Goal: Task Accomplishment & Management: Complete application form

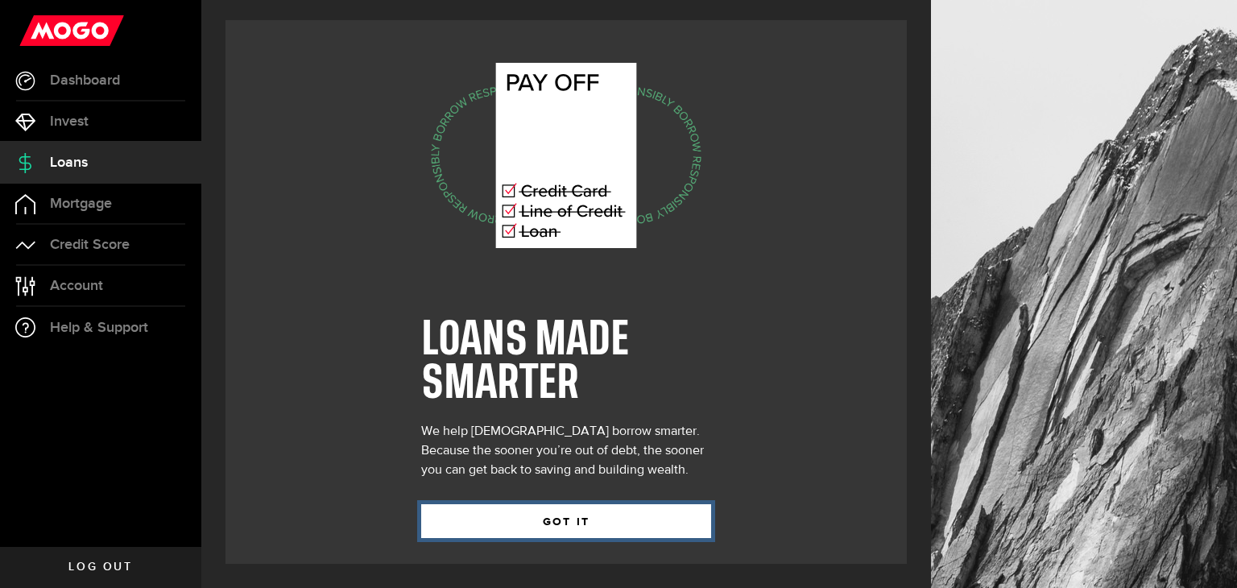
click at [609, 516] on button "GOT IT" at bounding box center [566, 521] width 290 height 34
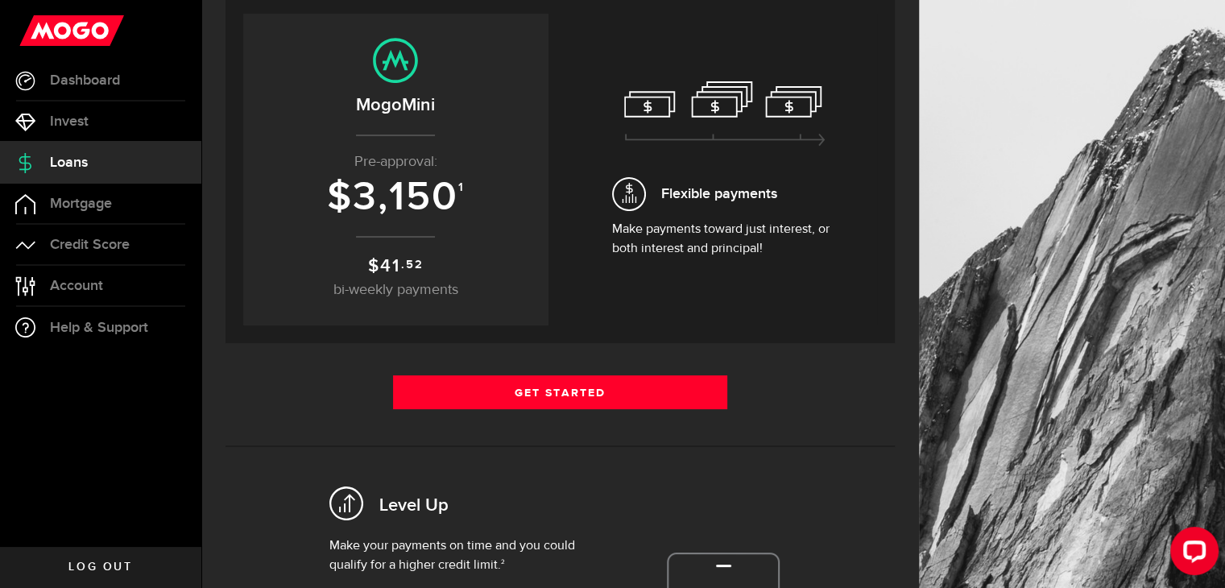
scroll to position [81, 0]
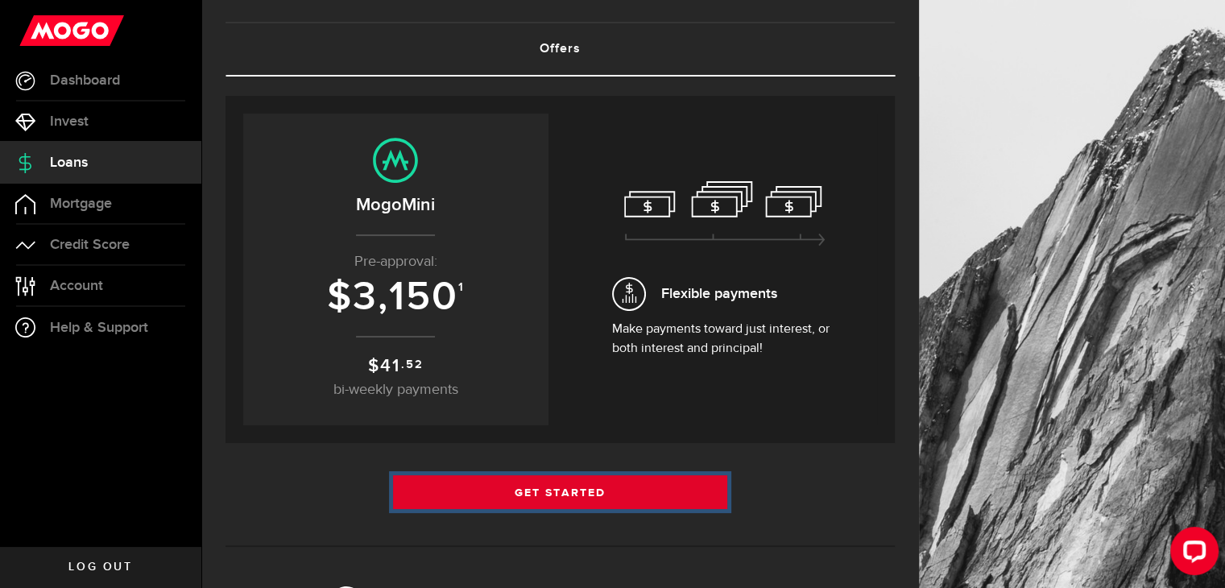
click at [677, 482] on link "Get Started" at bounding box center [560, 492] width 335 height 34
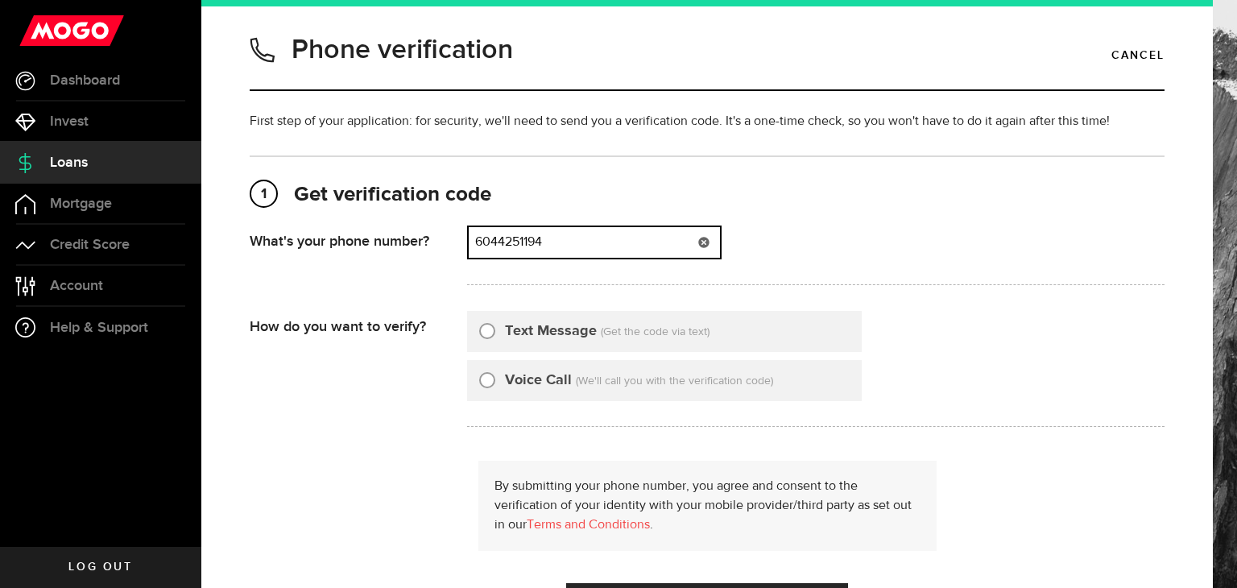
click at [555, 242] on input "6044251194" at bounding box center [594, 242] width 251 height 31
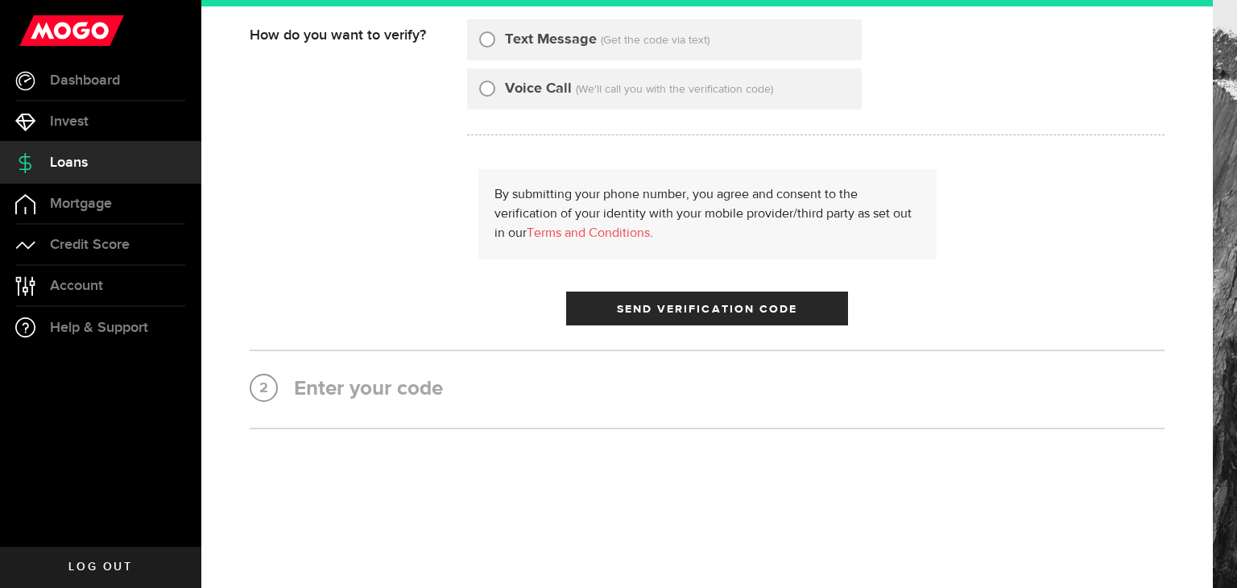
type input "6472228464"
click at [541, 54] on div "Text Message (Get the code via text)" at bounding box center [664, 39] width 395 height 41
click at [542, 46] on label "Text Message" at bounding box center [551, 40] width 92 height 22
click at [495, 45] on input "Text Message" at bounding box center [487, 37] width 16 height 16
radio input "true"
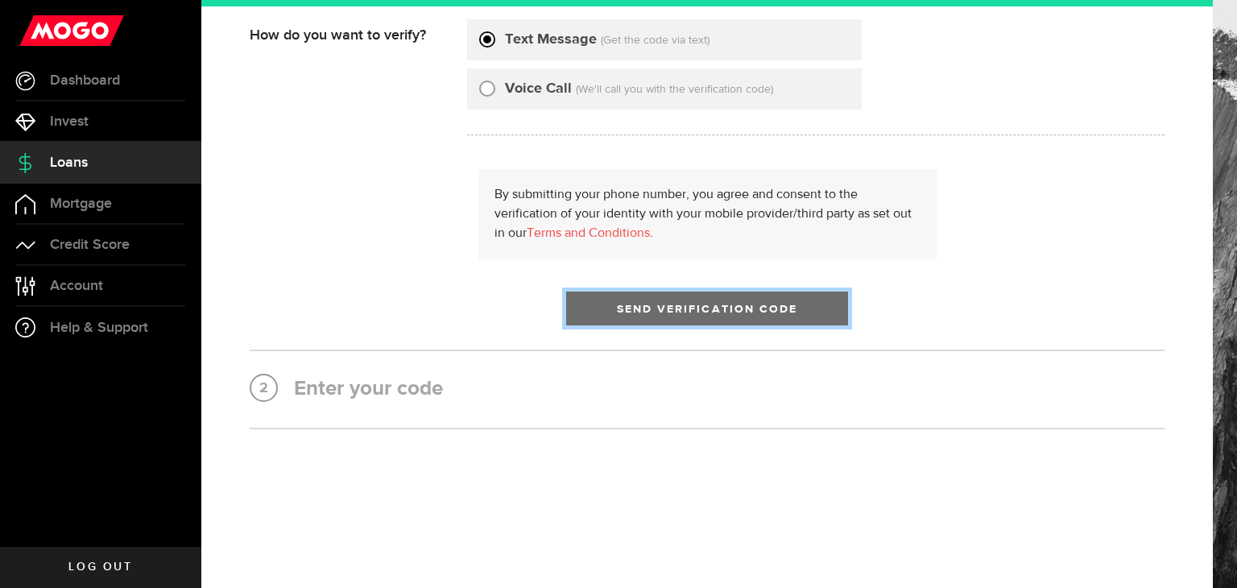
click at [700, 316] on span "submit" at bounding box center [706, 312] width 19 height 19
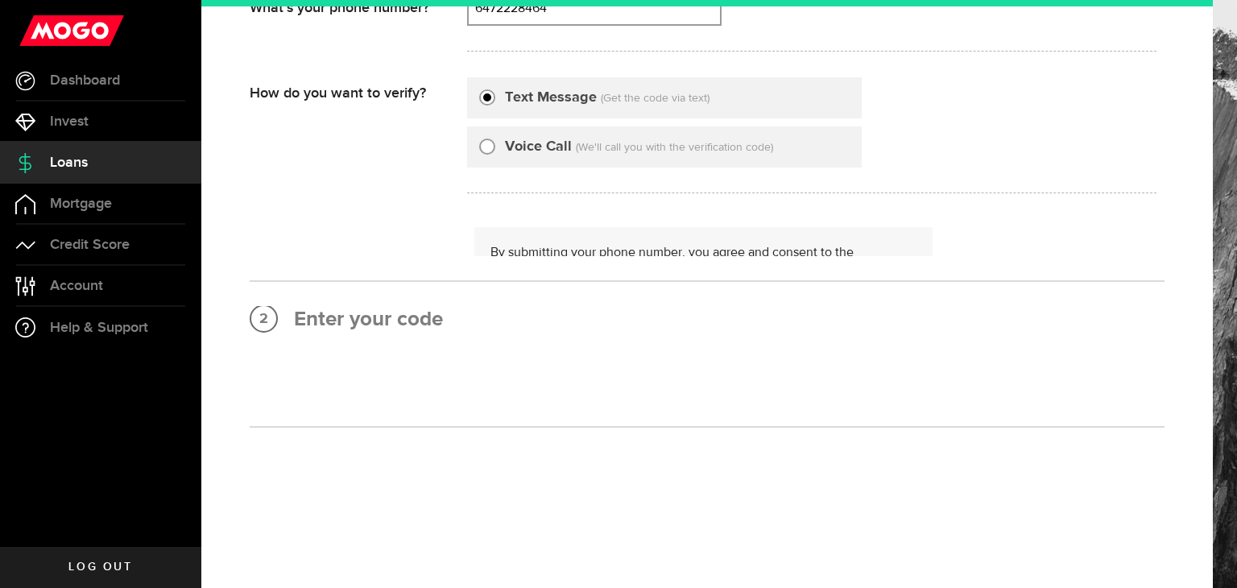
scroll to position [0, 0]
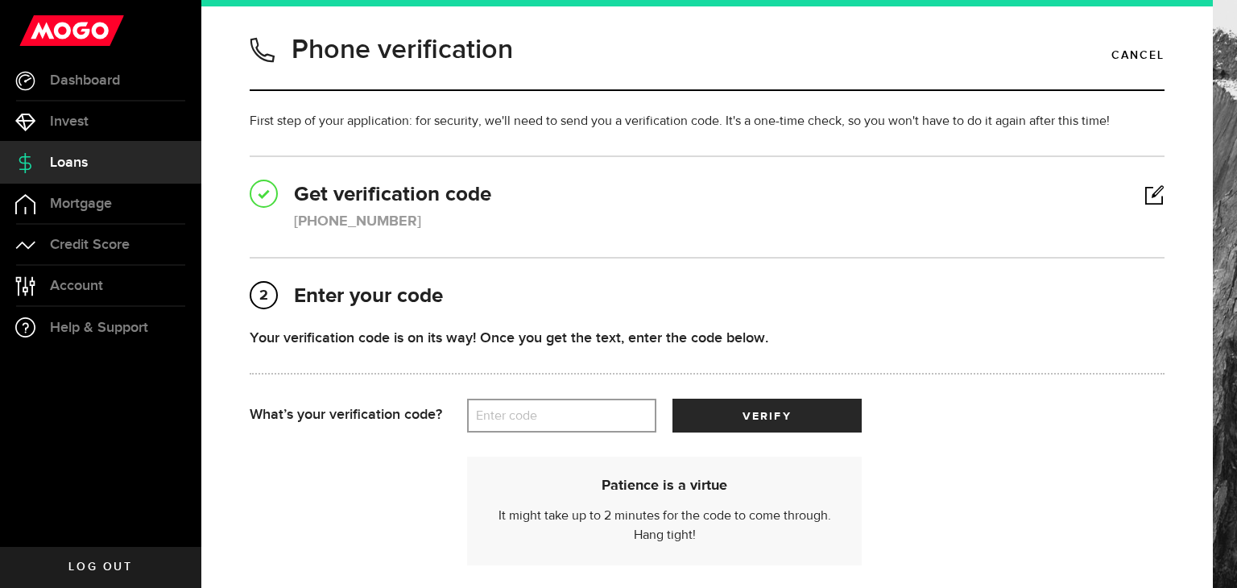
click at [565, 421] on label "Enter code" at bounding box center [561, 415] width 189 height 33
click at [565, 421] on input "Enter code" at bounding box center [561, 416] width 189 height 34
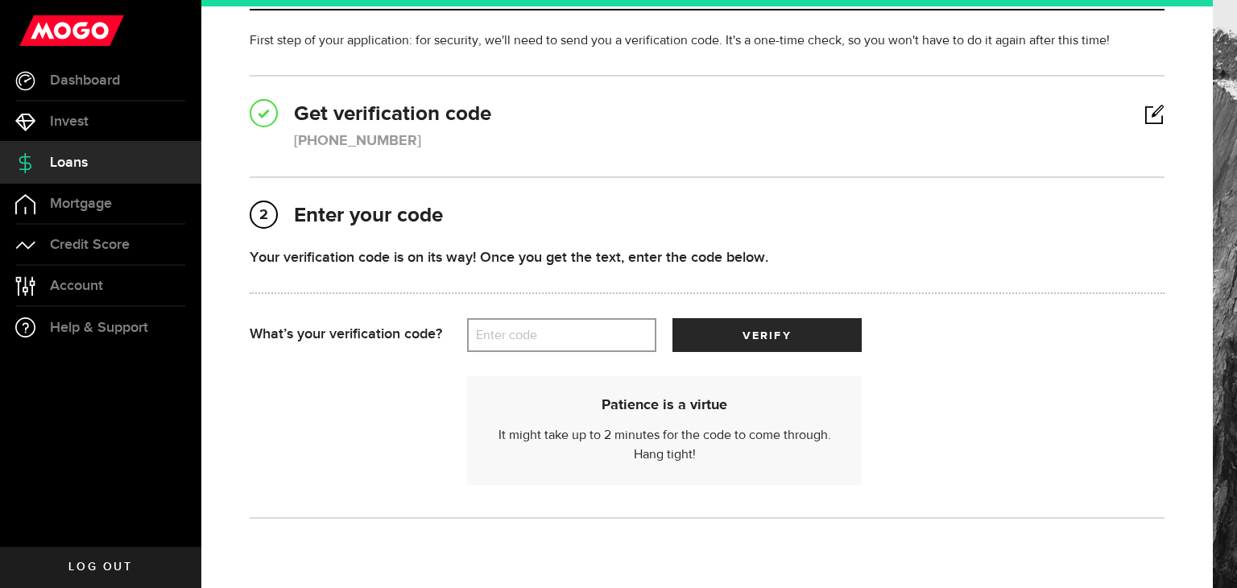
click at [615, 335] on label "Enter code" at bounding box center [561, 335] width 189 height 33
click at [615, 335] on input "Enter code" at bounding box center [561, 335] width 189 height 34
type input "05321"
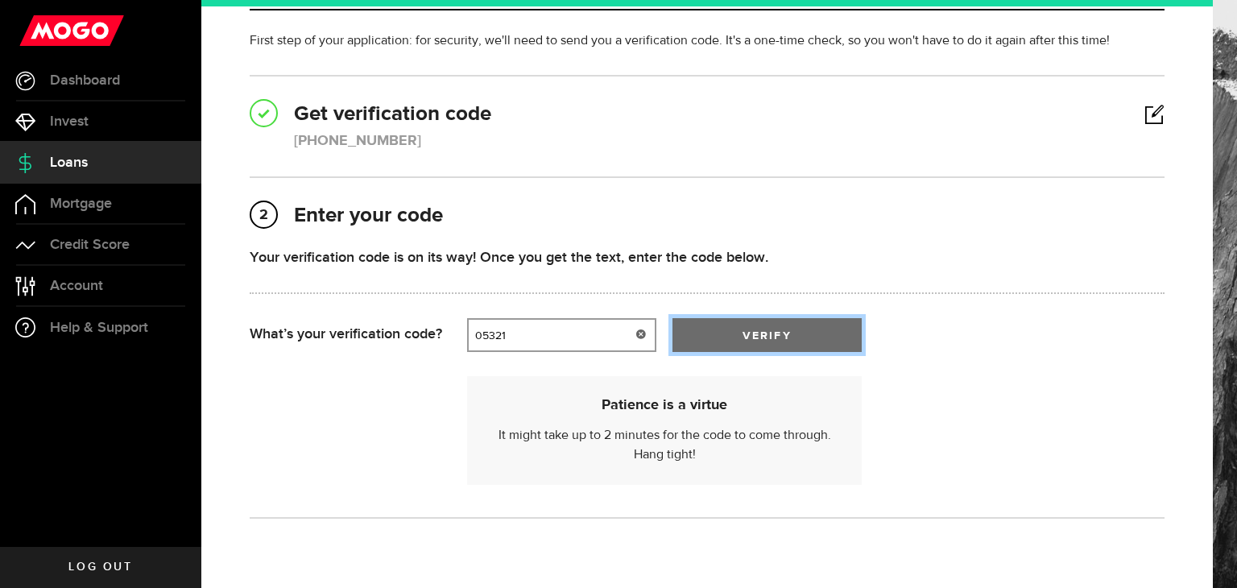
click at [751, 335] on span "verify" at bounding box center [767, 335] width 48 height 11
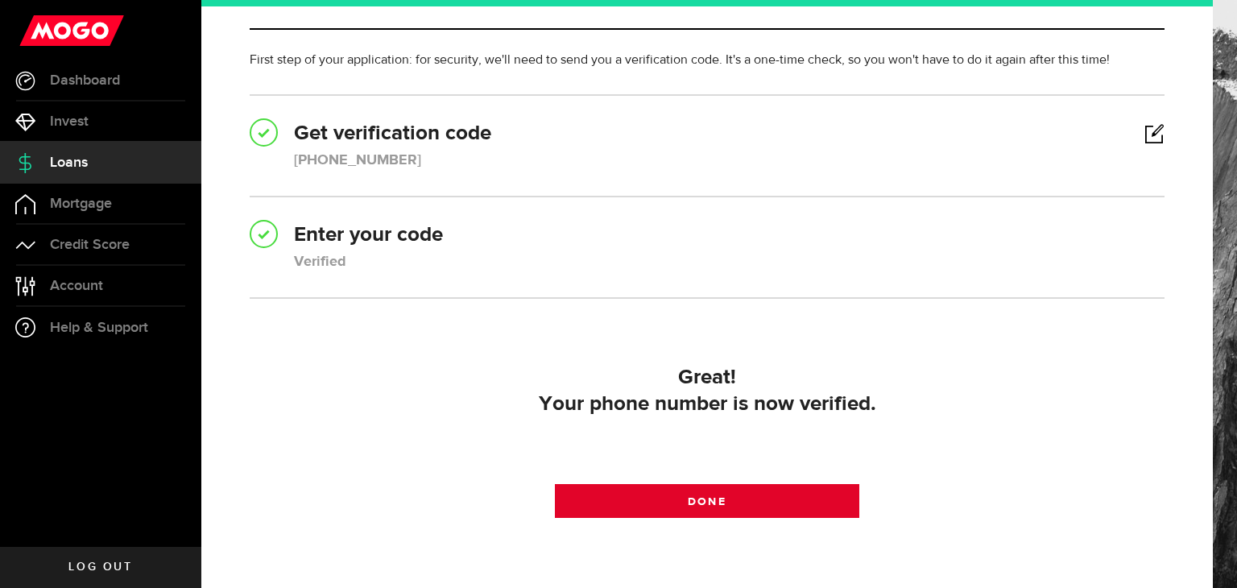
scroll to position [156, 0]
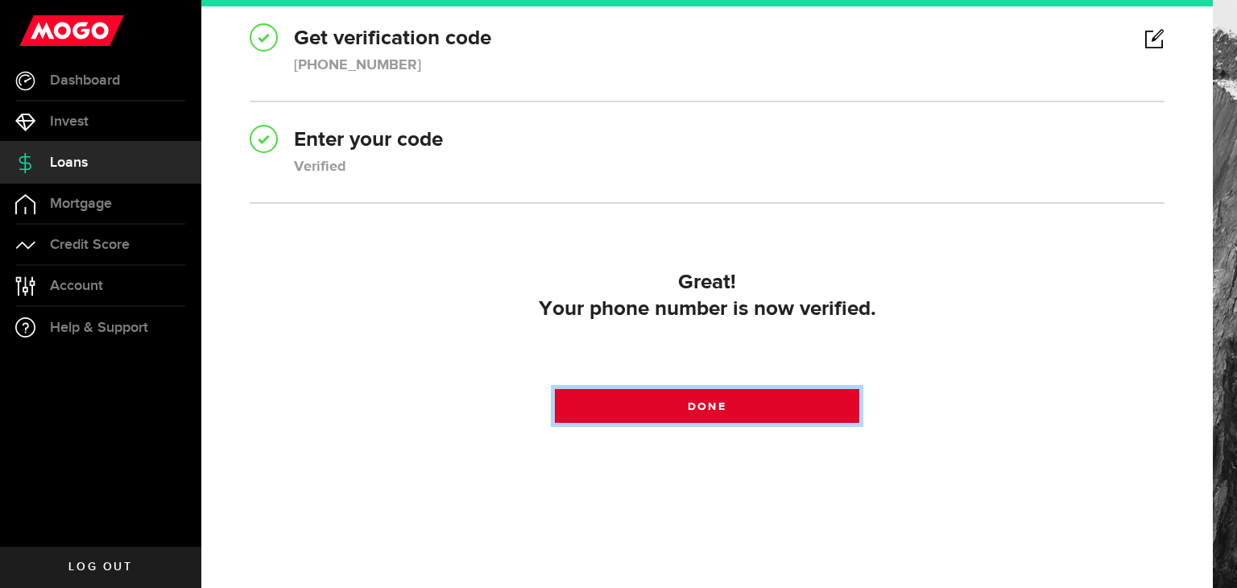
click at [727, 403] on link "Done" at bounding box center [707, 406] width 305 height 34
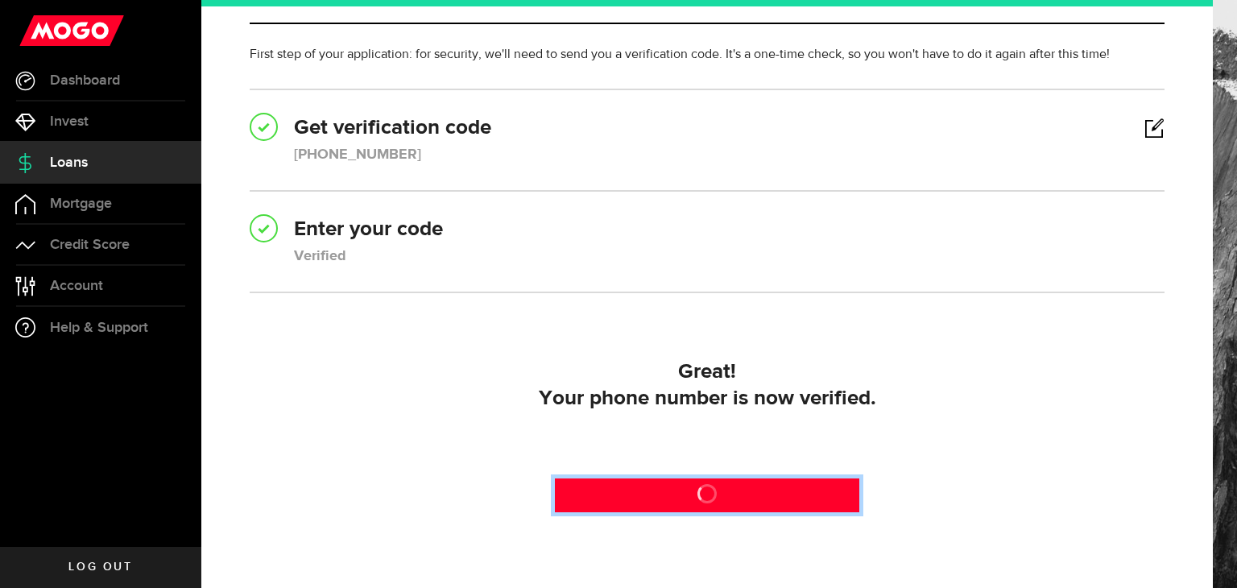
scroll to position [0, 0]
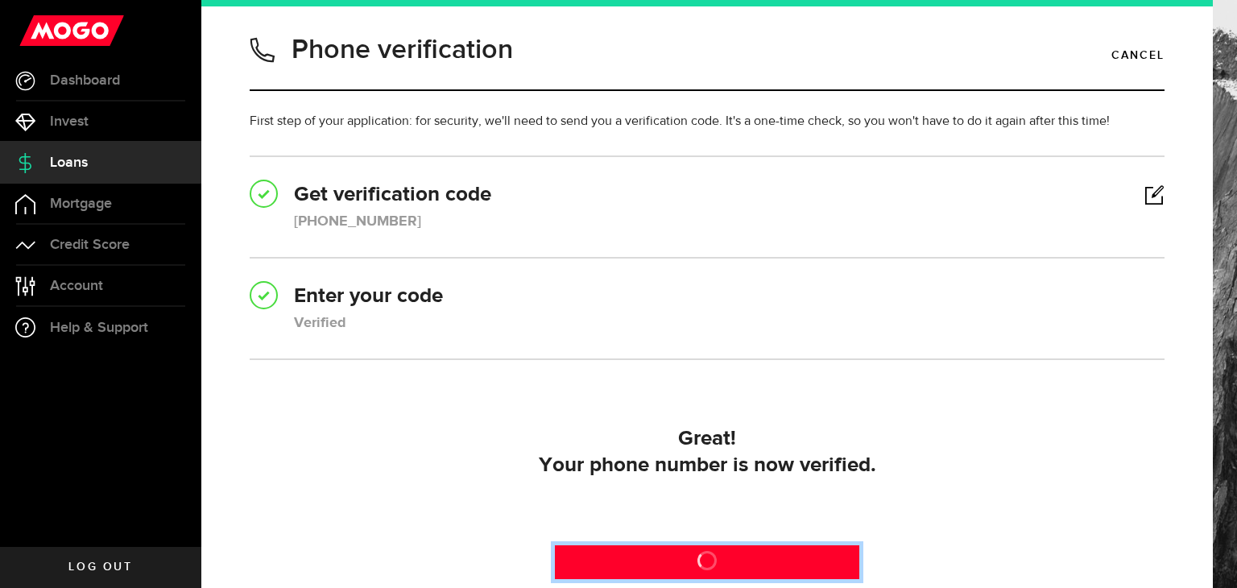
click at [777, 573] on link "Done" at bounding box center [707, 562] width 305 height 34
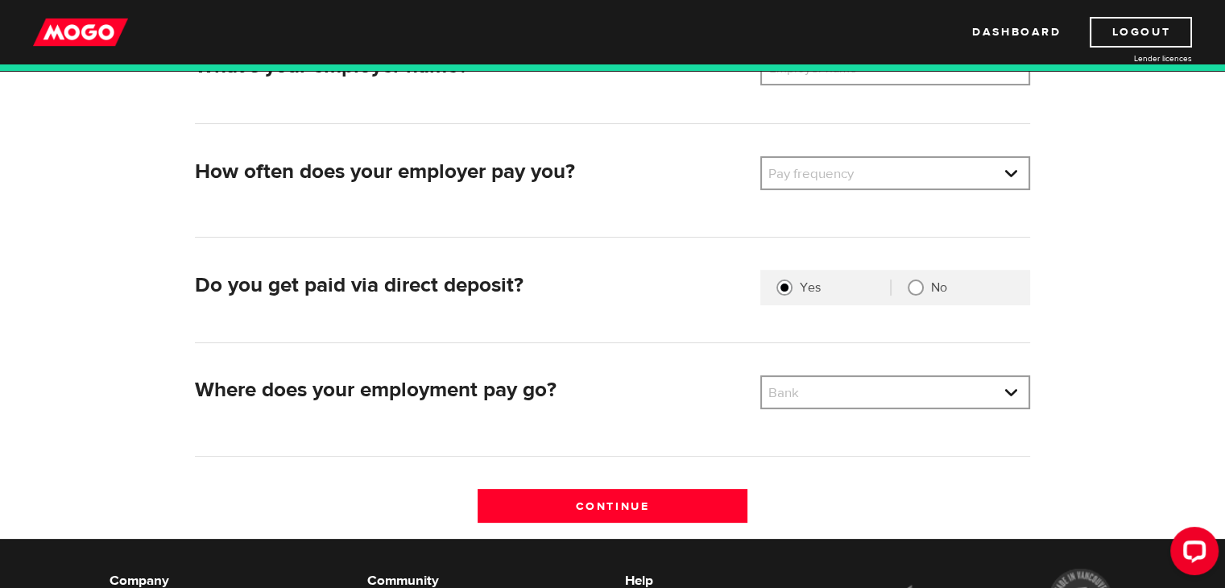
scroll to position [322, 0]
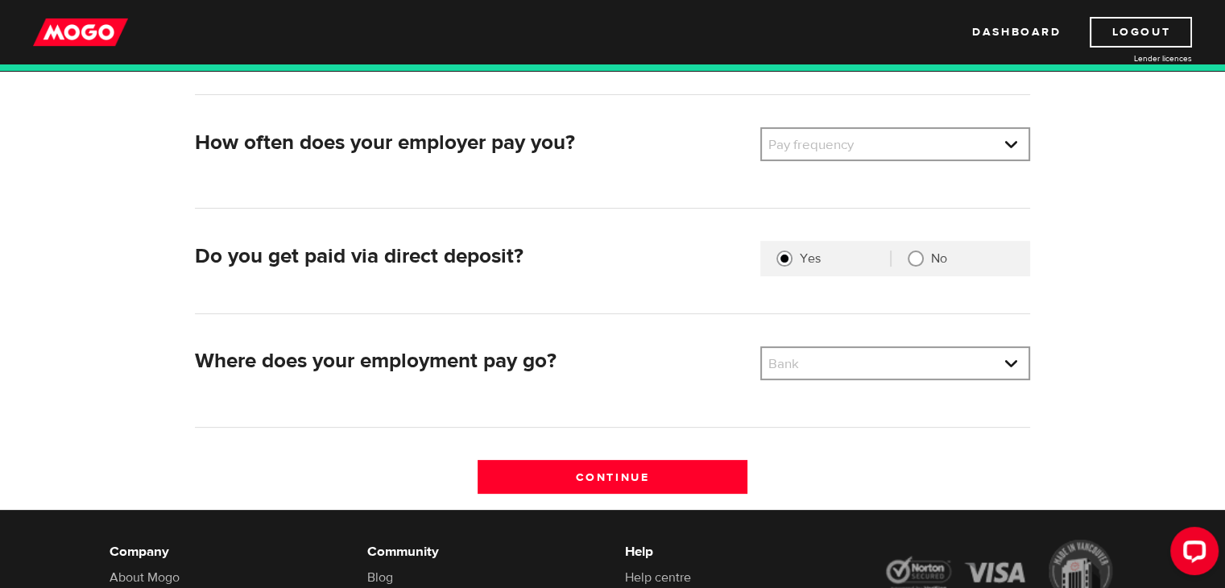
click at [966, 270] on fieldset "Yes No" at bounding box center [895, 258] width 270 height 35
click at [950, 263] on label "No" at bounding box center [972, 258] width 83 height 16
click at [924, 263] on input "No" at bounding box center [916, 258] width 16 height 16
radio input "true"
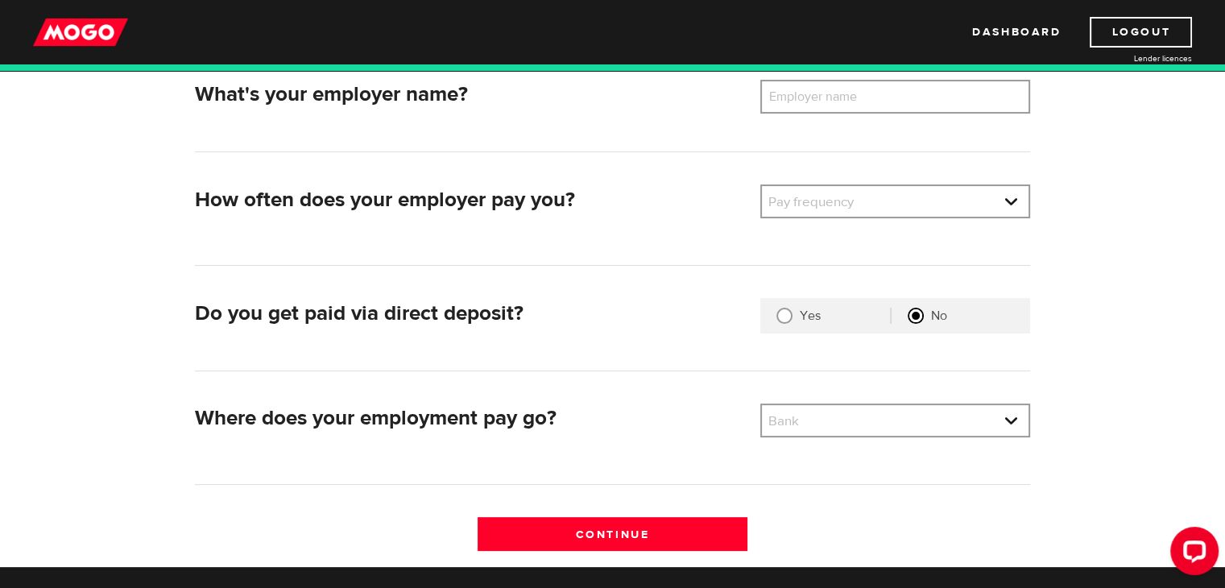
scroll to position [242, 0]
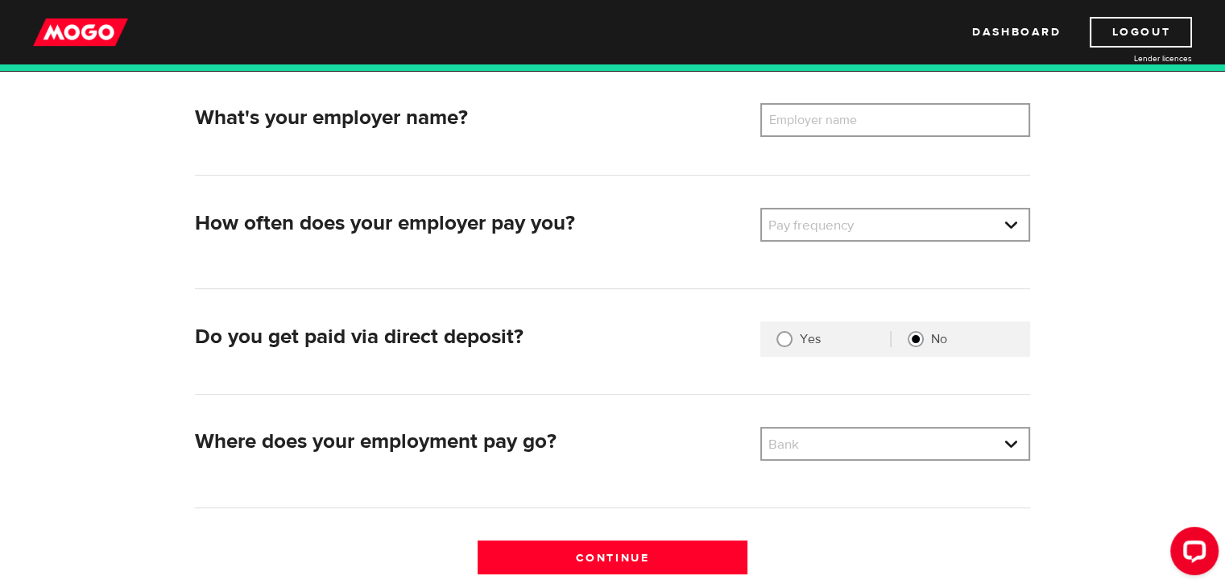
click at [884, 128] on label "Employer name" at bounding box center [825, 120] width 130 height 34
click at [884, 128] on input "Employer name" at bounding box center [895, 120] width 270 height 34
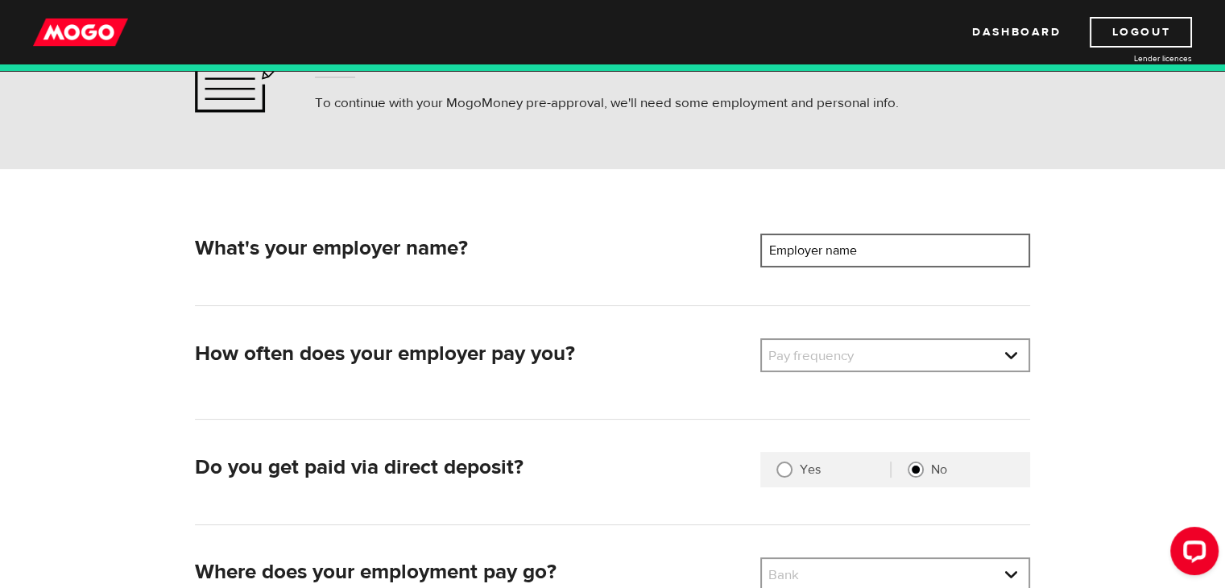
scroll to position [161, 0]
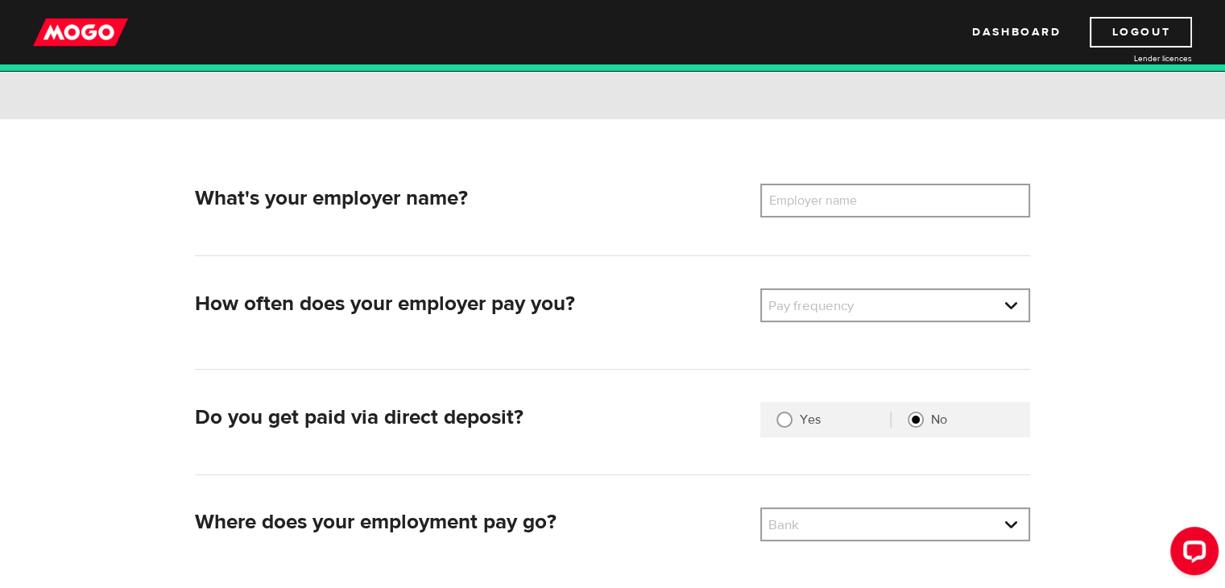
click at [968, 324] on div "Pay frequency Please select the frequency of payment Pay frequency Pay frequenc…" at bounding box center [895, 312] width 283 height 48
click at [977, 309] on link at bounding box center [895, 305] width 267 height 31
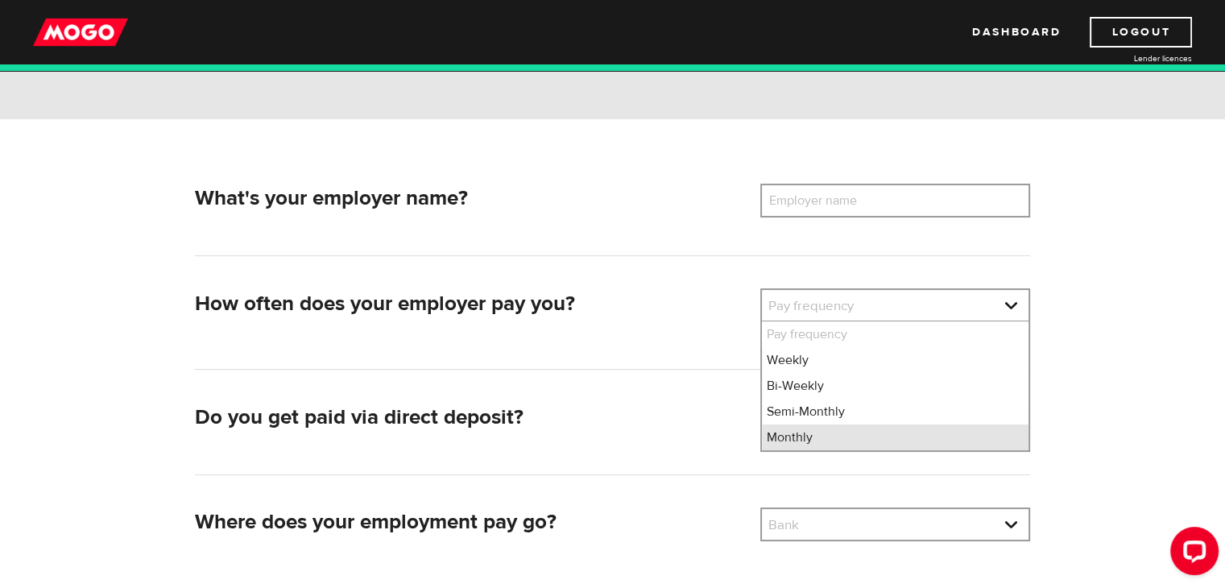
click at [923, 439] on li "Monthly" at bounding box center [895, 437] width 267 height 26
select select "4"
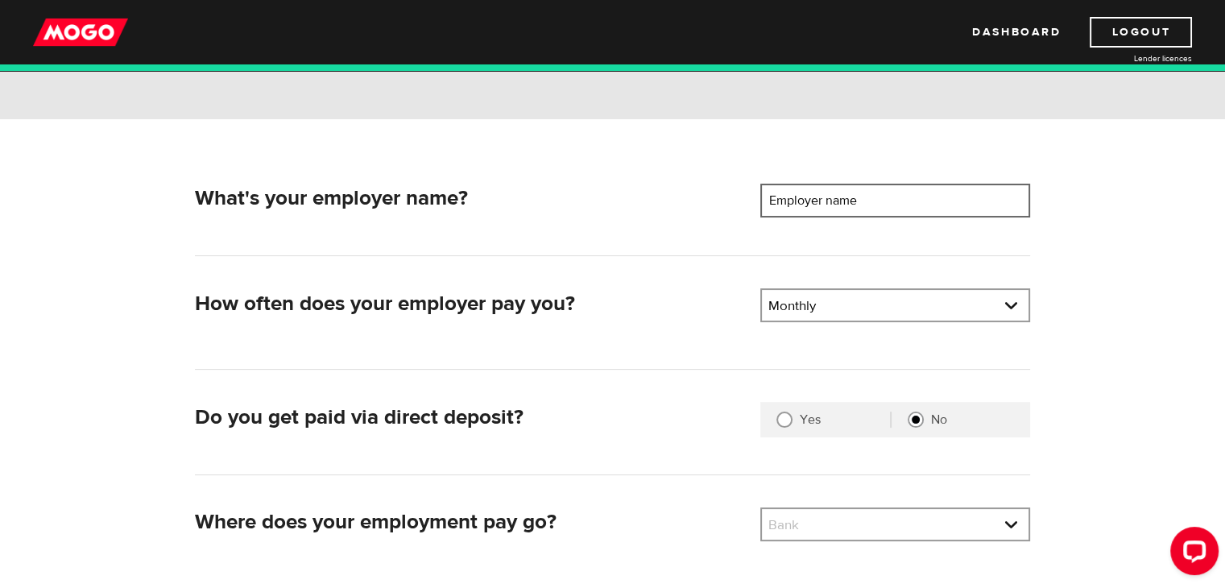
click at [899, 208] on input "Employer name" at bounding box center [895, 201] width 270 height 34
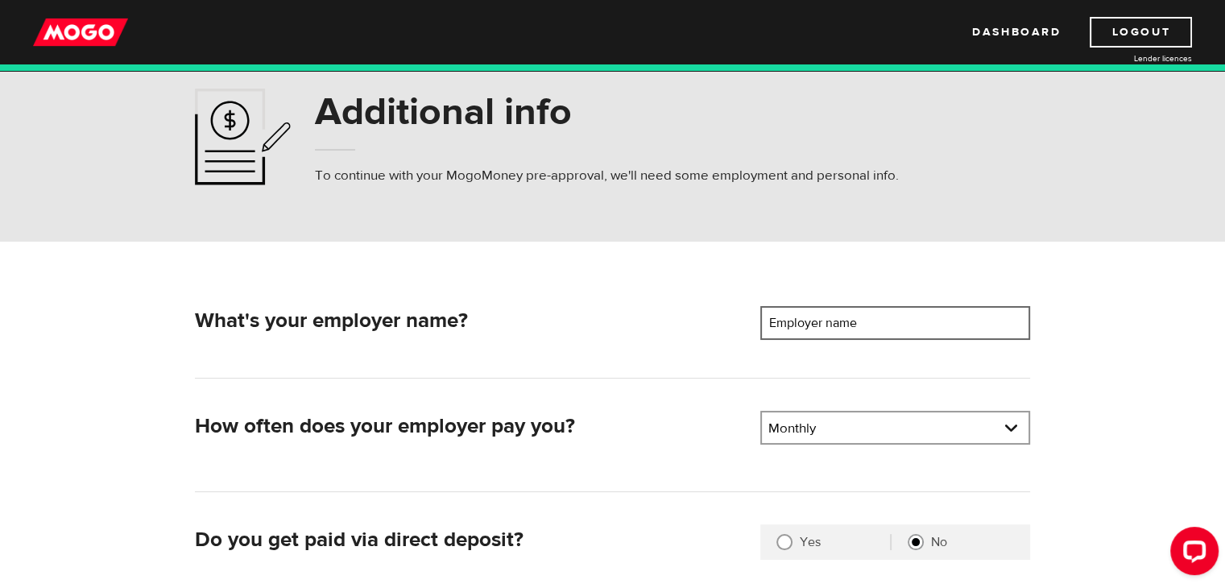
scroll to position [0, 0]
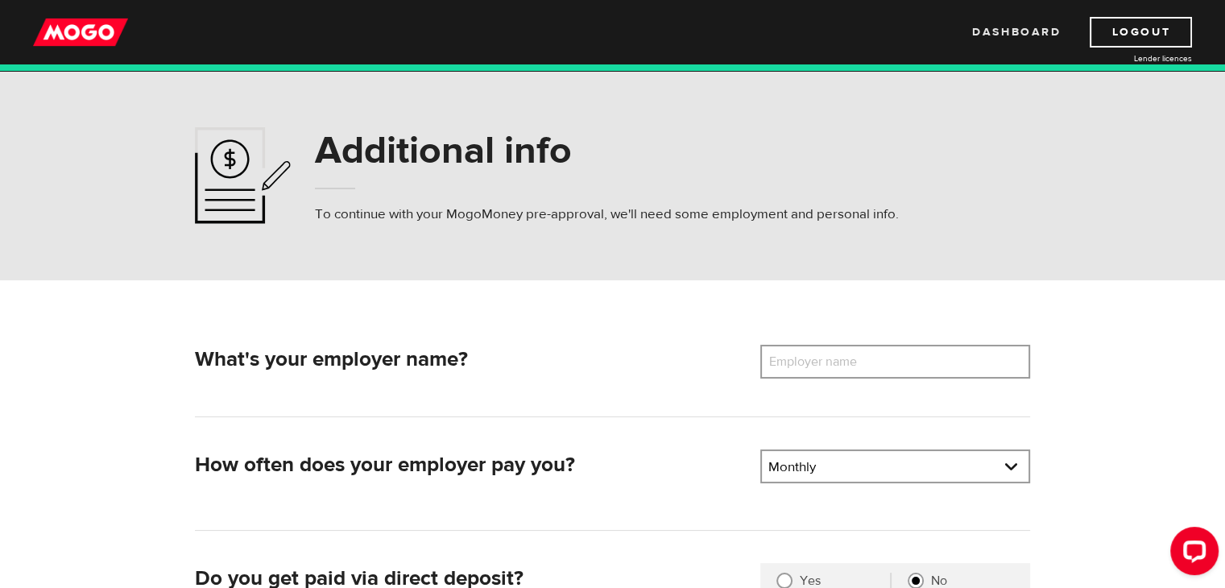
click at [995, 21] on link "Dashboard" at bounding box center [1016, 32] width 89 height 31
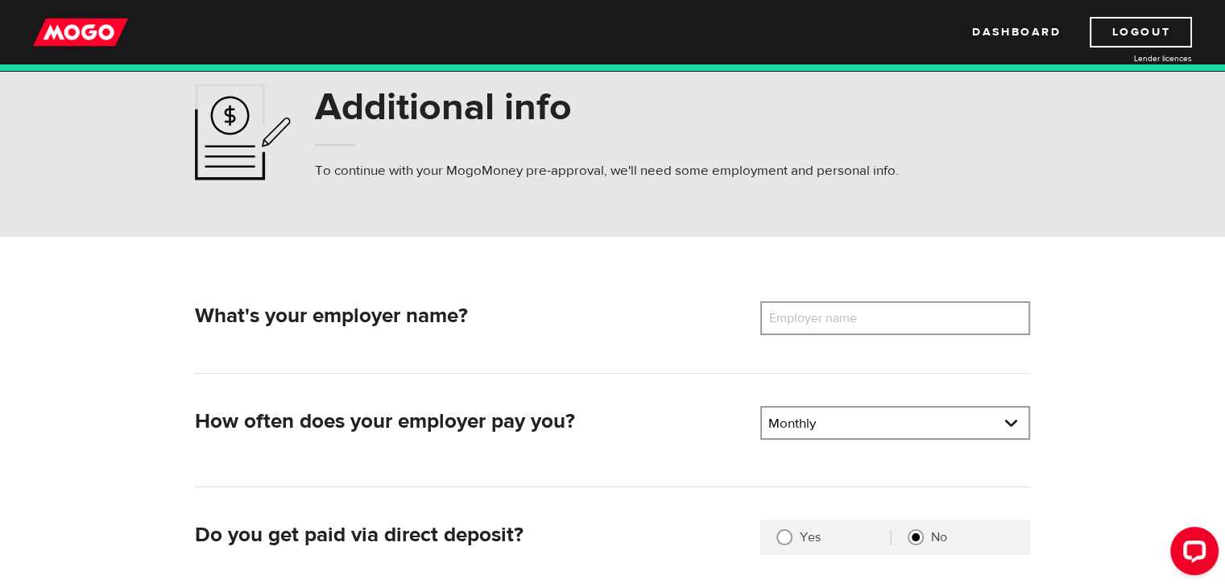
scroll to position [81, 0]
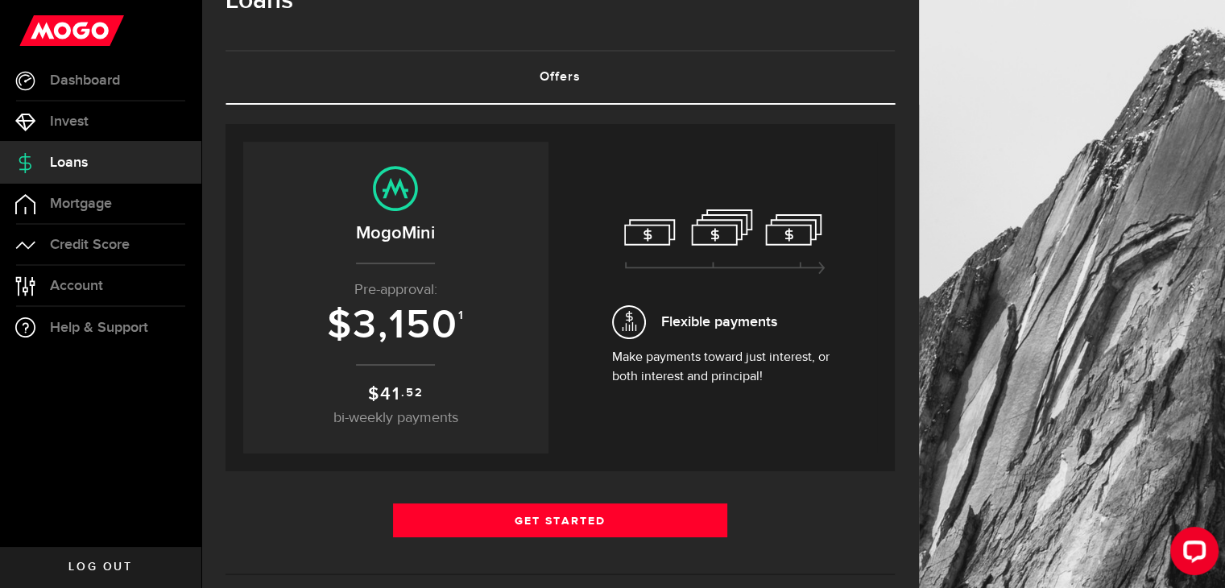
scroll to position [81, 0]
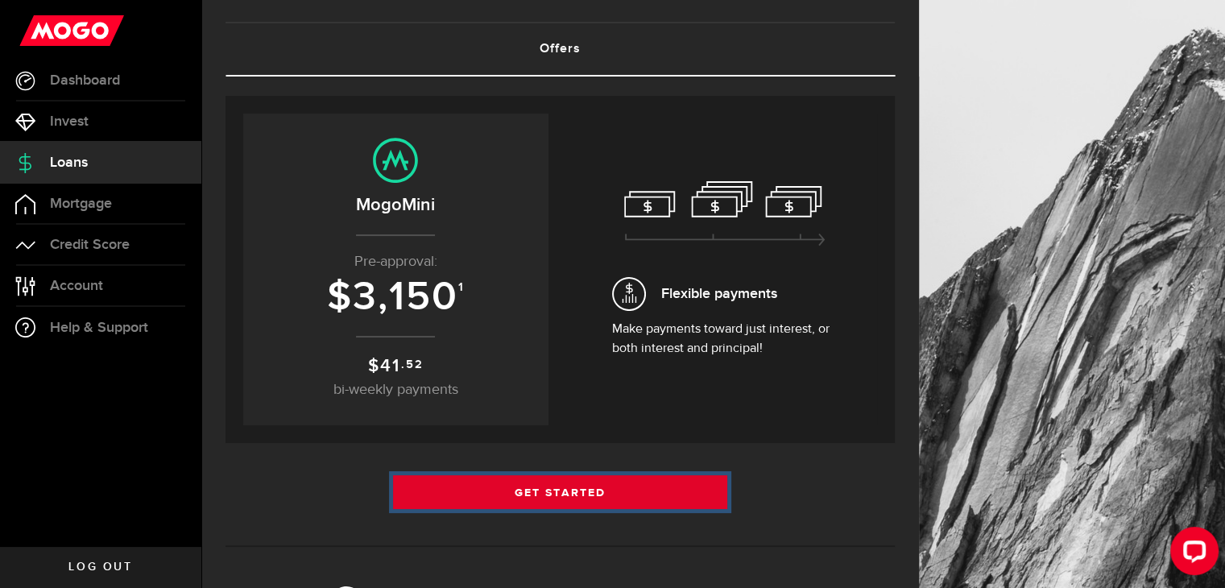
click at [690, 497] on link "Get Started" at bounding box center [560, 492] width 335 height 34
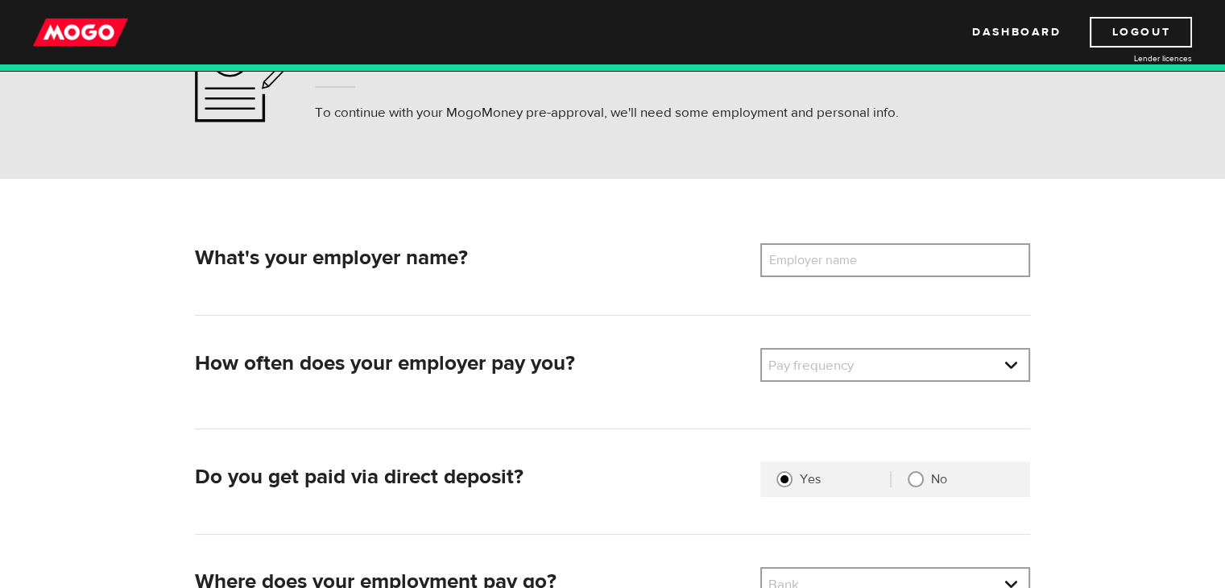
scroll to position [161, 0]
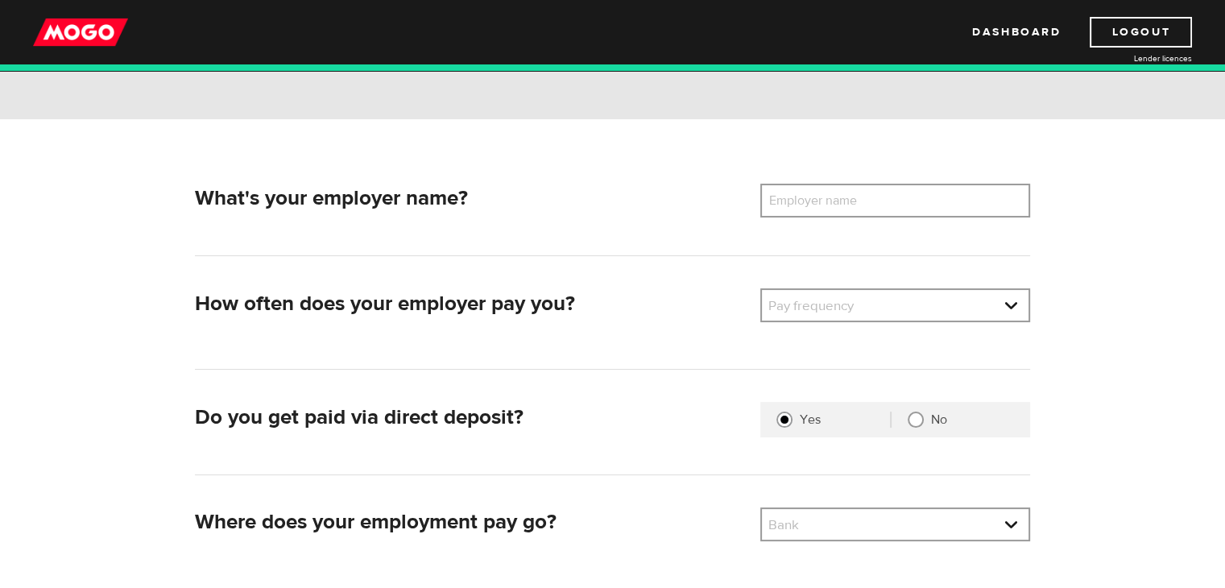
click at [828, 194] on label "Employer name" at bounding box center [825, 201] width 130 height 34
click at [828, 194] on input "Employer name" at bounding box center [895, 201] width 270 height 34
click at [830, 195] on label "Employer name" at bounding box center [825, 201] width 130 height 34
click at [830, 195] on input "Employer name" at bounding box center [895, 201] width 270 height 34
click at [830, 195] on label "Employer name" at bounding box center [825, 201] width 130 height 34
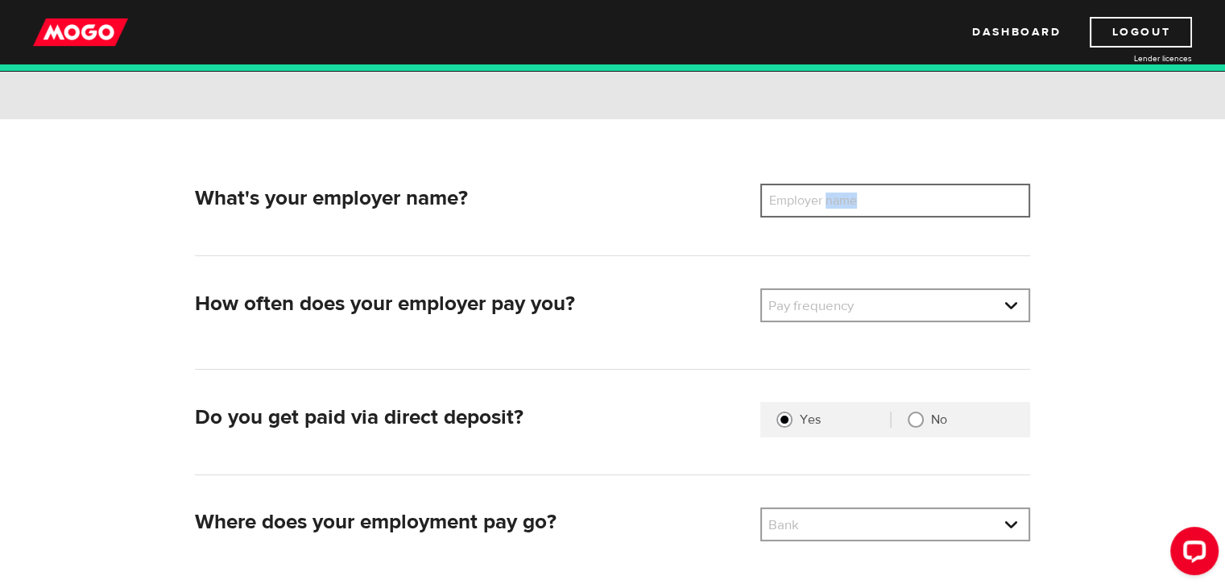
click at [830, 195] on input "Employer name" at bounding box center [895, 201] width 270 height 34
click at [812, 207] on label "Employer name" at bounding box center [825, 201] width 130 height 34
click at [812, 207] on input "Employer name" at bounding box center [895, 201] width 270 height 34
click at [812, 207] on label "Employer name" at bounding box center [825, 201] width 130 height 34
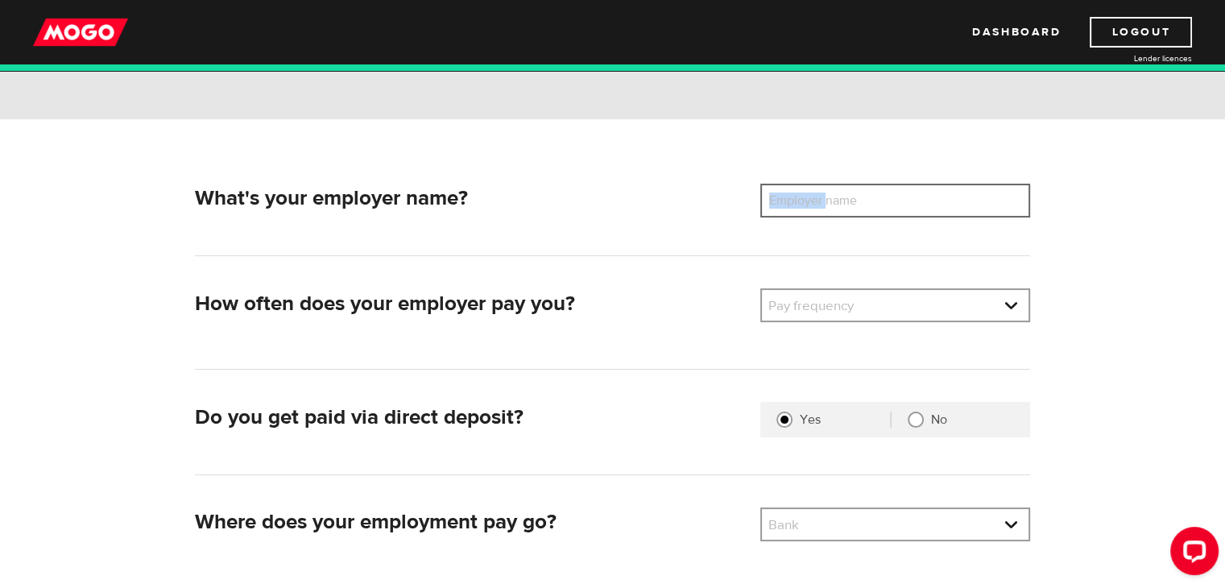
click at [812, 207] on input "Employer name" at bounding box center [895, 201] width 270 height 34
click at [809, 207] on label "Employer name" at bounding box center [825, 201] width 130 height 34
click at [809, 207] on input "Employer name" at bounding box center [895, 201] width 270 height 34
click at [808, 207] on label "Employer name" at bounding box center [825, 201] width 130 height 34
click at [808, 207] on input "Employer name" at bounding box center [895, 201] width 270 height 34
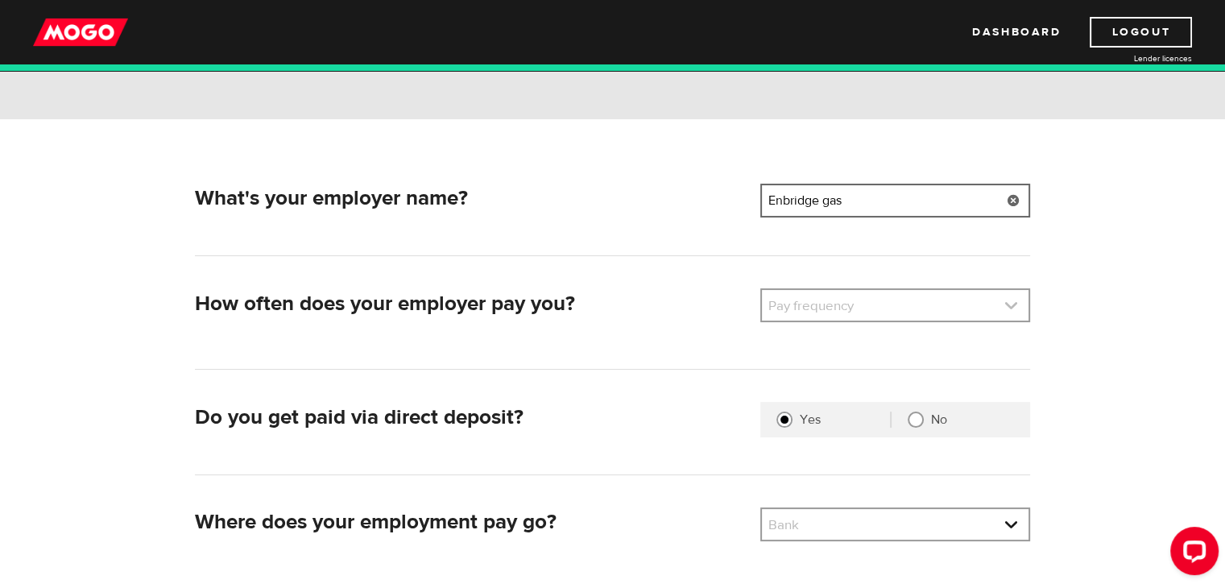
type input "Enbridge gas"
click at [911, 299] on link at bounding box center [895, 305] width 267 height 31
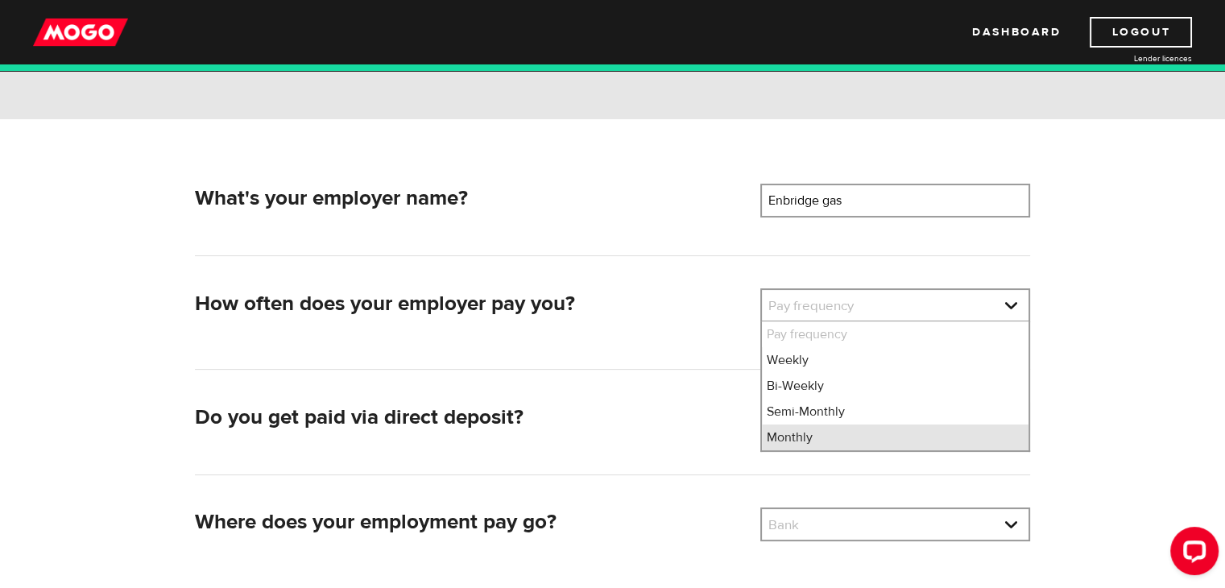
click at [882, 431] on li "Monthly" at bounding box center [895, 437] width 267 height 26
select select "4"
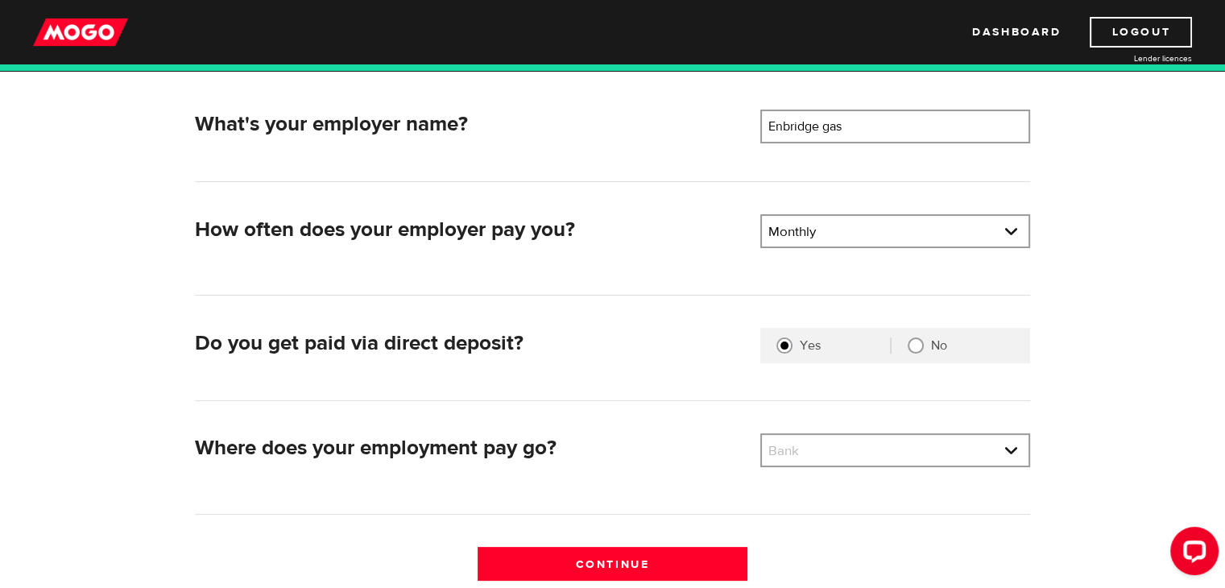
scroll to position [322, 0]
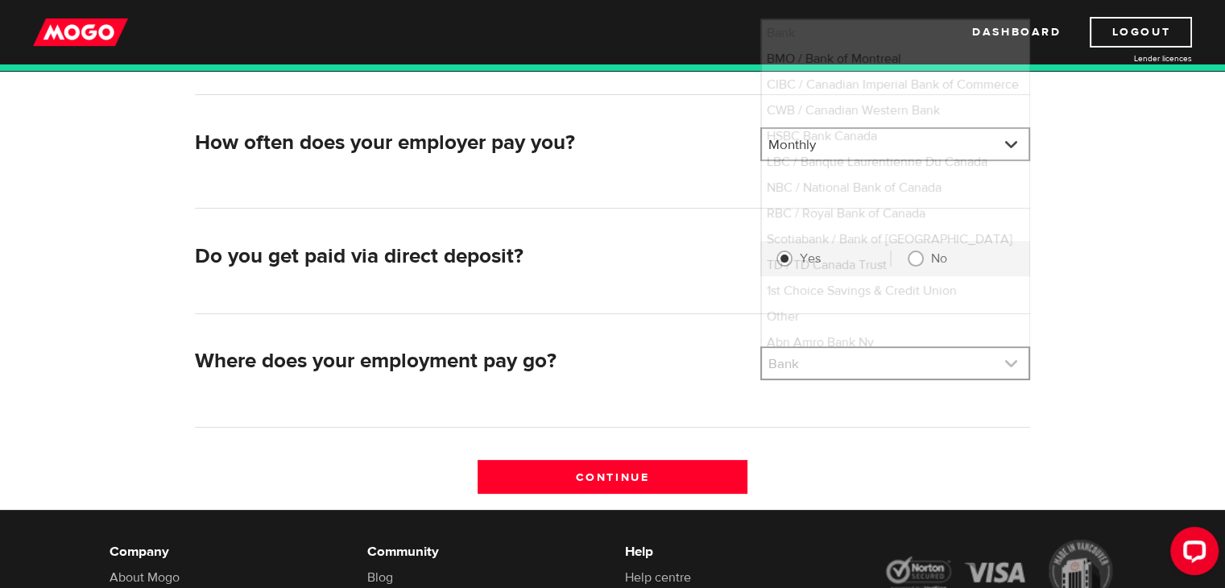
click at [857, 374] on link at bounding box center [895, 363] width 267 height 31
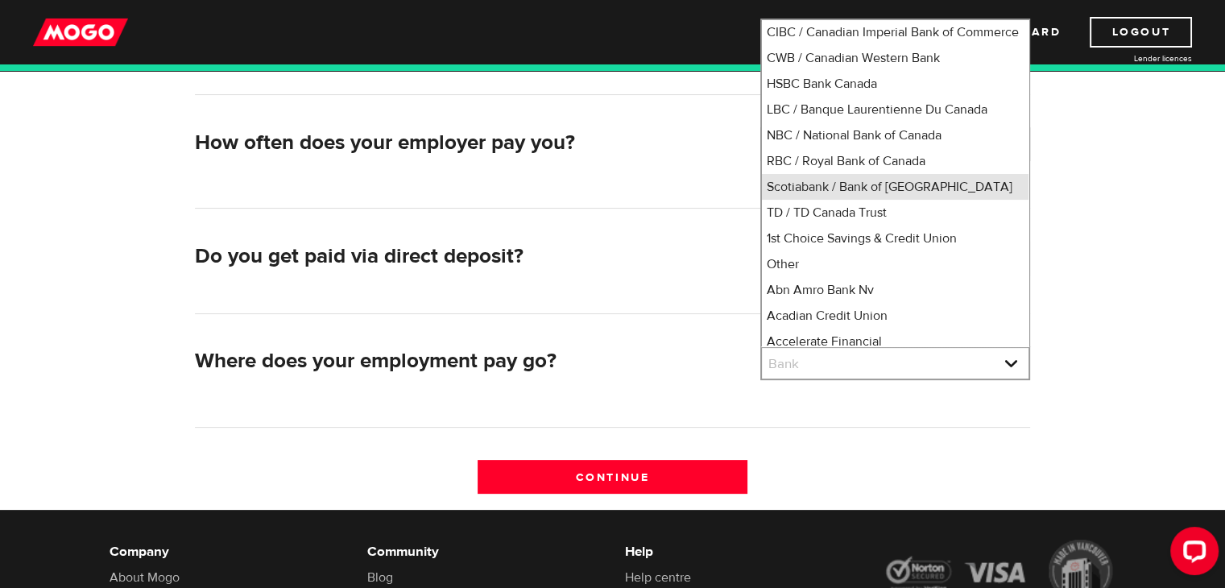
scroll to position [81, 0]
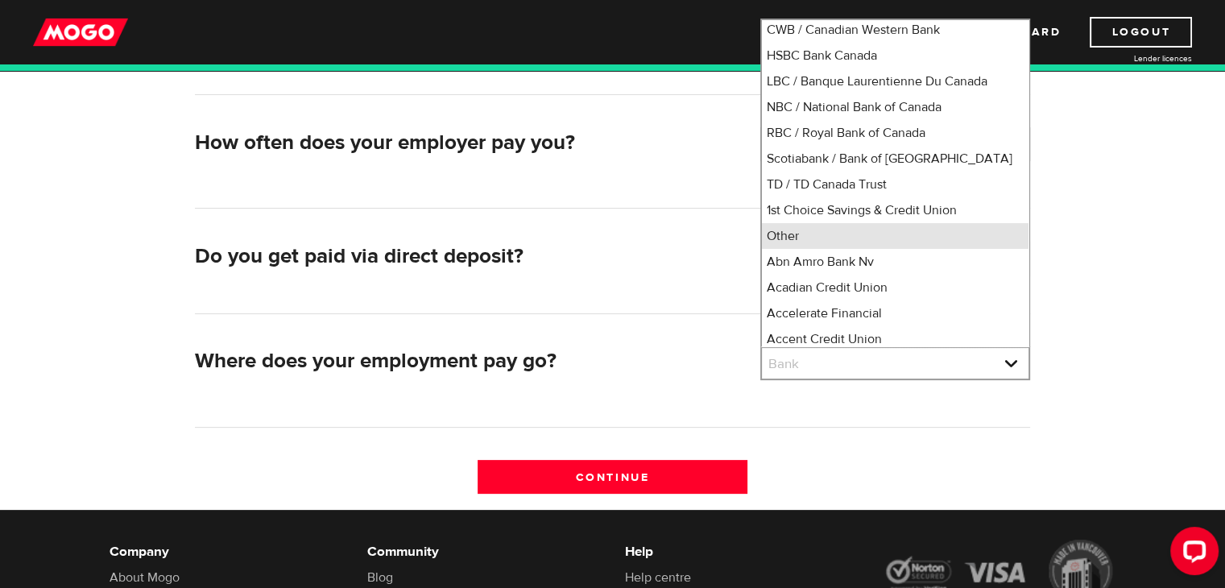
click at [842, 249] on li "Other" at bounding box center [895, 236] width 267 height 26
select select "0"
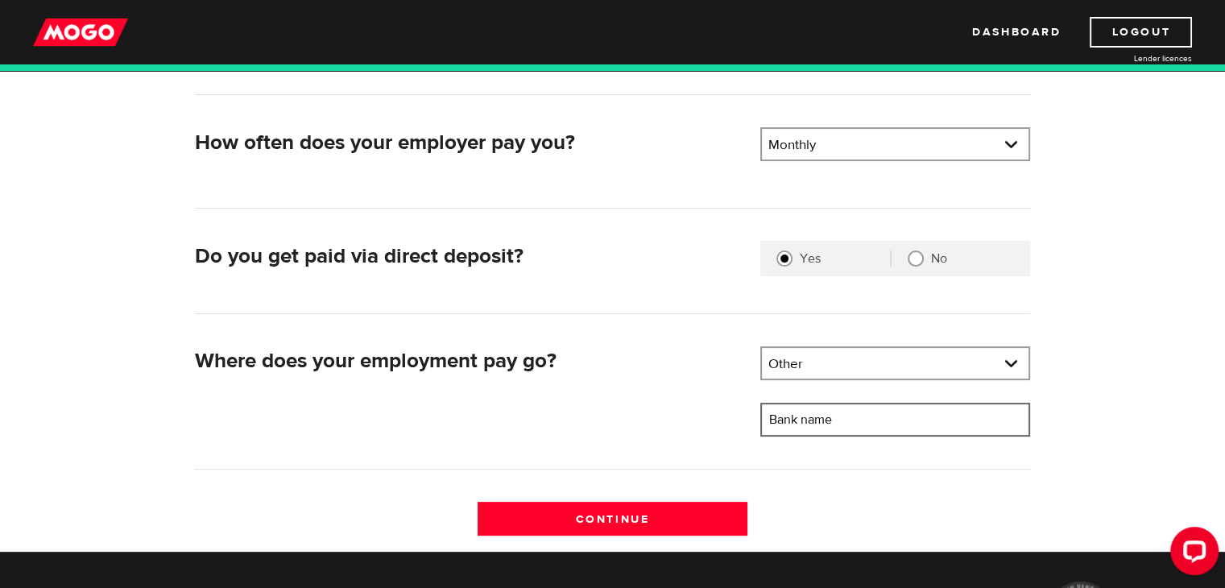
click at [876, 423] on input "Bank name" at bounding box center [895, 420] width 270 height 34
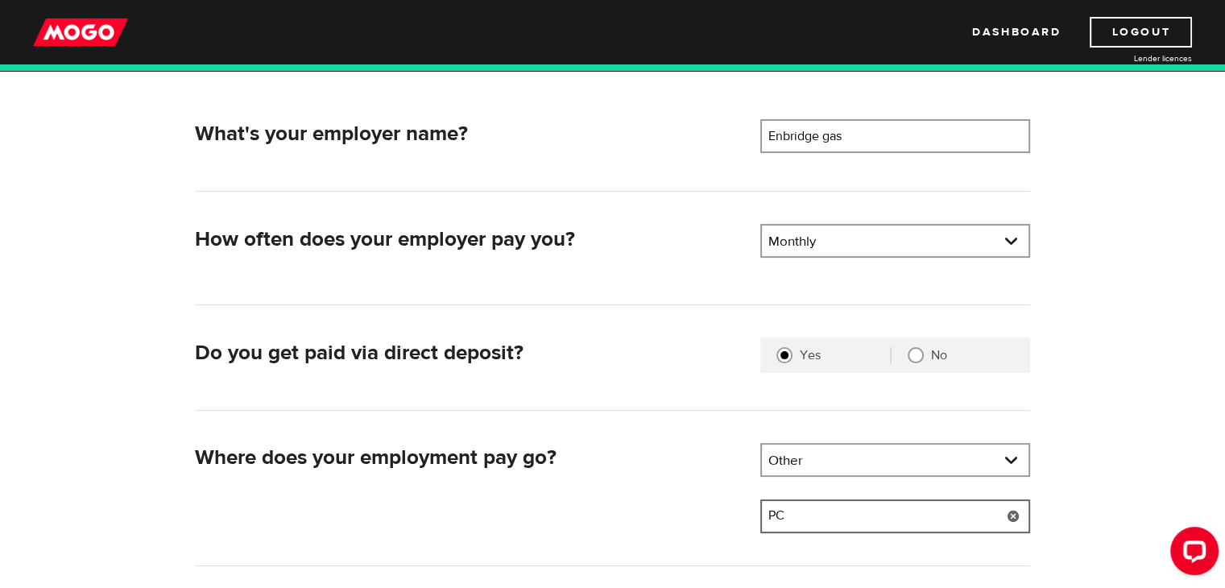
scroll to position [403, 0]
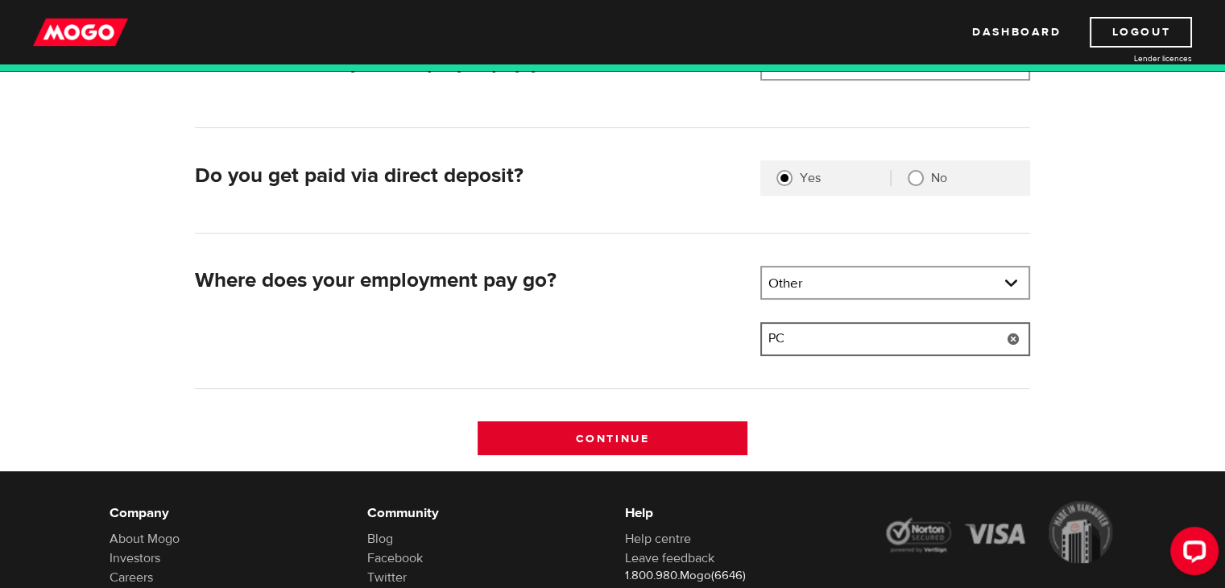
type input "PC"
click at [586, 428] on input "Continue" at bounding box center [613, 438] width 270 height 34
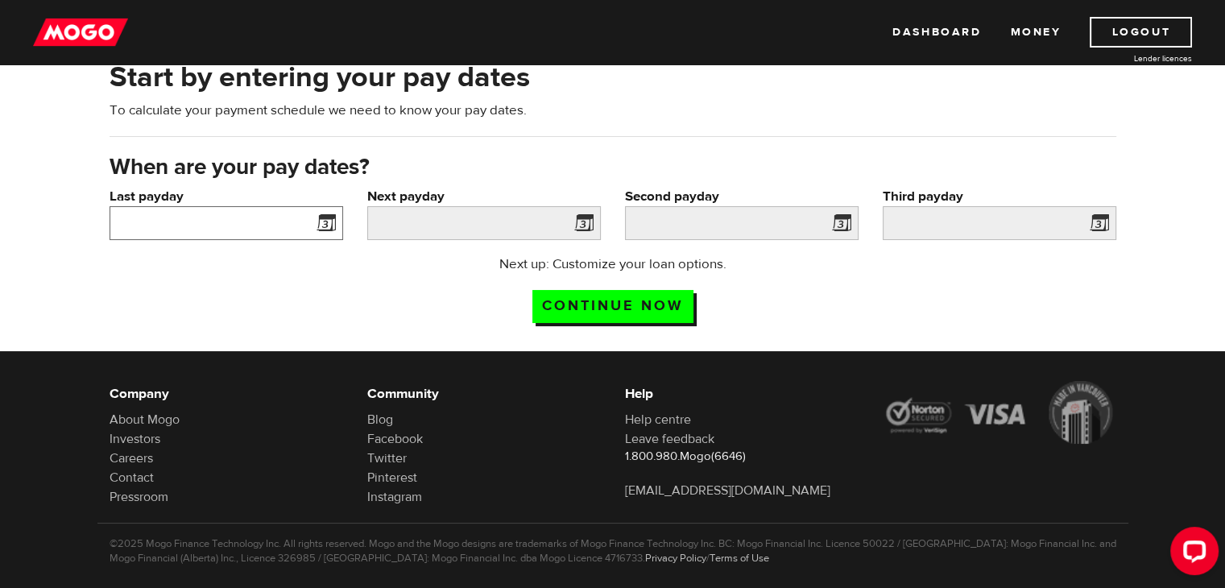
click at [238, 211] on input "Last payday" at bounding box center [227, 223] width 234 height 34
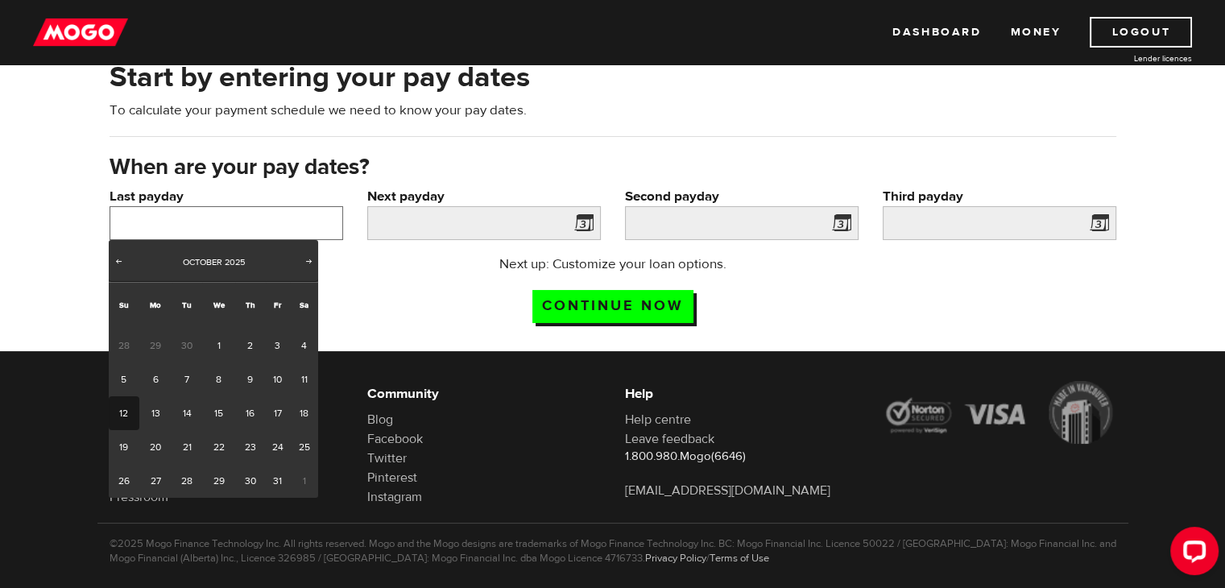
scroll to position [98, 0]
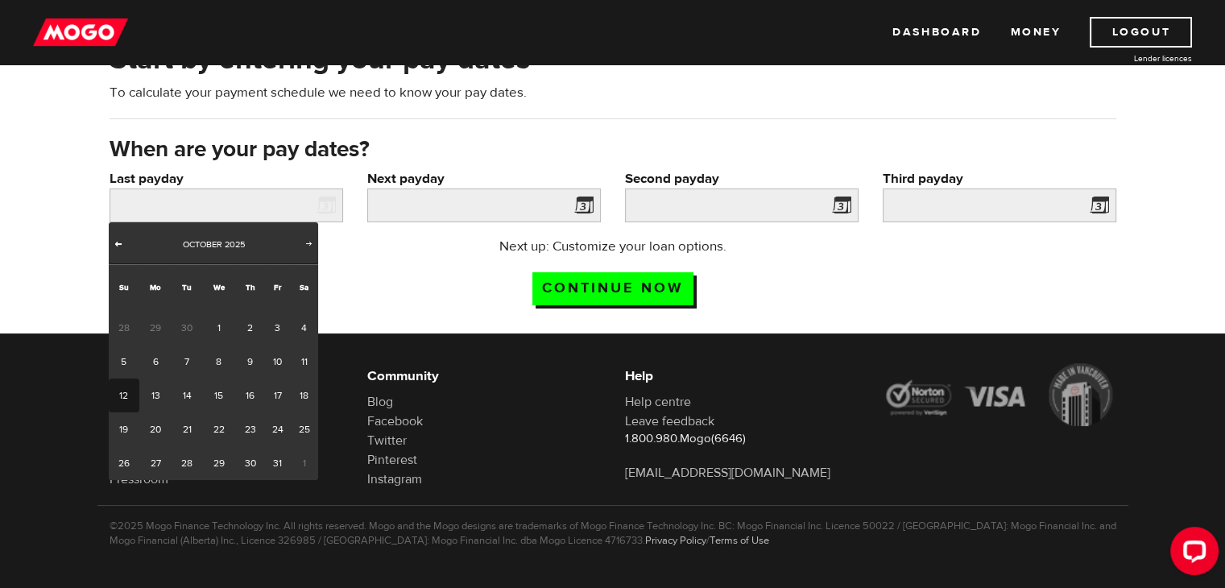
click at [126, 250] on link "Prev" at bounding box center [118, 245] width 16 height 16
click at [116, 244] on span "Prev" at bounding box center [118, 243] width 13 height 13
click at [304, 242] on link "Next" at bounding box center [309, 245] width 16 height 16
click at [187, 317] on link "2" at bounding box center [187, 328] width 30 height 34
type input "2025/09/02"
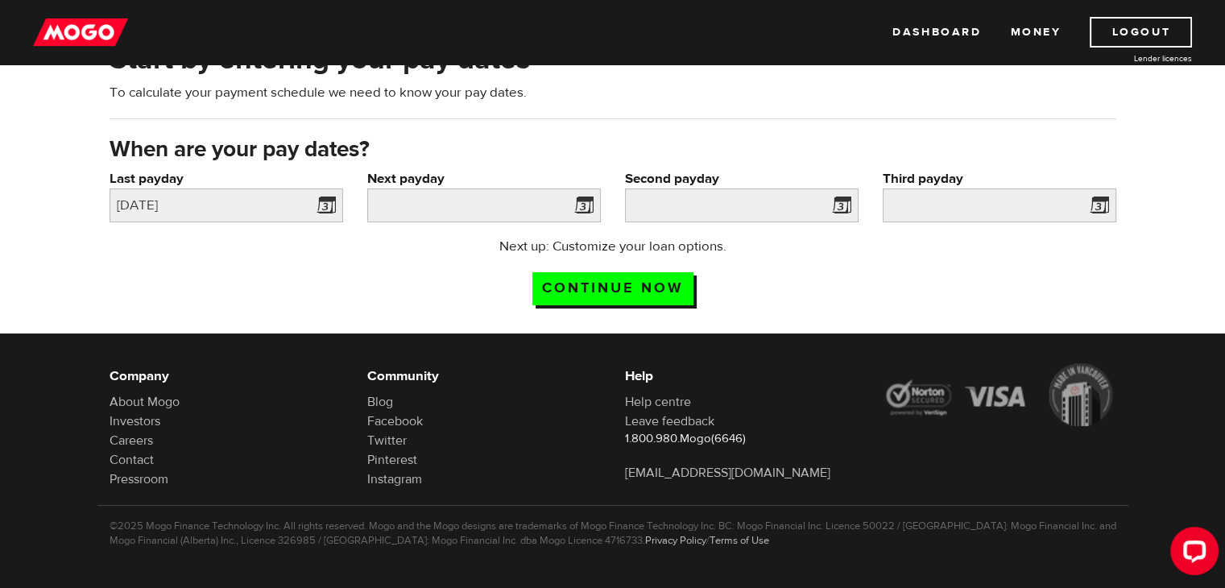
click at [577, 200] on span at bounding box center [581, 208] width 24 height 26
click at [583, 204] on span at bounding box center [581, 208] width 24 height 26
click at [414, 206] on input "Next payday" at bounding box center [484, 205] width 234 height 34
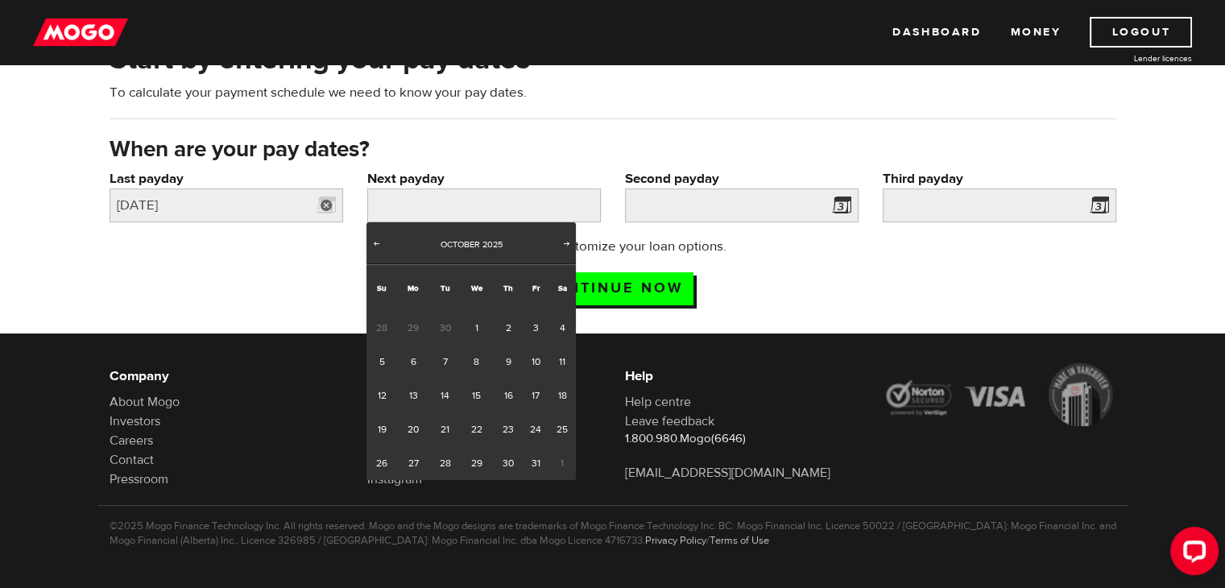
click at [324, 213] on link at bounding box center [326, 205] width 33 height 34
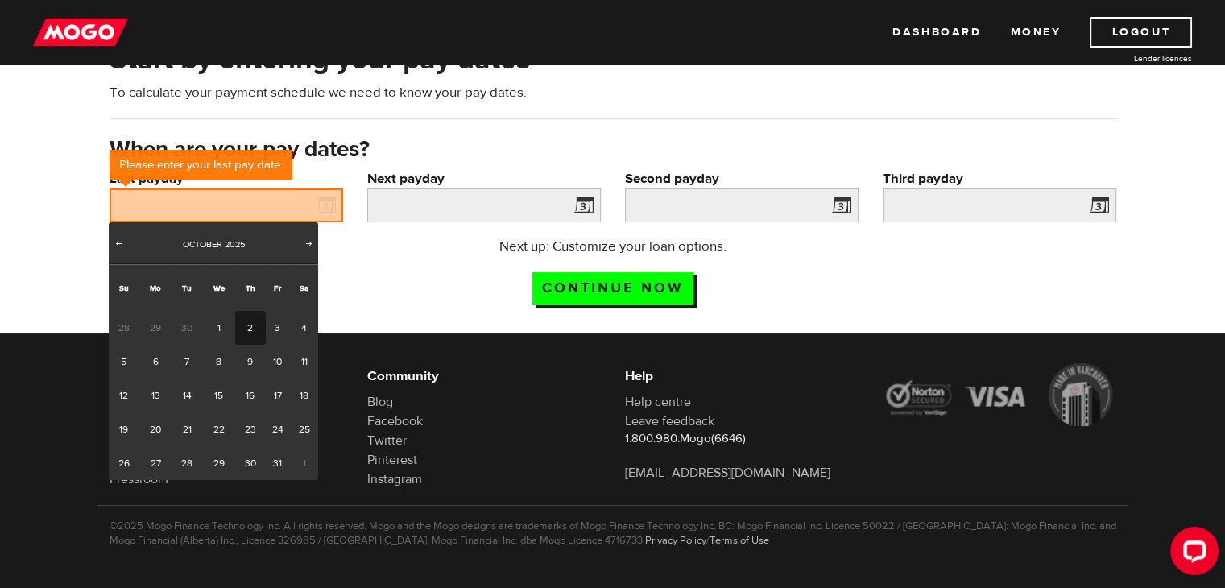
click at [258, 320] on link "2" at bounding box center [250, 328] width 30 height 34
type input "2025/10/02"
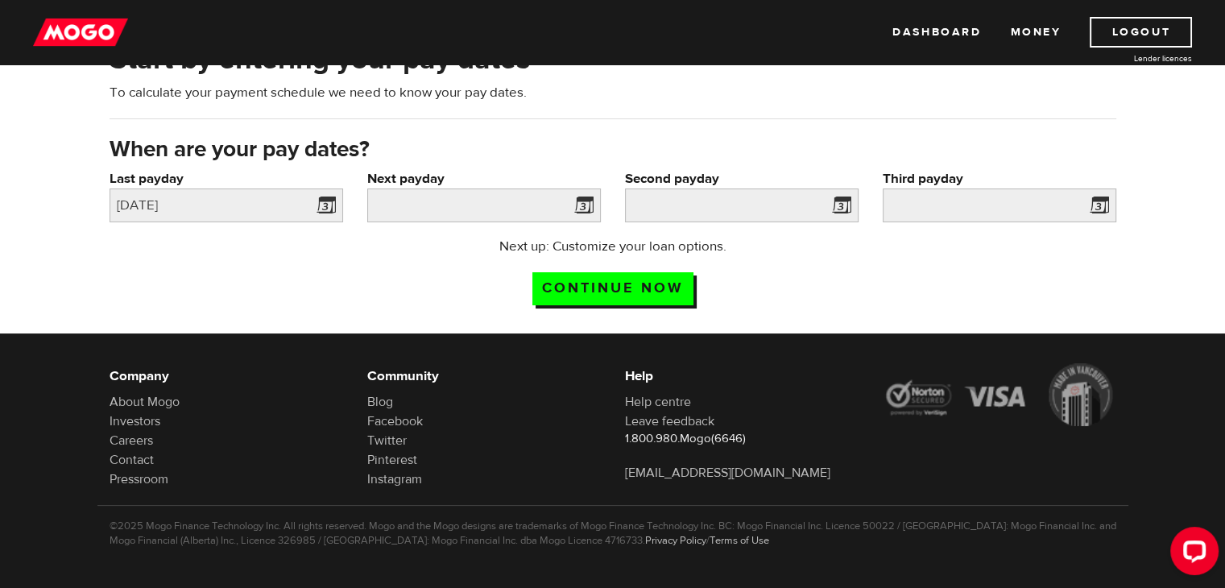
click at [583, 201] on span at bounding box center [581, 208] width 24 height 26
click at [411, 221] on body "Dashboard Money Logout Lender licences STEP 1 Loan approval Loan select Funding…" at bounding box center [612, 196] width 1225 height 588
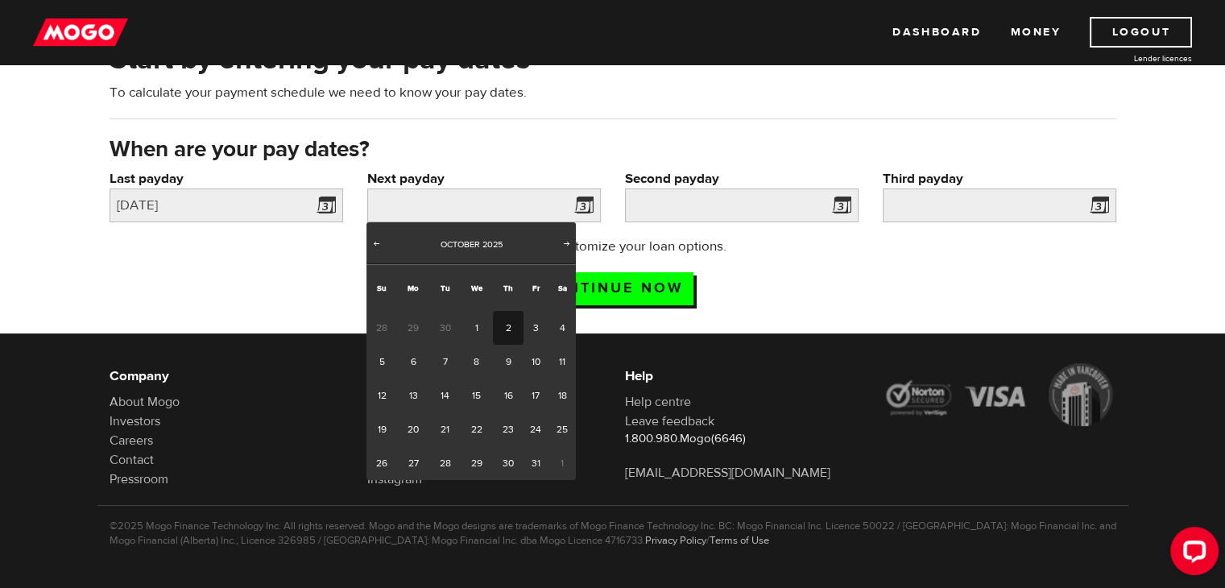
click at [511, 335] on link "2" at bounding box center [508, 328] width 30 height 34
type input "2025/10/02"
type input "2025/11/1"
type input "2025/12/1"
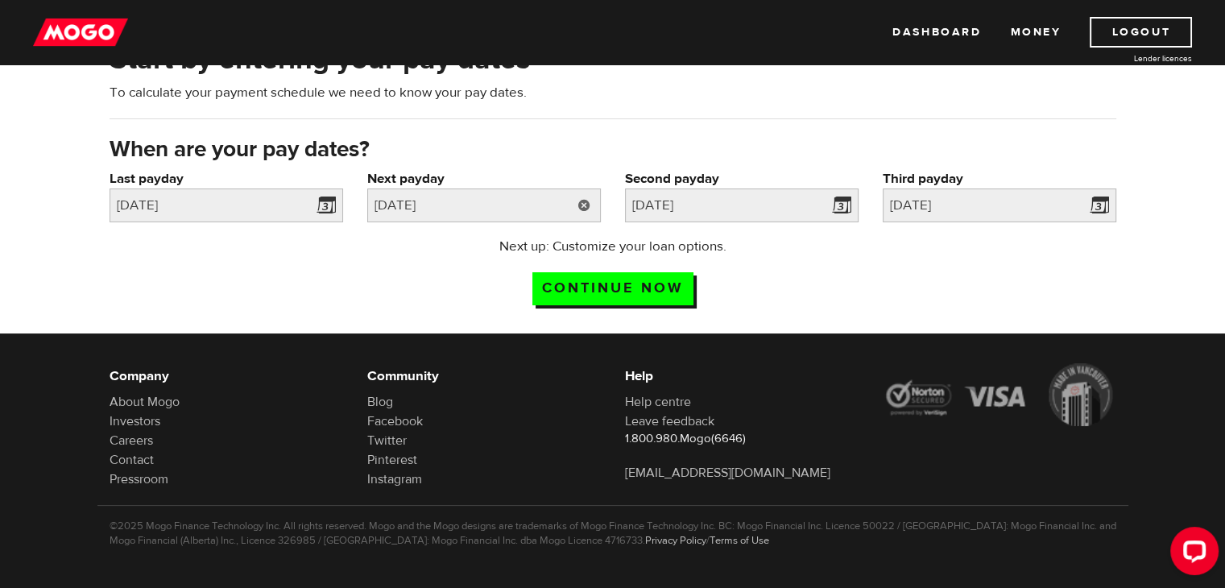
click at [580, 211] on link at bounding box center [584, 205] width 33 height 34
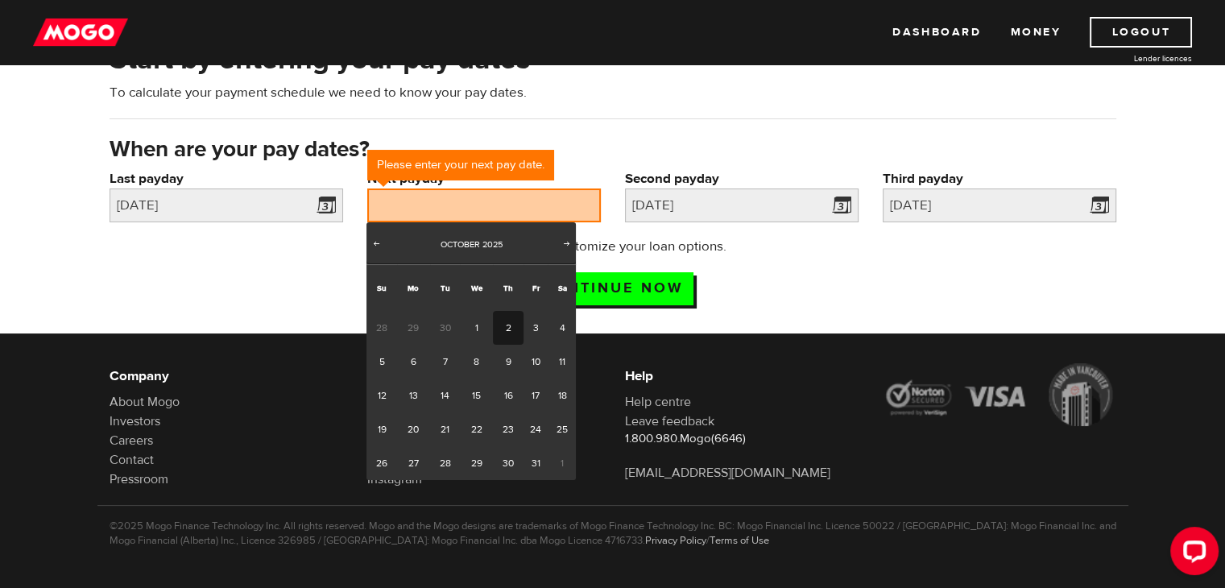
click at [503, 325] on link "2" at bounding box center [508, 328] width 30 height 34
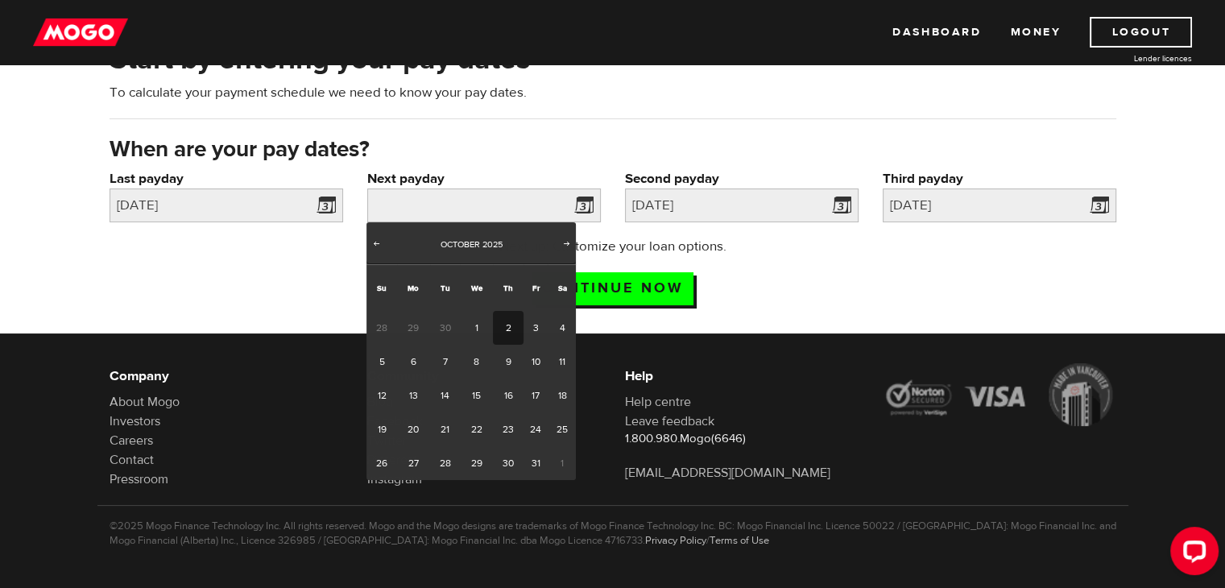
type input "2025/10/02"
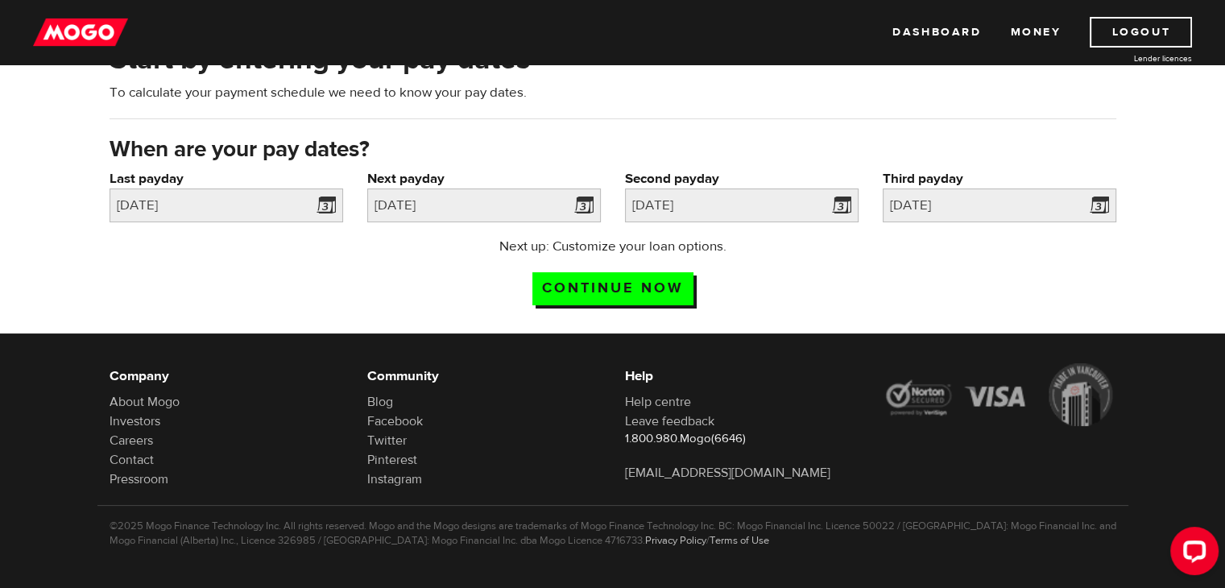
drag, startPoint x: 635, startPoint y: 287, endPoint x: 842, endPoint y: 320, distance: 210.4
click at [842, 320] on div "Start by entering your pay dates To calculate your payment schedule we need to …" at bounding box center [612, 178] width 1225 height 309
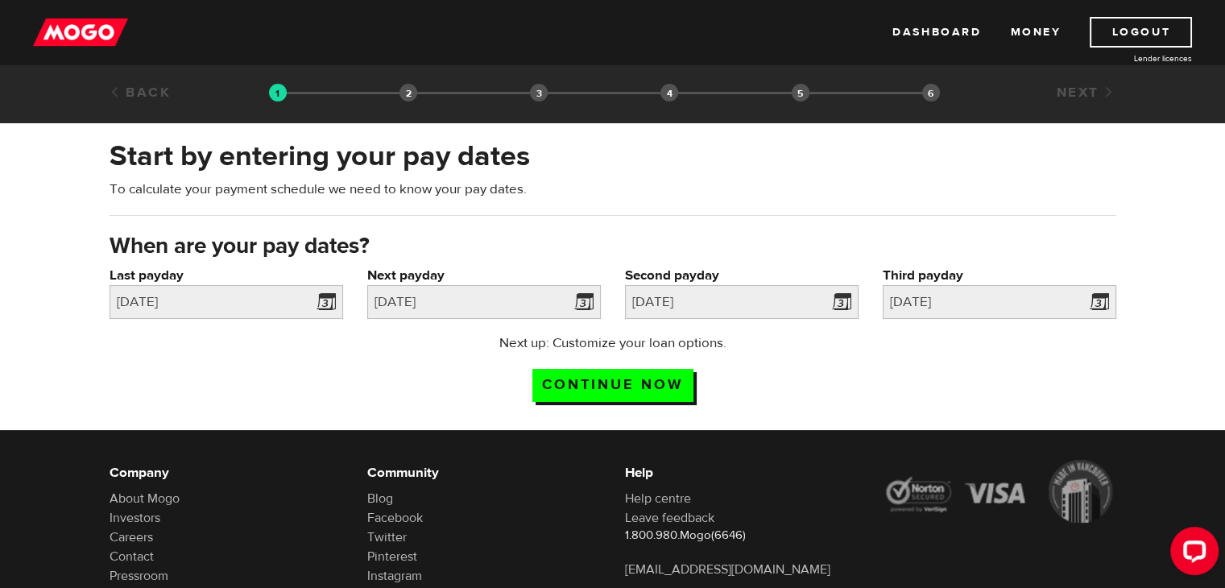
scroll to position [0, 0]
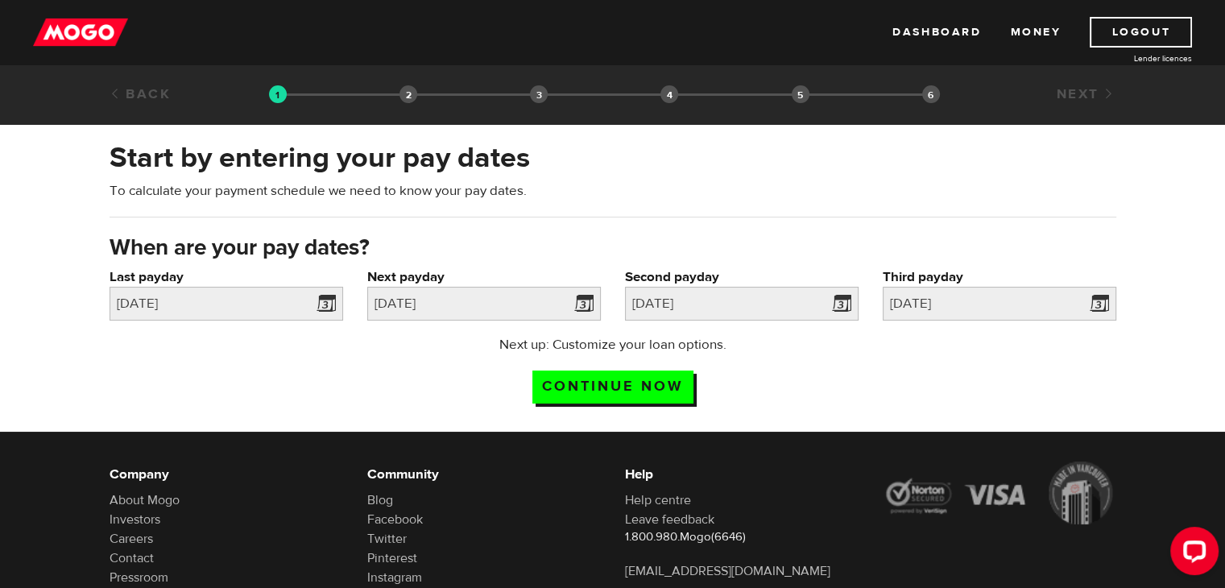
click at [151, 98] on link "Back" at bounding box center [141, 94] width 62 height 18
click at [149, 85] on link "Back" at bounding box center [141, 94] width 62 height 18
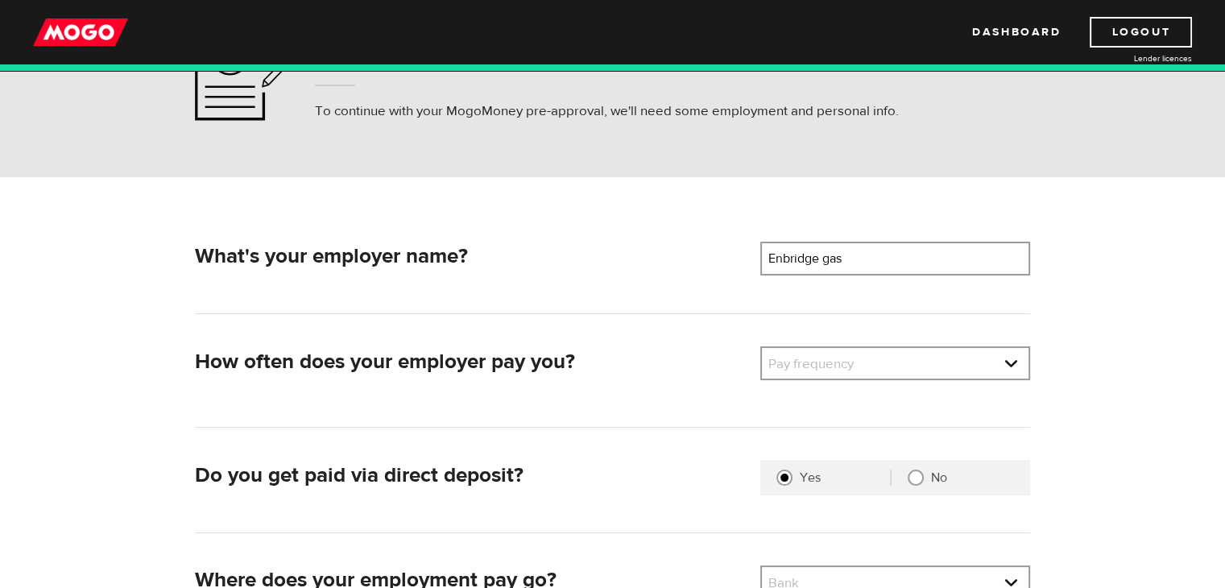
scroll to position [100, 0]
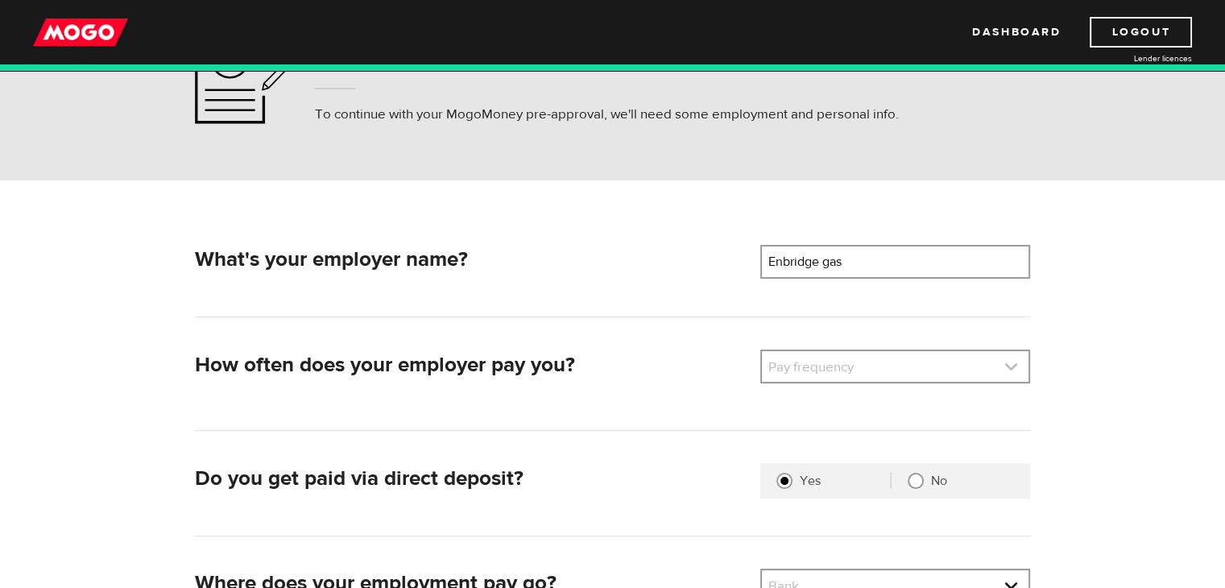
click at [872, 361] on link at bounding box center [895, 366] width 267 height 31
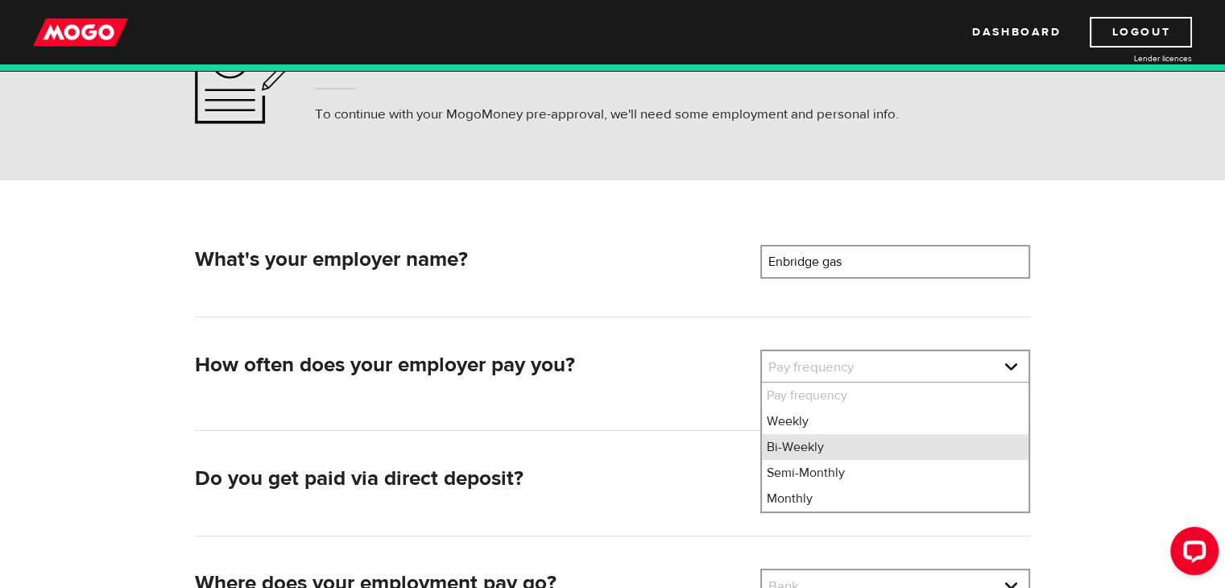
scroll to position [0, 0]
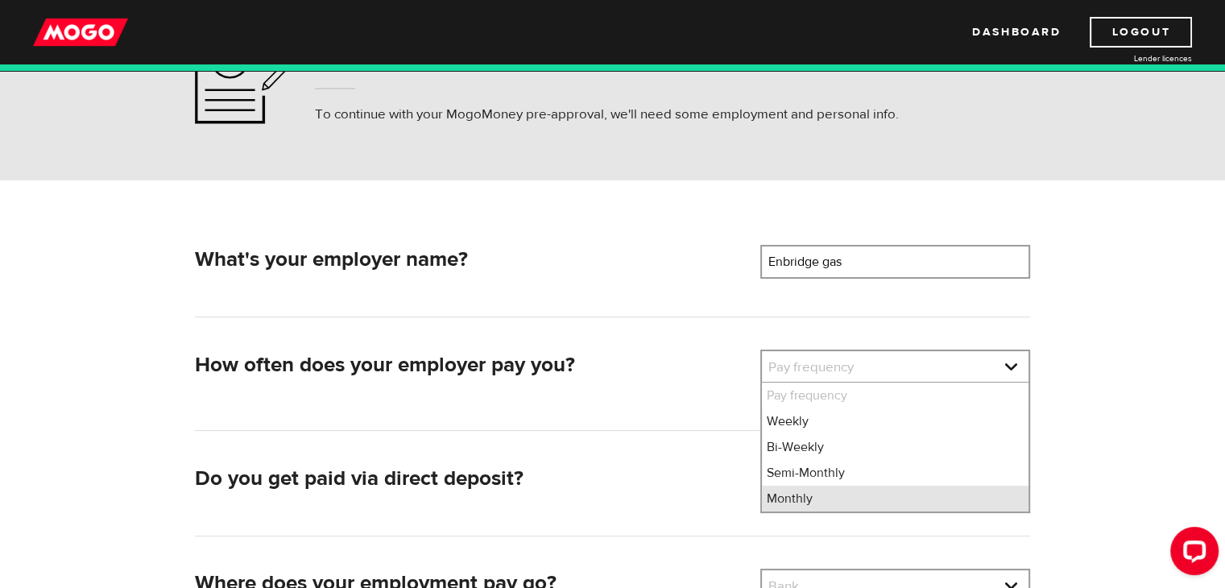
click at [898, 494] on li "Monthly" at bounding box center [895, 499] width 267 height 26
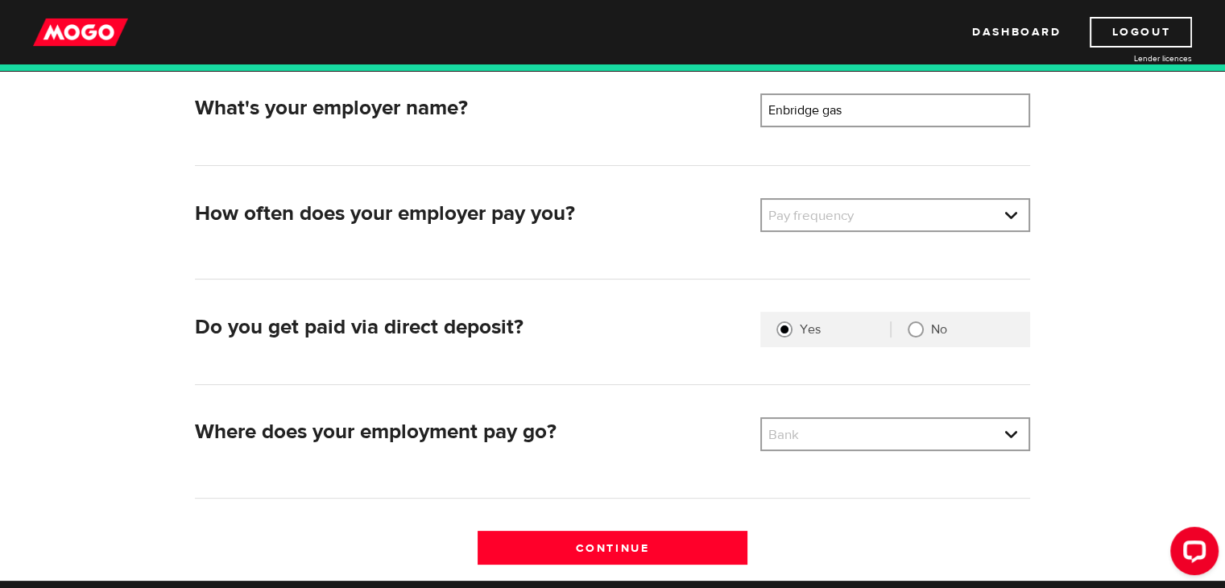
scroll to position [261, 0]
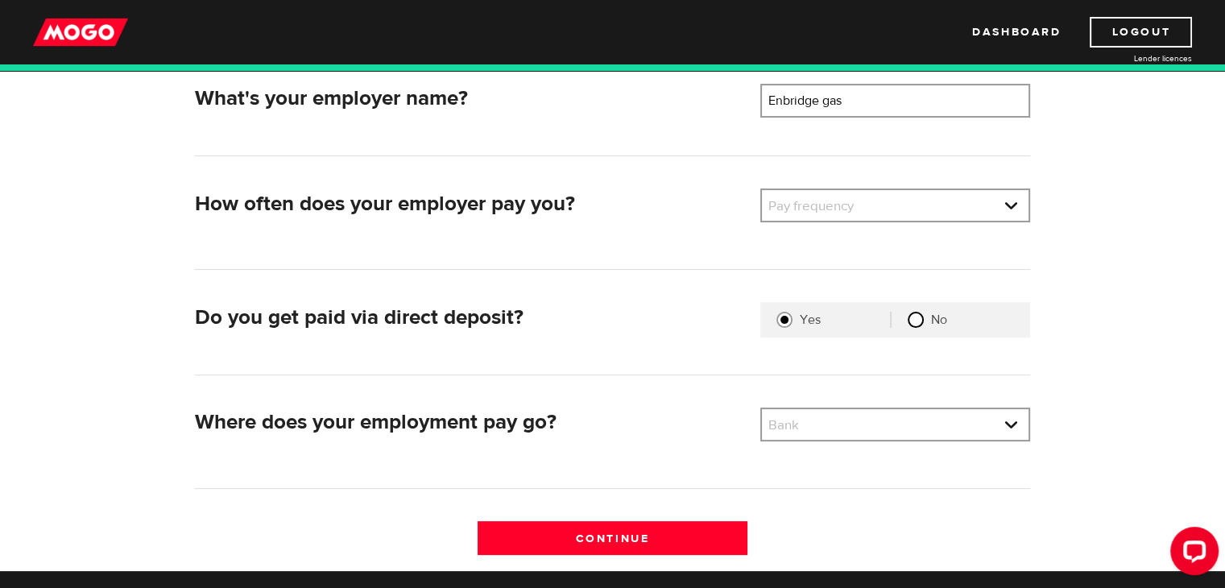
click at [915, 316] on input "No" at bounding box center [916, 320] width 16 height 16
radio input "true"
click at [933, 420] on link at bounding box center [895, 424] width 267 height 31
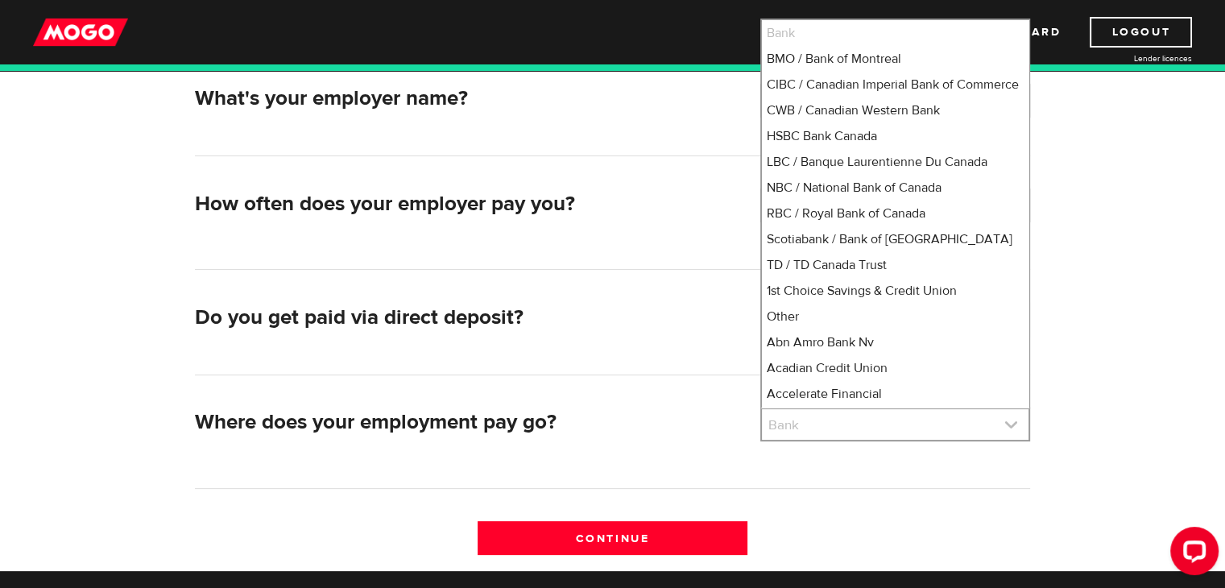
click at [933, 420] on link at bounding box center [895, 424] width 267 height 31
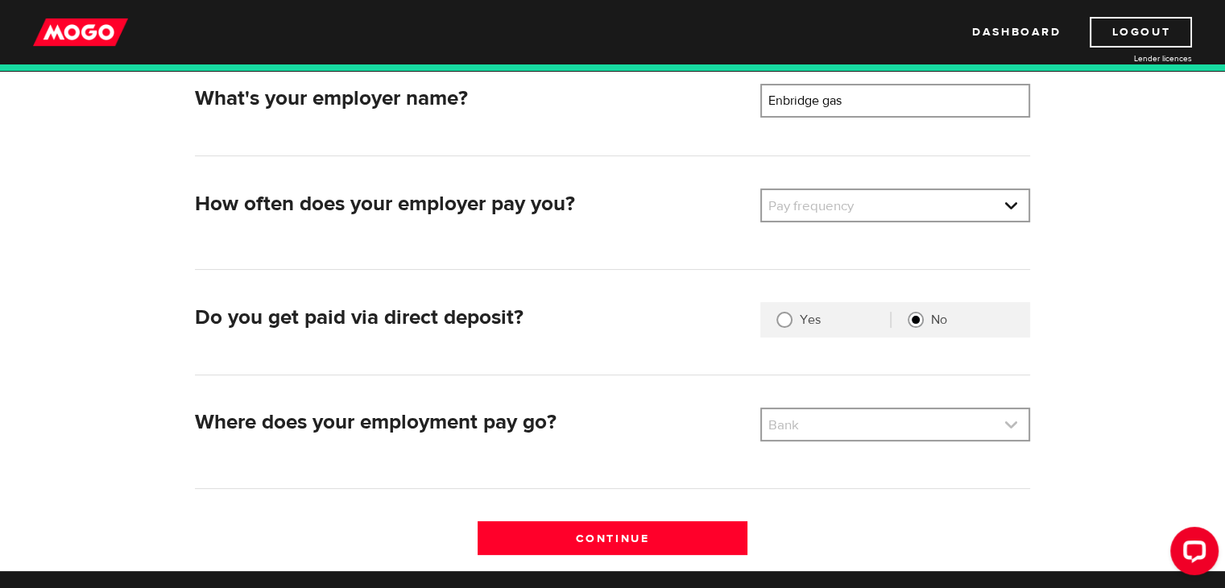
click at [933, 420] on link at bounding box center [895, 424] width 267 height 31
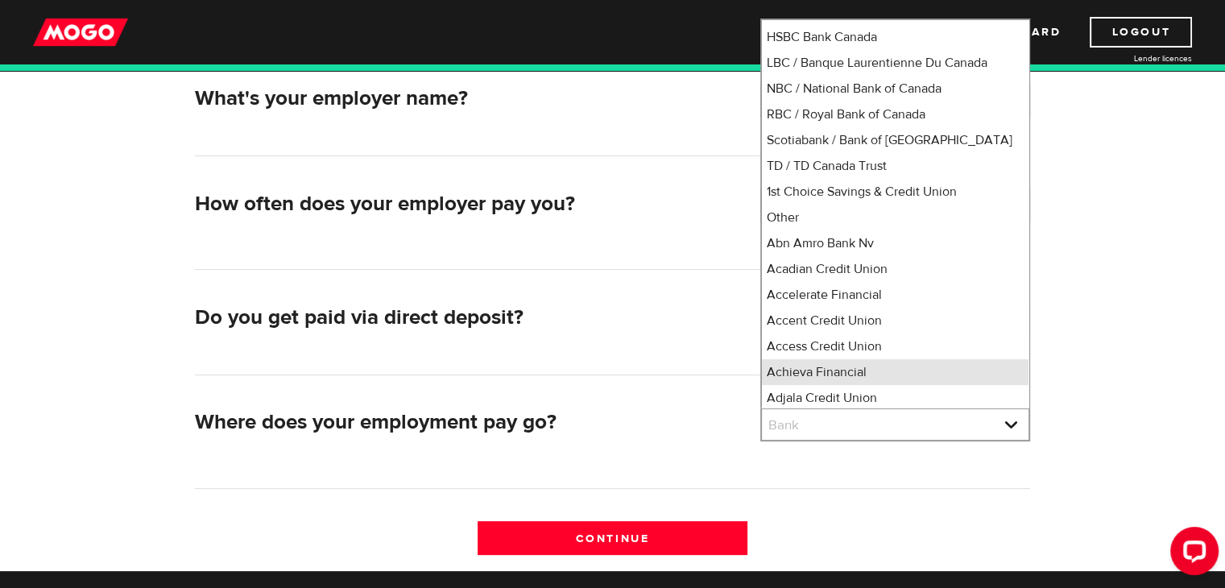
scroll to position [98, 0]
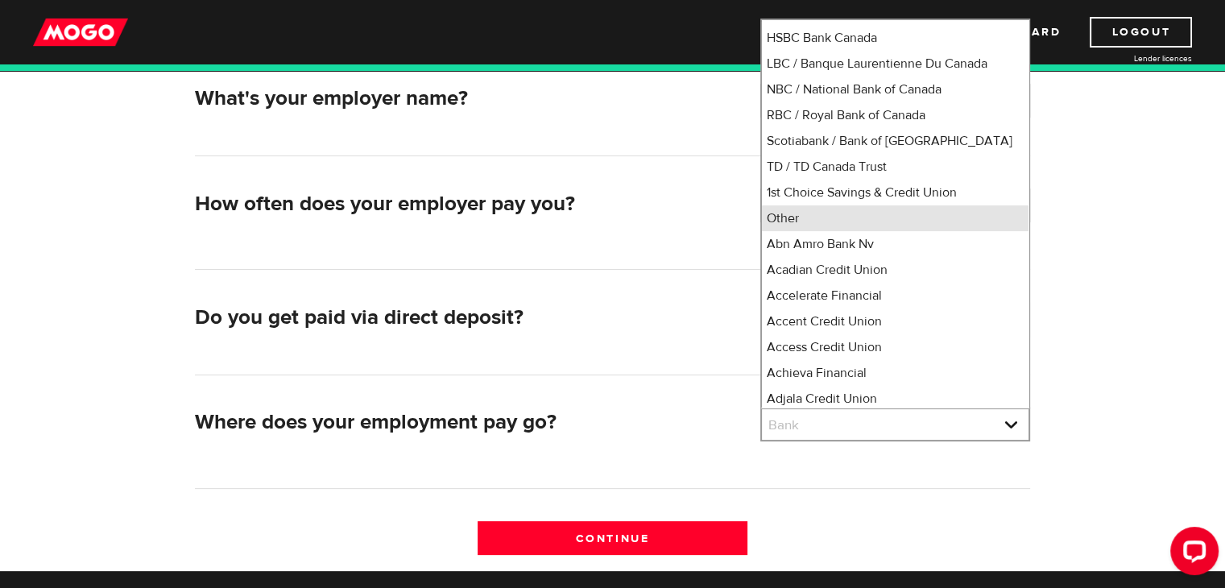
click at [850, 231] on li "Other" at bounding box center [895, 218] width 267 height 26
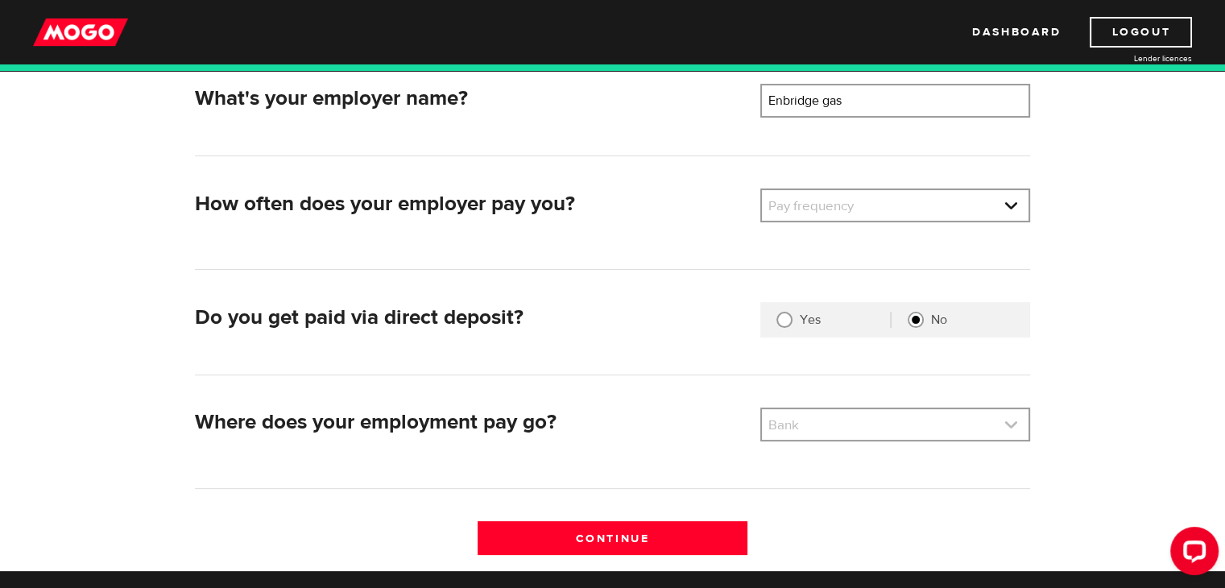
click at [918, 428] on link at bounding box center [895, 424] width 267 height 31
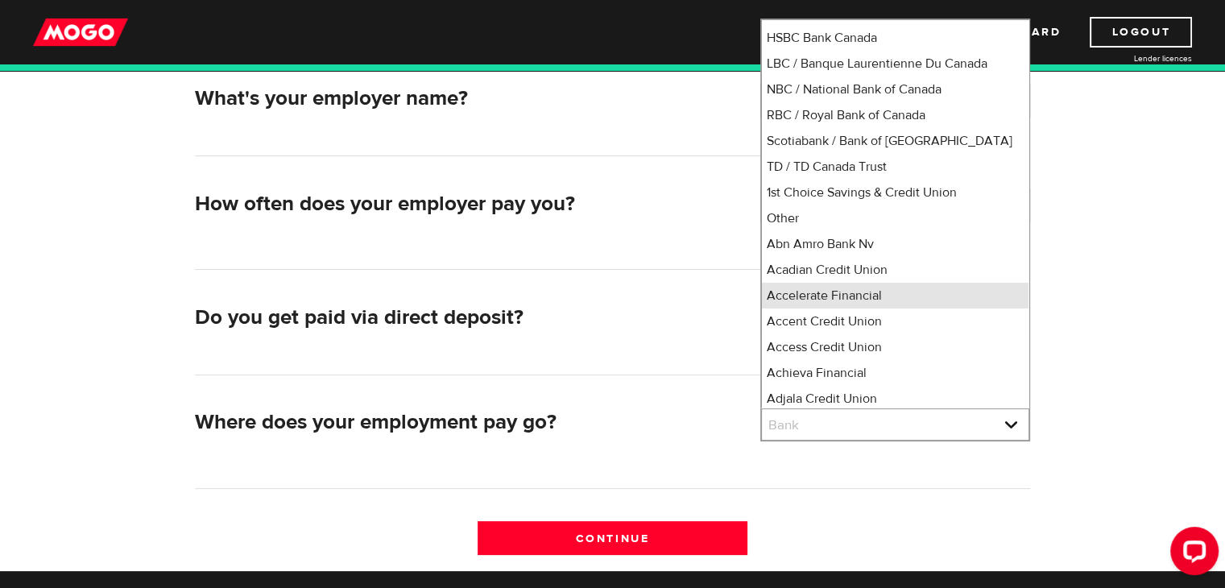
scroll to position [18, 0]
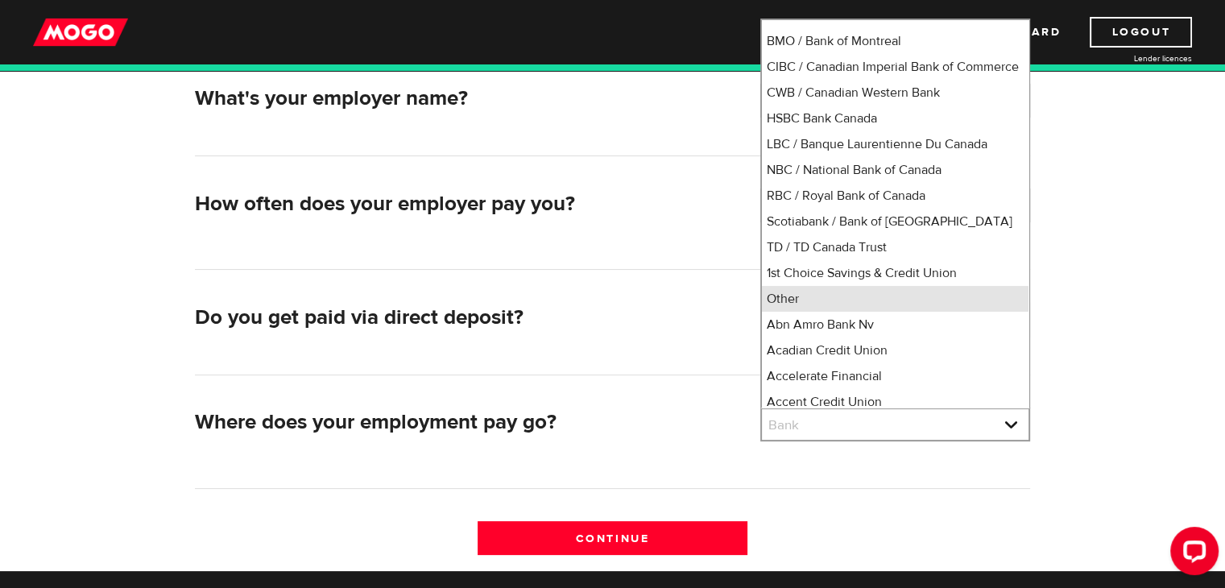
click at [868, 312] on li "Other" at bounding box center [895, 299] width 267 height 26
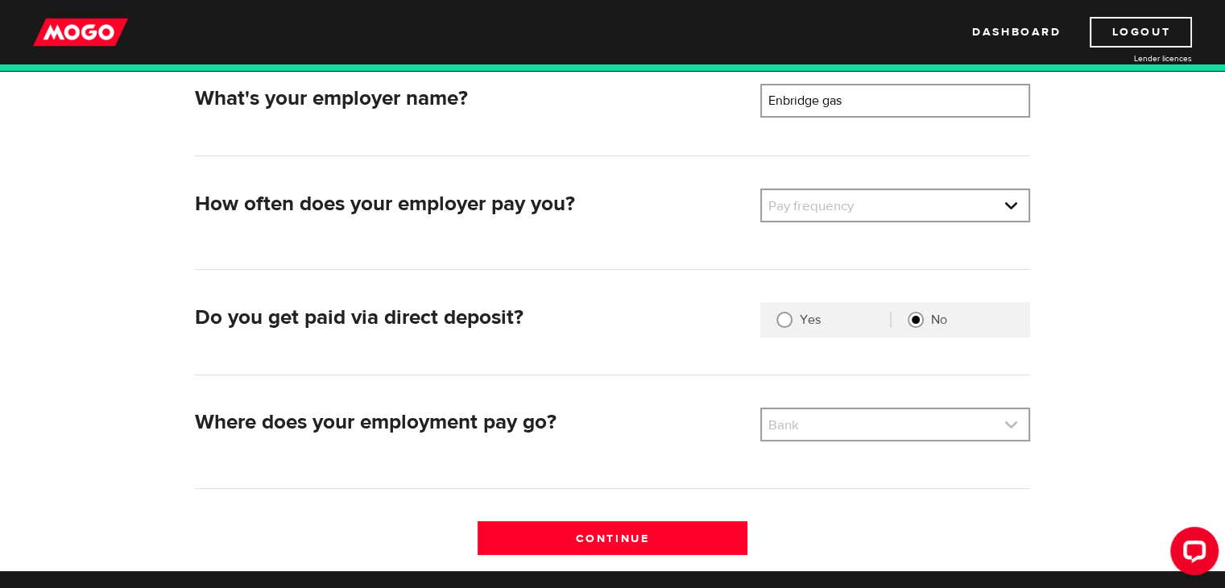
click at [828, 417] on link at bounding box center [895, 424] width 267 height 31
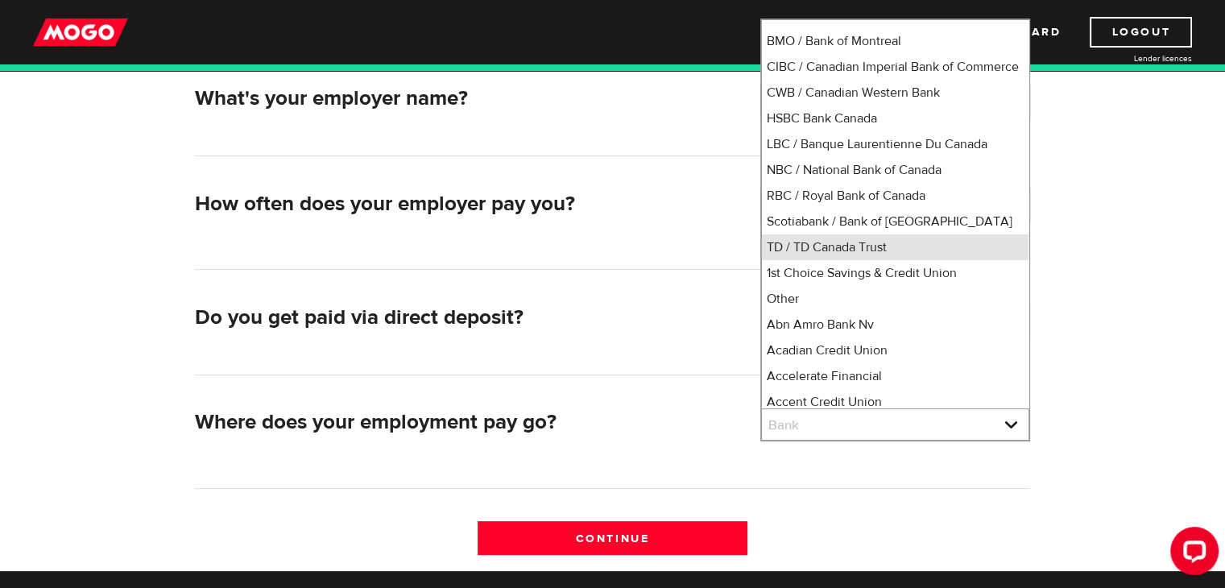
click at [817, 260] on li "TD / TD Canada Trust" at bounding box center [895, 247] width 267 height 26
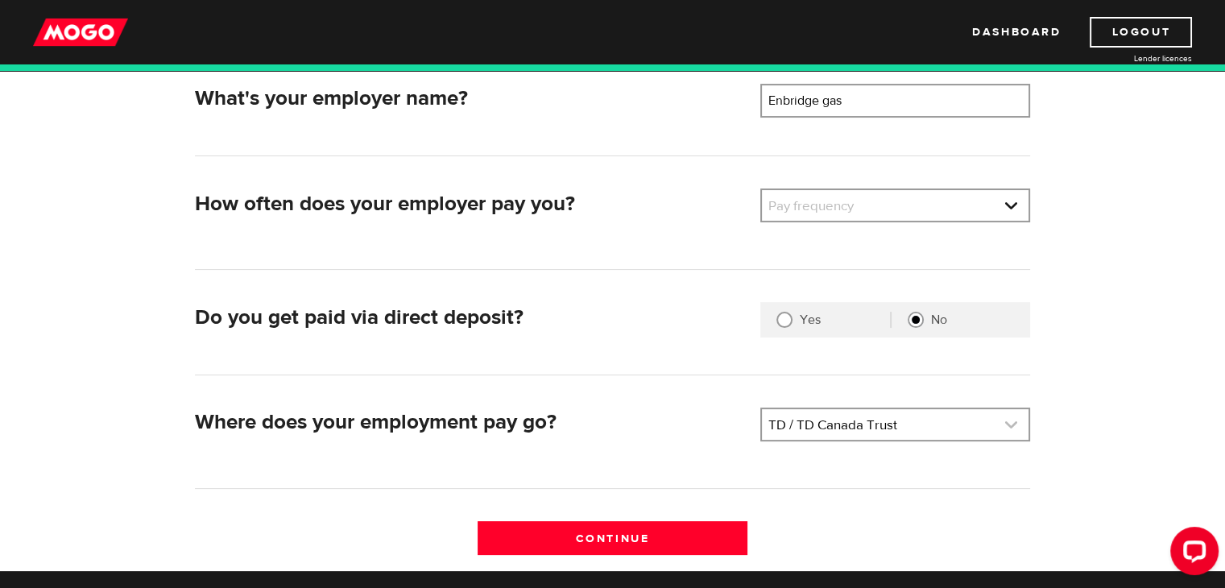
click at [839, 414] on link at bounding box center [895, 424] width 267 height 31
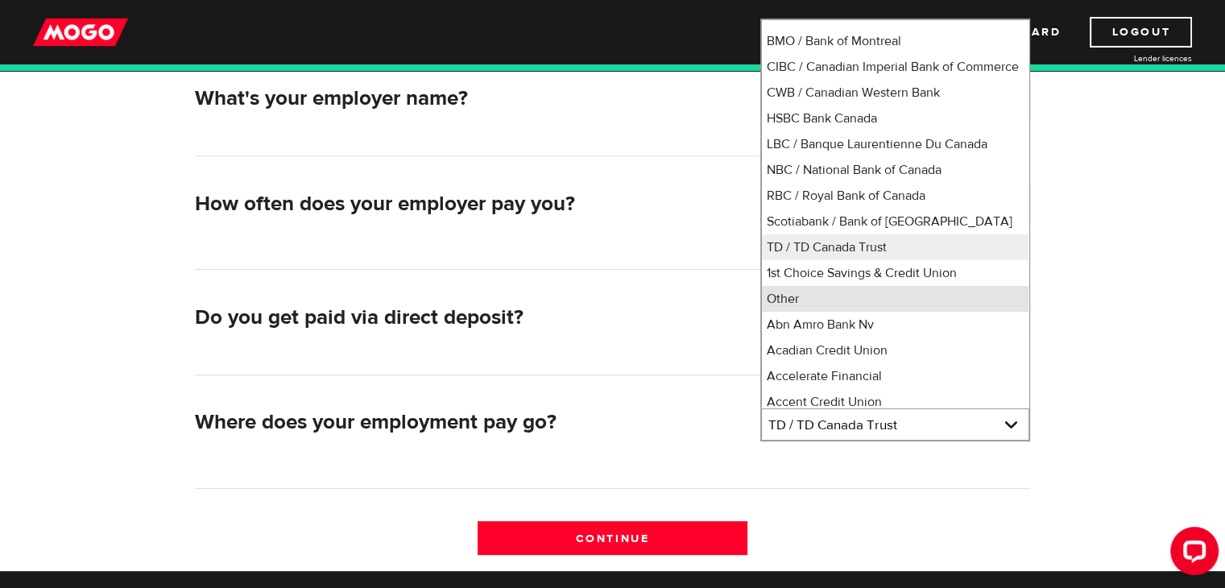
click at [821, 312] on li "Other" at bounding box center [895, 299] width 267 height 26
select select "0"
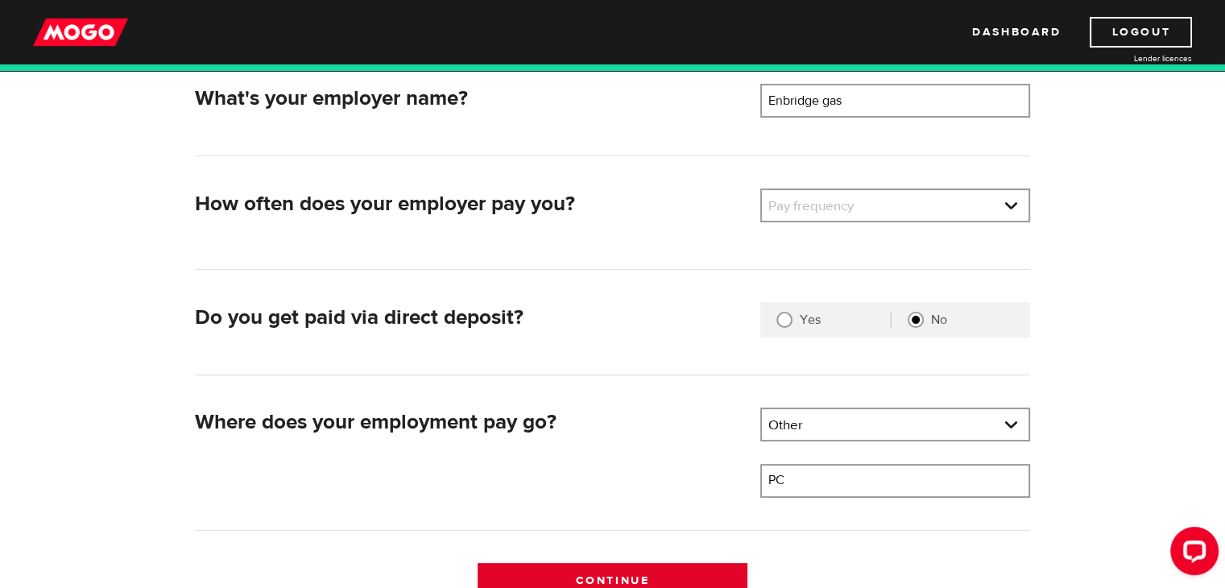
click at [657, 569] on input "Continue" at bounding box center [613, 580] width 270 height 34
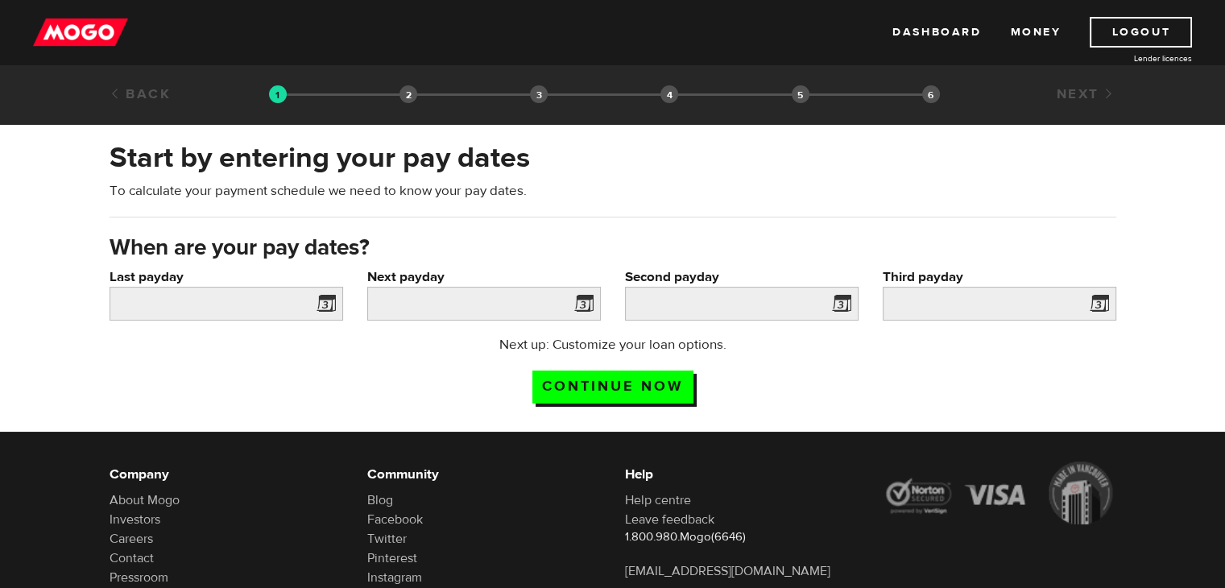
click at [311, 312] on span at bounding box center [323, 306] width 24 height 26
click at [284, 300] on input "Last payday" at bounding box center [227, 304] width 234 height 34
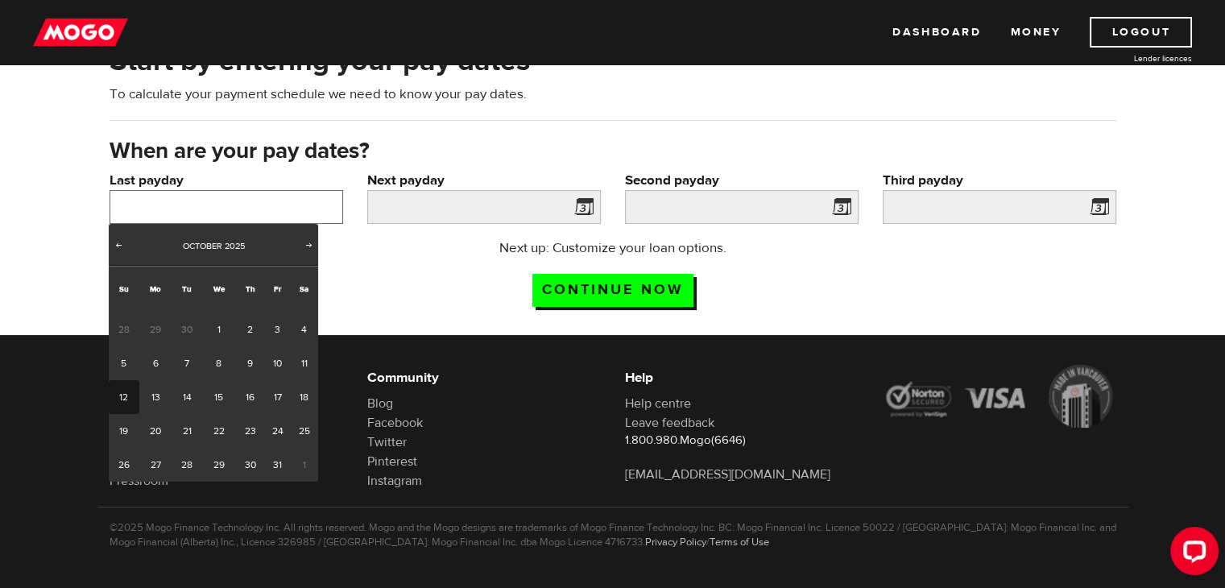
scroll to position [98, 0]
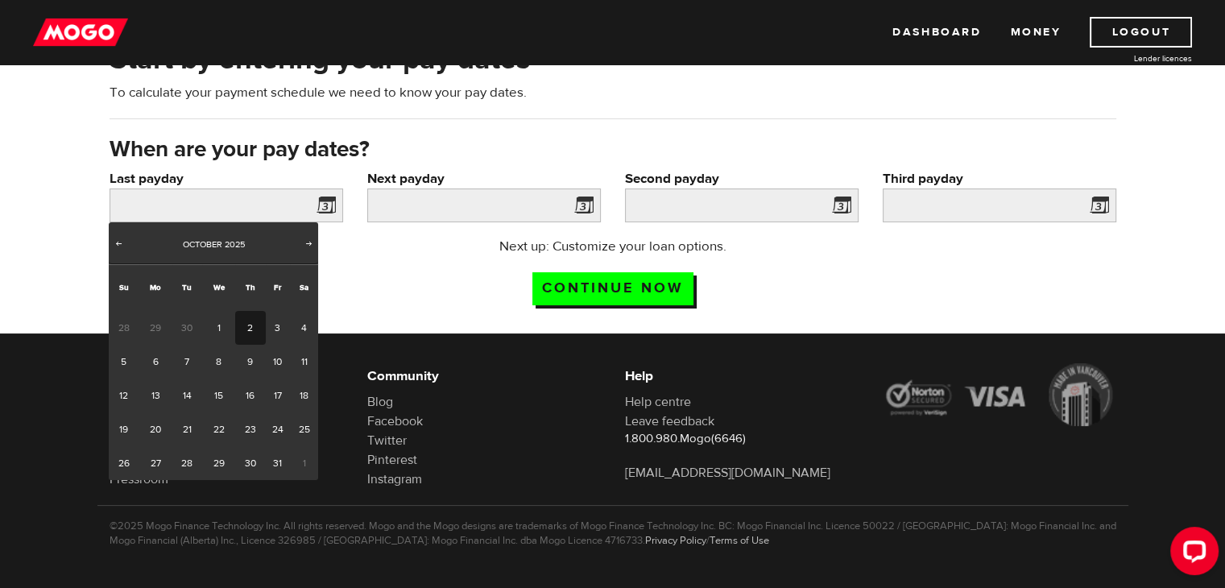
click at [235, 325] on link "2" at bounding box center [250, 328] width 30 height 34
type input "[DATE]"
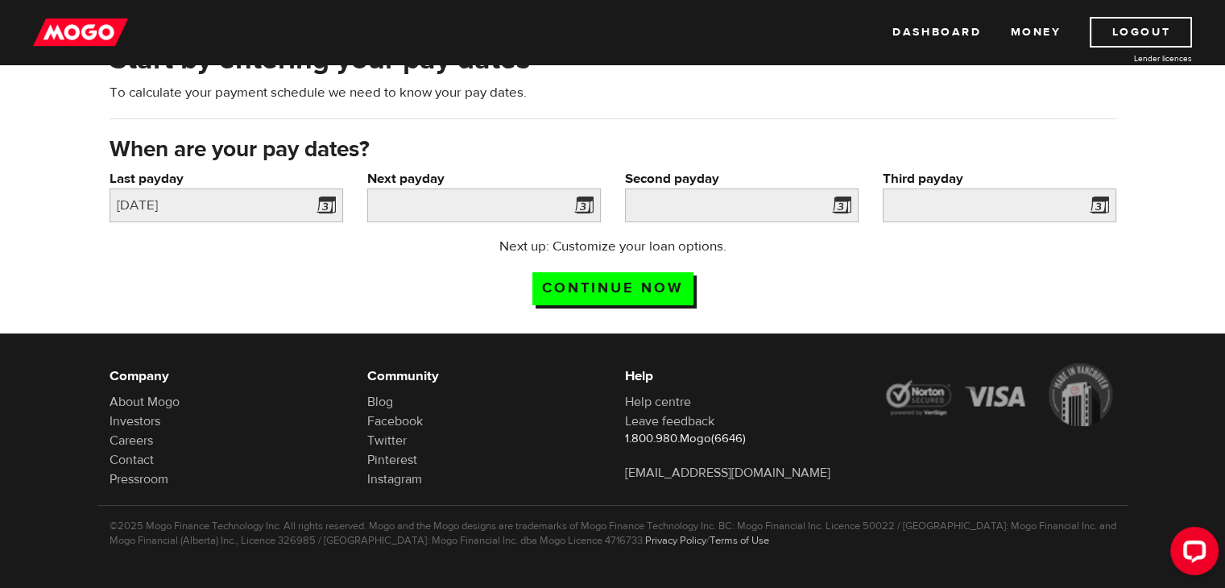
click at [490, 178] on label "Next payday" at bounding box center [484, 178] width 234 height 19
click at [490, 188] on input "Next payday" at bounding box center [484, 205] width 234 height 34
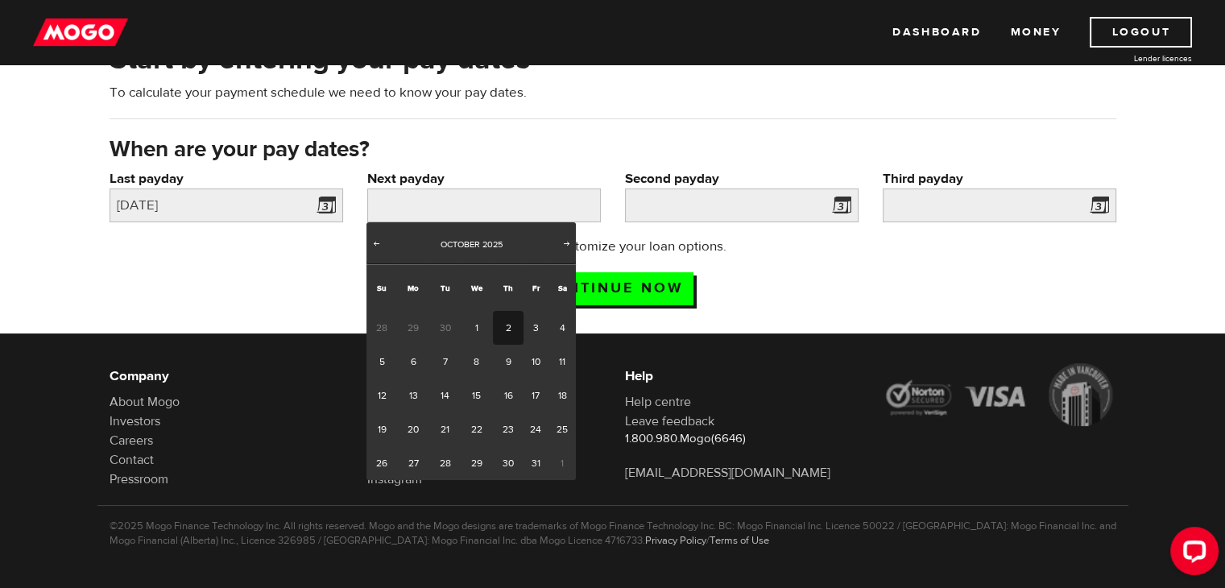
click at [512, 331] on link "2" at bounding box center [508, 328] width 30 height 34
type input "[DATE]"
type input "2025/11/1"
type input "2025/12/1"
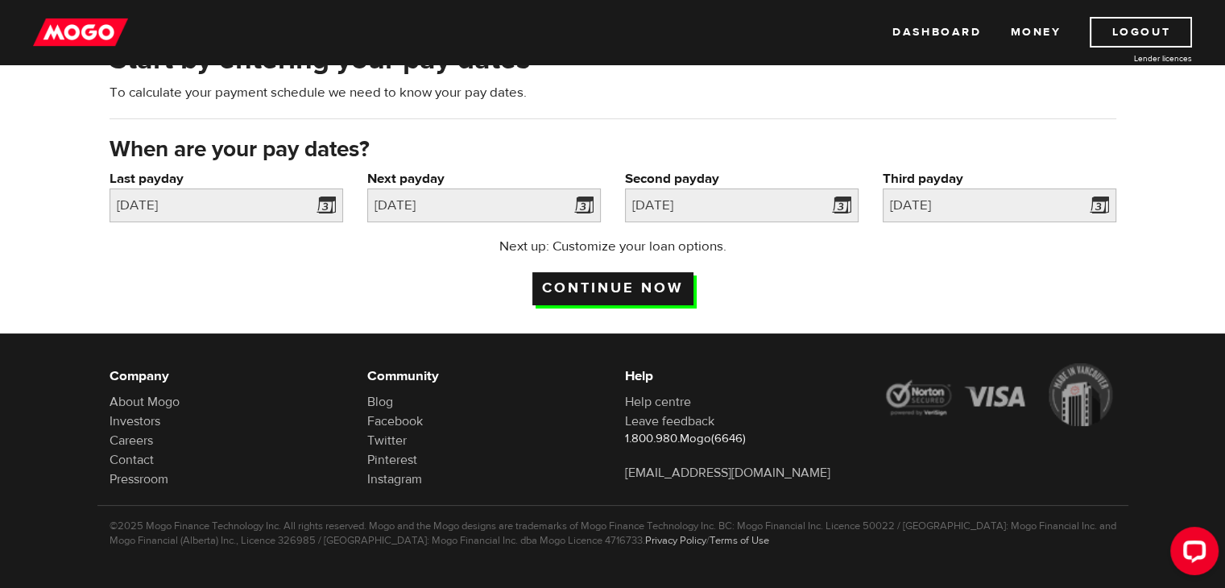
click at [621, 282] on input "Continue now" at bounding box center [612, 288] width 161 height 33
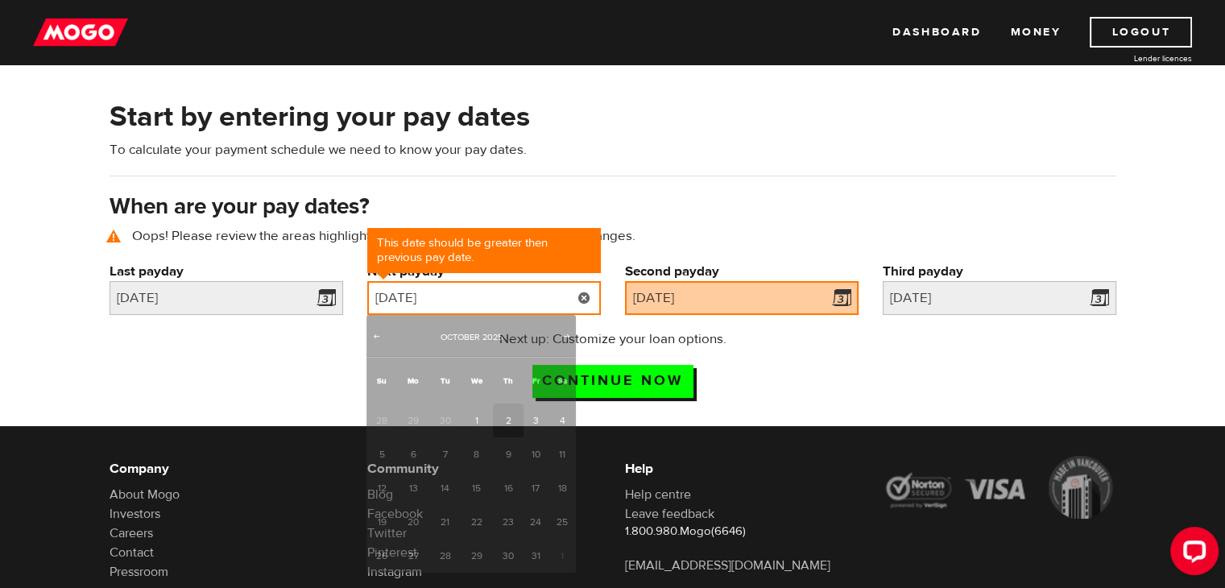
click at [536, 310] on input "[DATE]" at bounding box center [484, 298] width 234 height 34
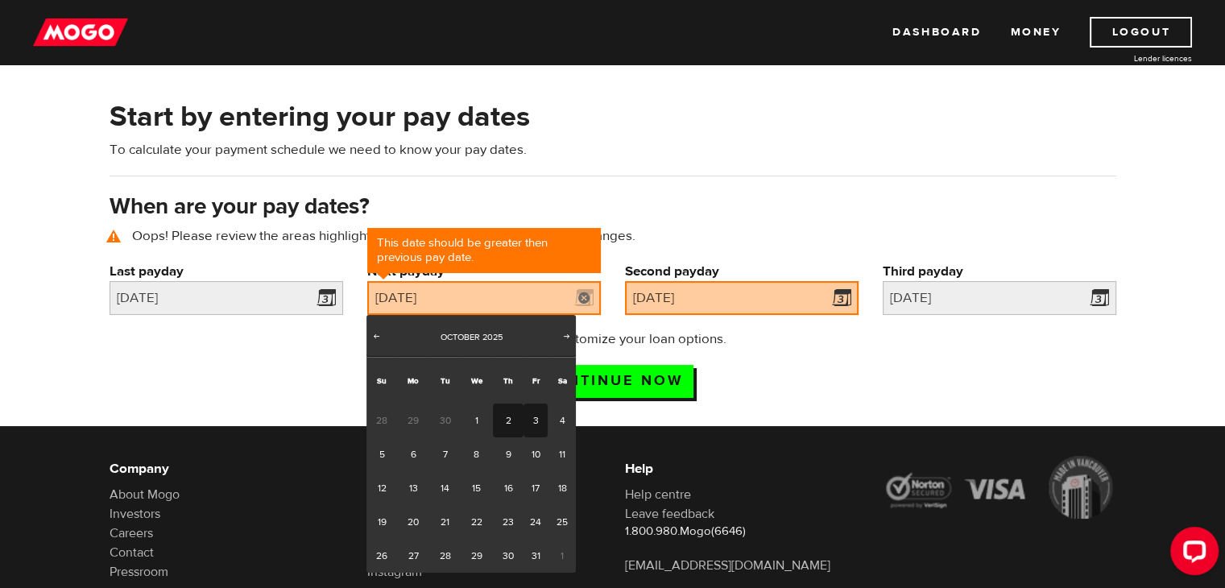
click at [544, 422] on link "3" at bounding box center [535, 420] width 25 height 34
type input "2025/10/03"
type input "2025/11/2"
type input "2025/12/2"
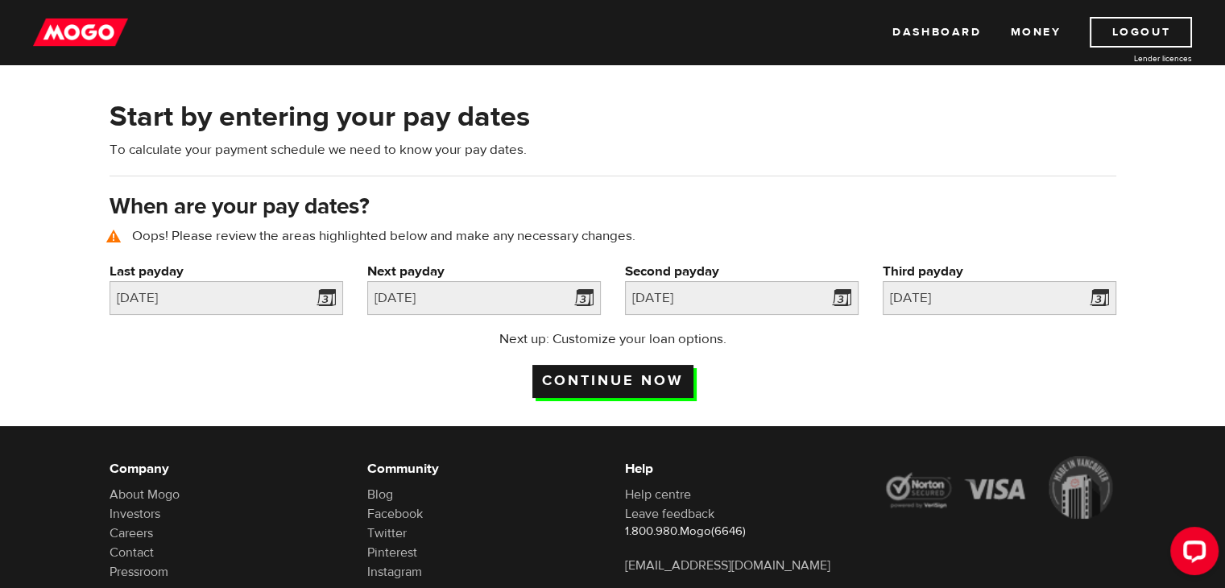
click at [644, 376] on input "Continue now" at bounding box center [612, 381] width 161 height 33
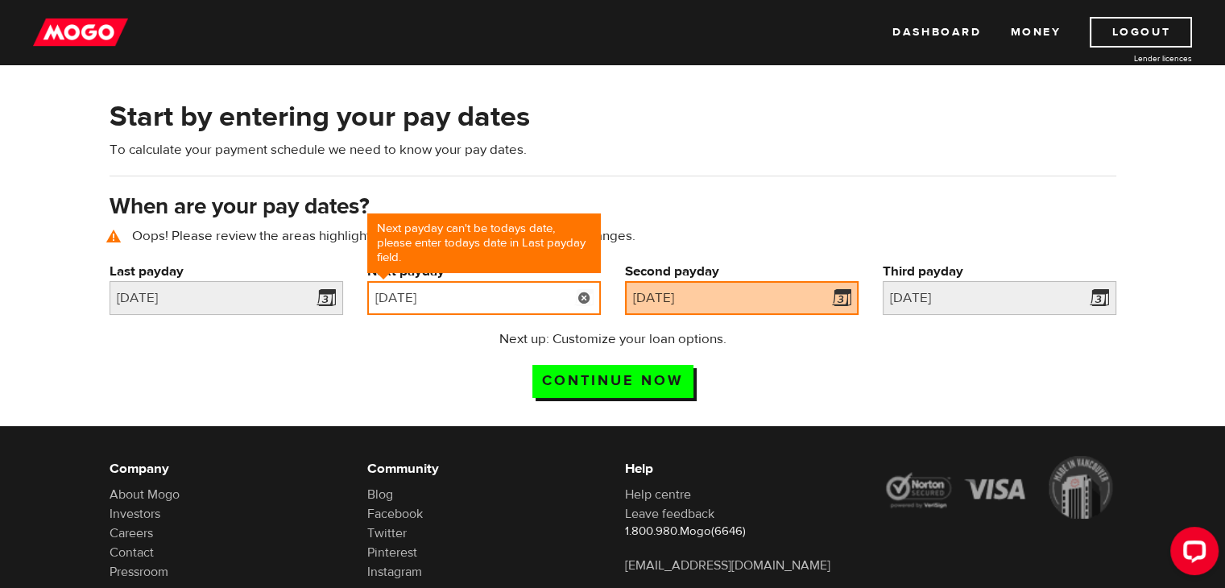
click at [523, 306] on input "2025/10/03" at bounding box center [484, 298] width 234 height 34
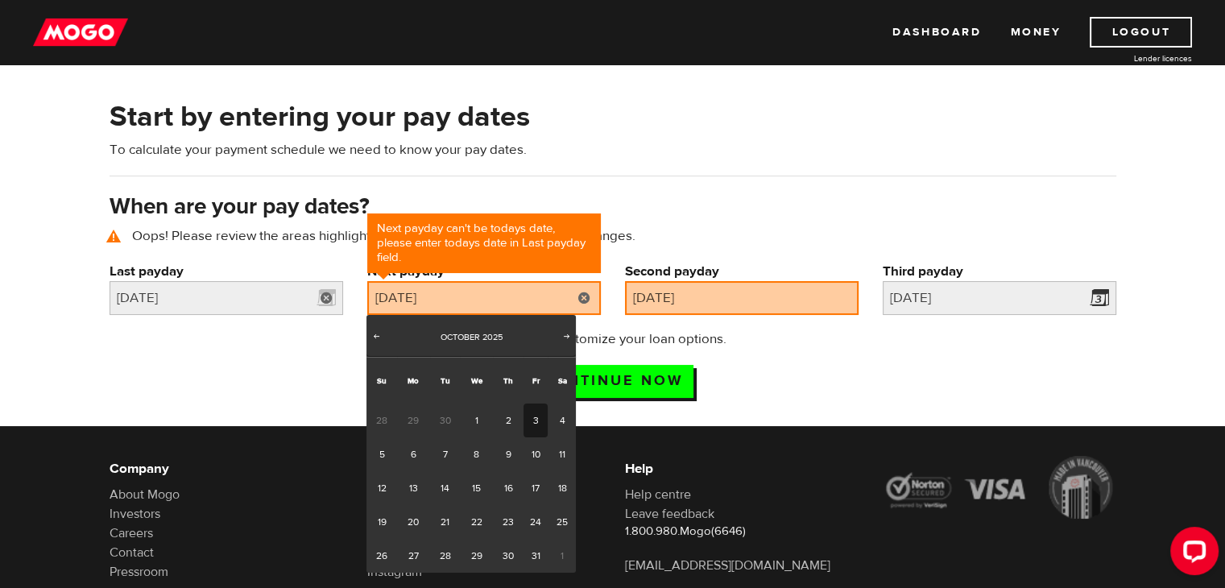
click at [325, 307] on link at bounding box center [326, 298] width 33 height 34
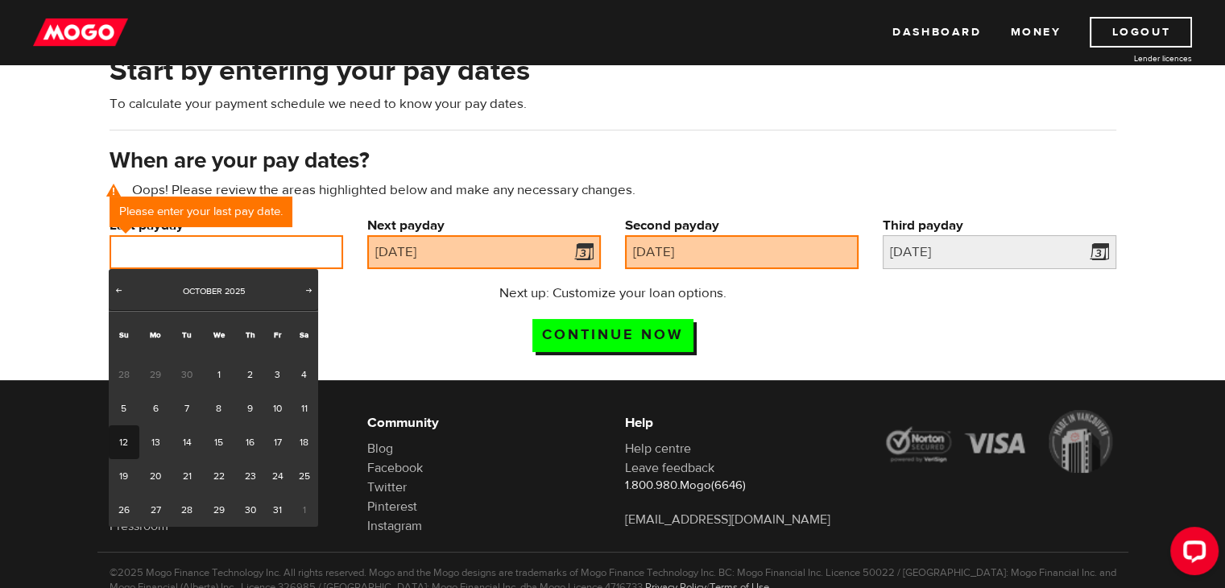
scroll to position [166, 0]
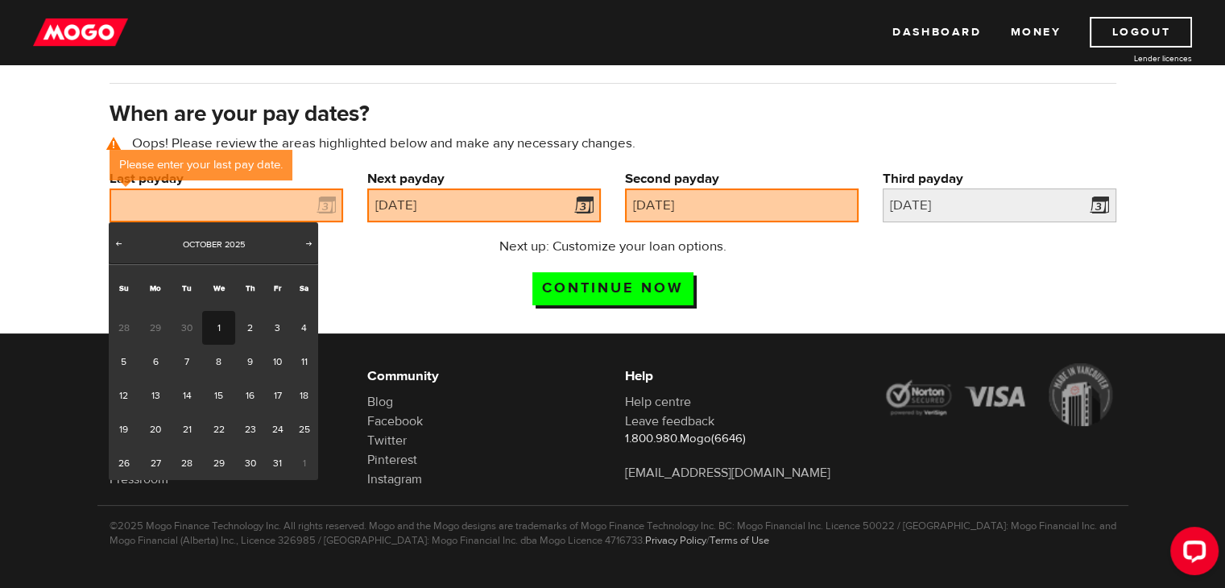
click at [225, 333] on link "1" at bounding box center [218, 328] width 33 height 34
type input "2025/10/01"
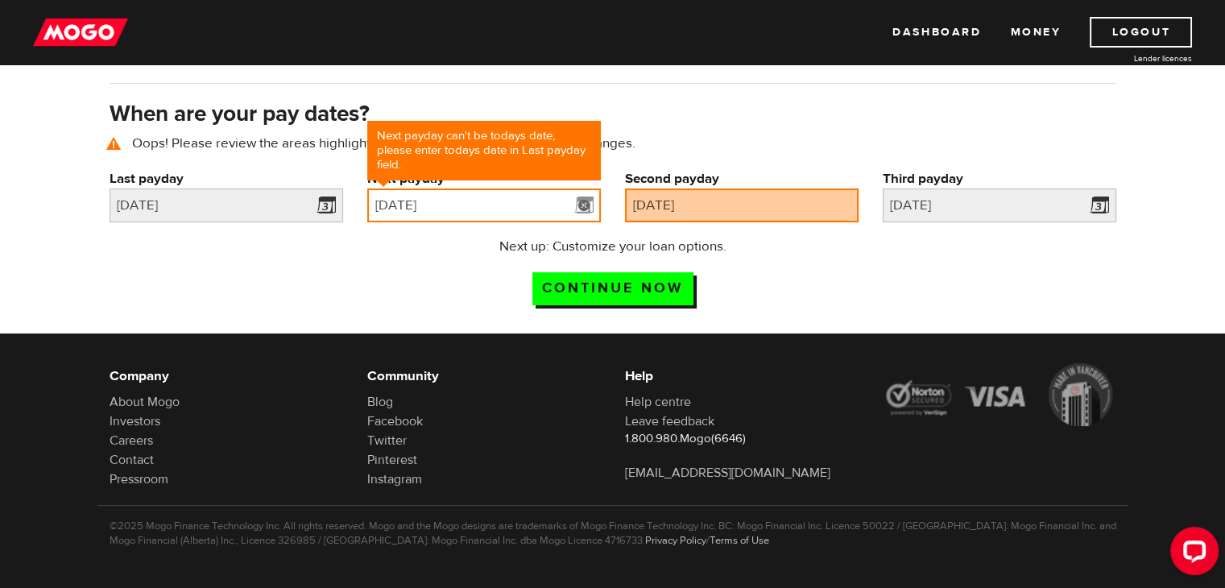
click at [540, 218] on input "2025/10/03" at bounding box center [484, 205] width 234 height 34
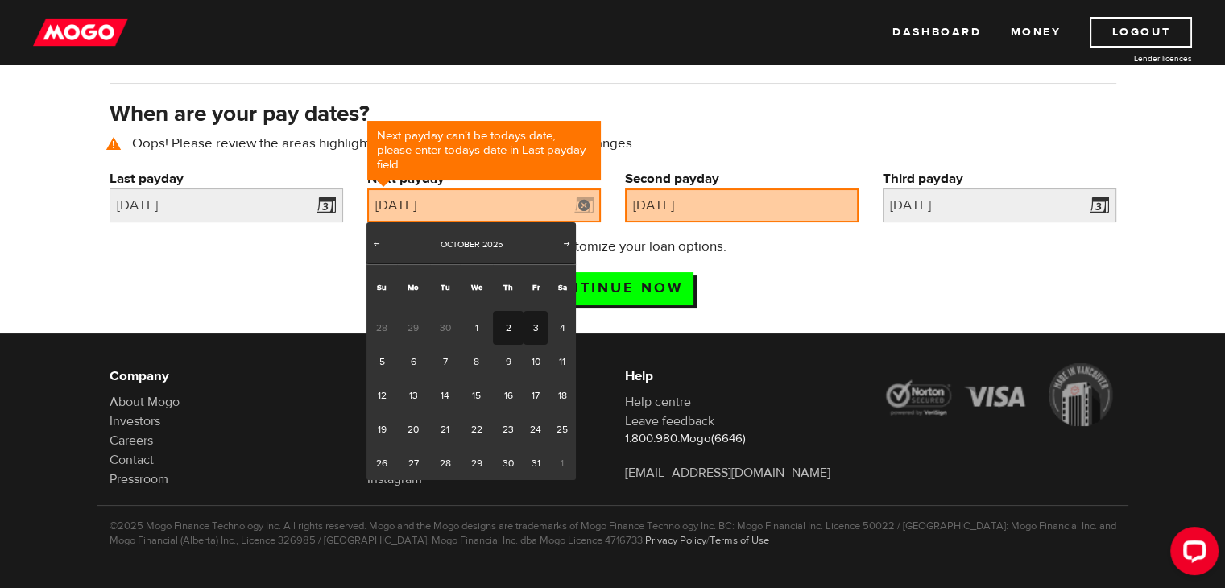
click at [503, 318] on link "2" at bounding box center [508, 328] width 30 height 34
type input "2025/10/02"
type input "2025/11/1"
type input "2025/12/1"
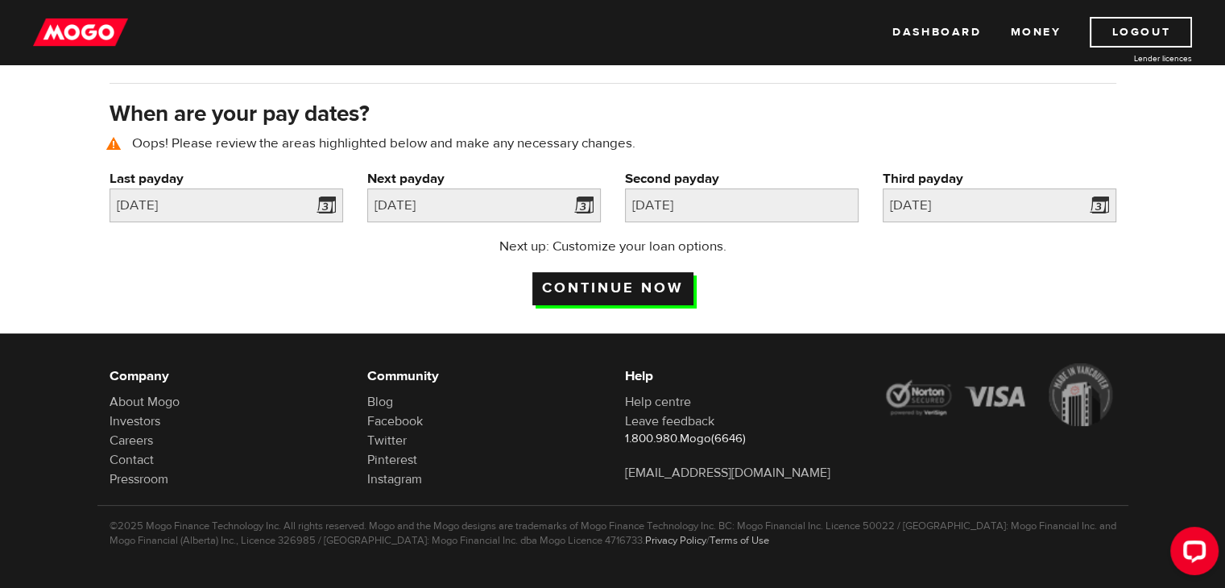
click at [626, 289] on input "Continue now" at bounding box center [612, 288] width 161 height 33
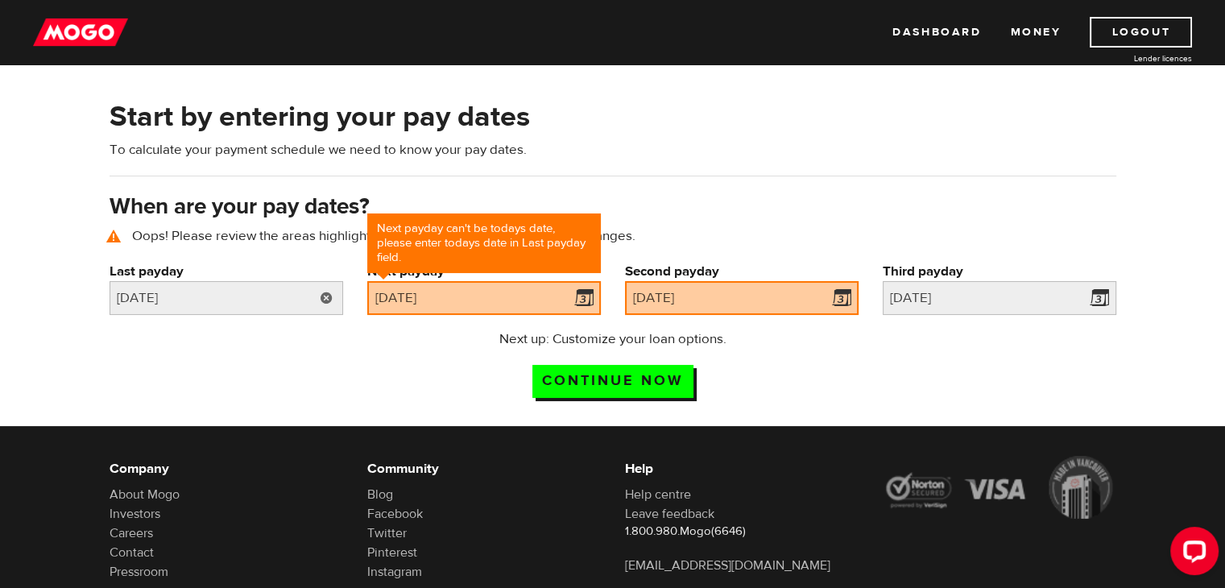
click at [319, 300] on link at bounding box center [326, 298] width 33 height 34
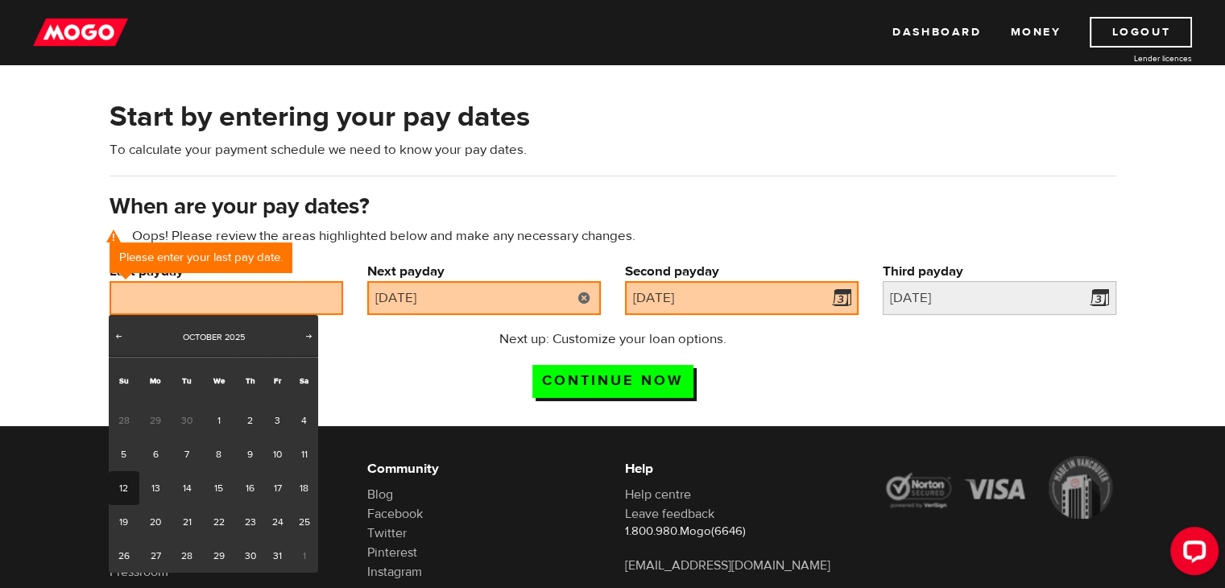
click at [580, 291] on link at bounding box center [584, 298] width 33 height 34
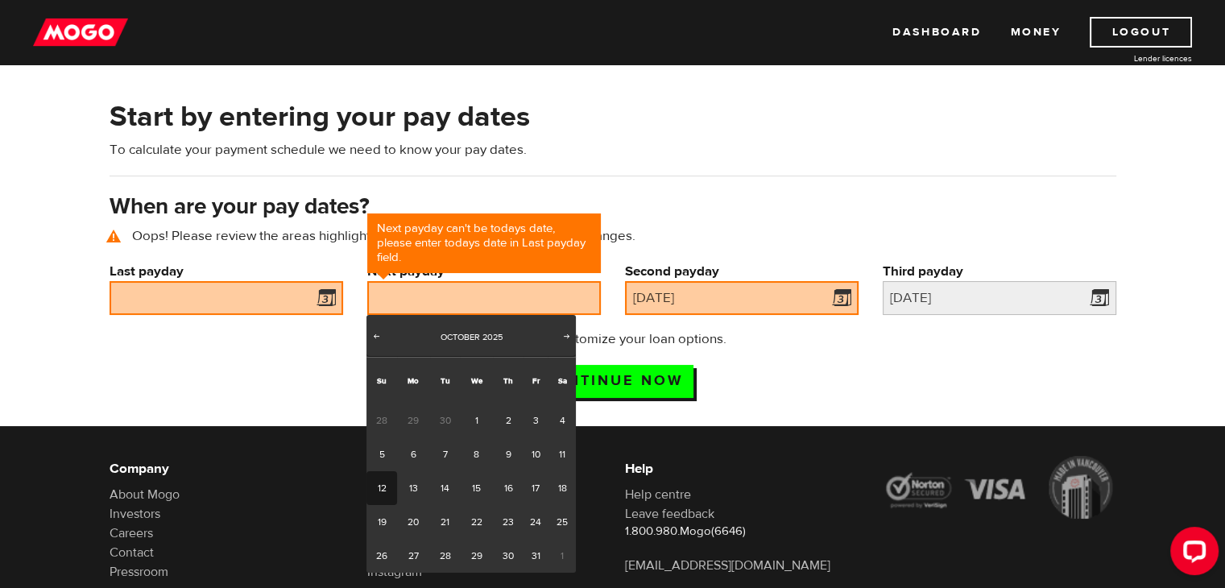
click at [559, 338] on link "Next" at bounding box center [567, 337] width 16 height 16
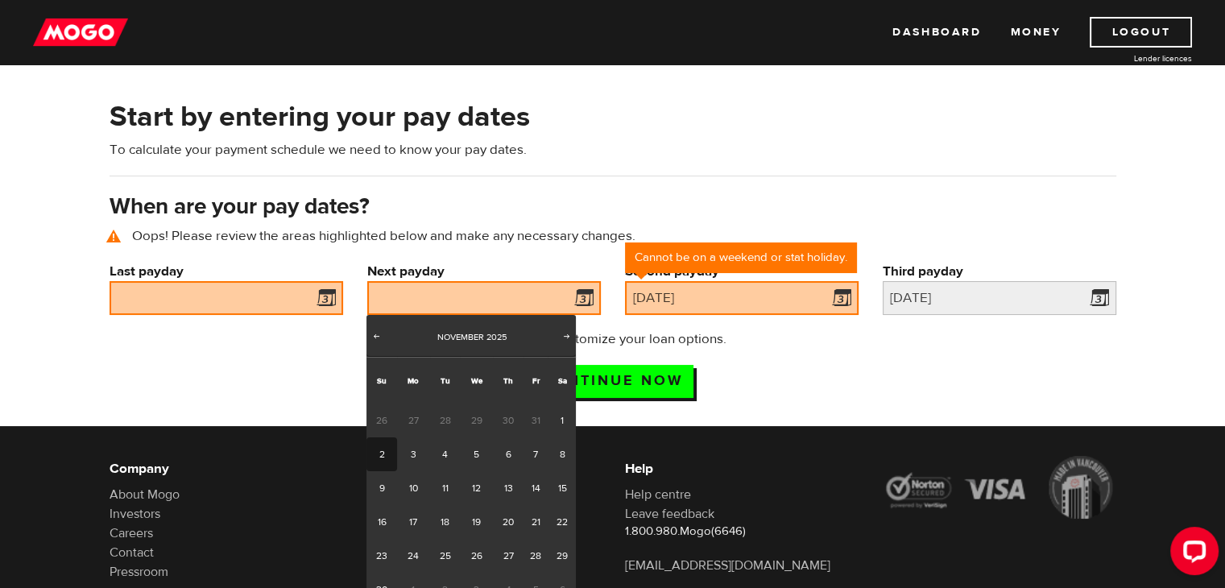
click at [387, 456] on link "2" at bounding box center [381, 454] width 30 height 34
type input "[DATE]"
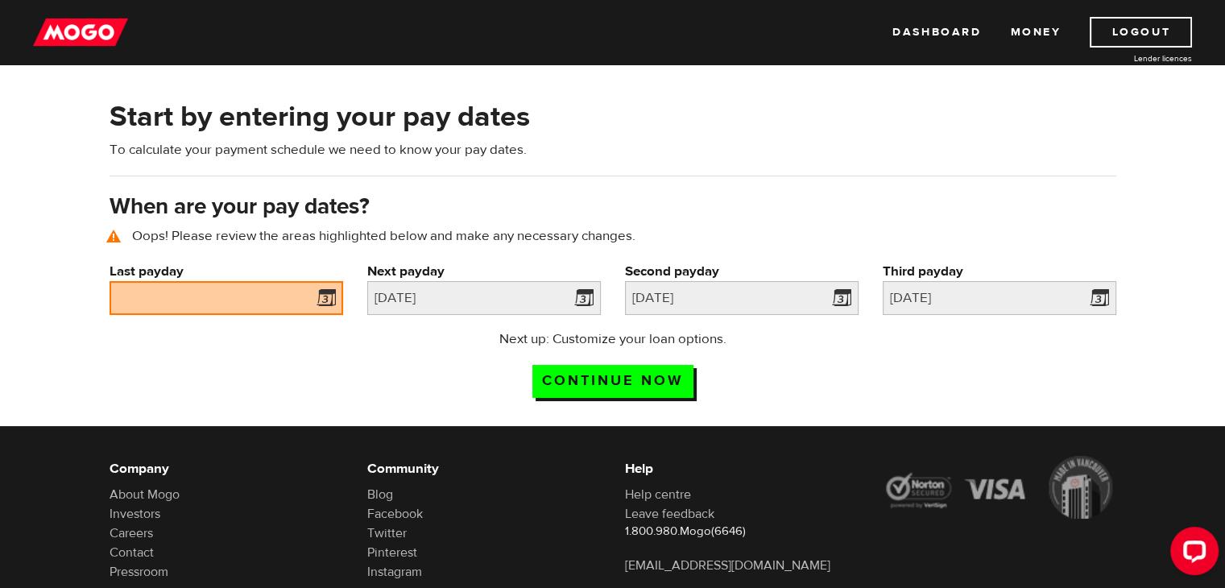
click at [432, 363] on div "Next up: Customize your loan options. Continue now" at bounding box center [612, 369] width 1031 height 81
click at [329, 300] on span at bounding box center [323, 301] width 24 height 26
click at [283, 300] on input "Last payday" at bounding box center [227, 298] width 234 height 34
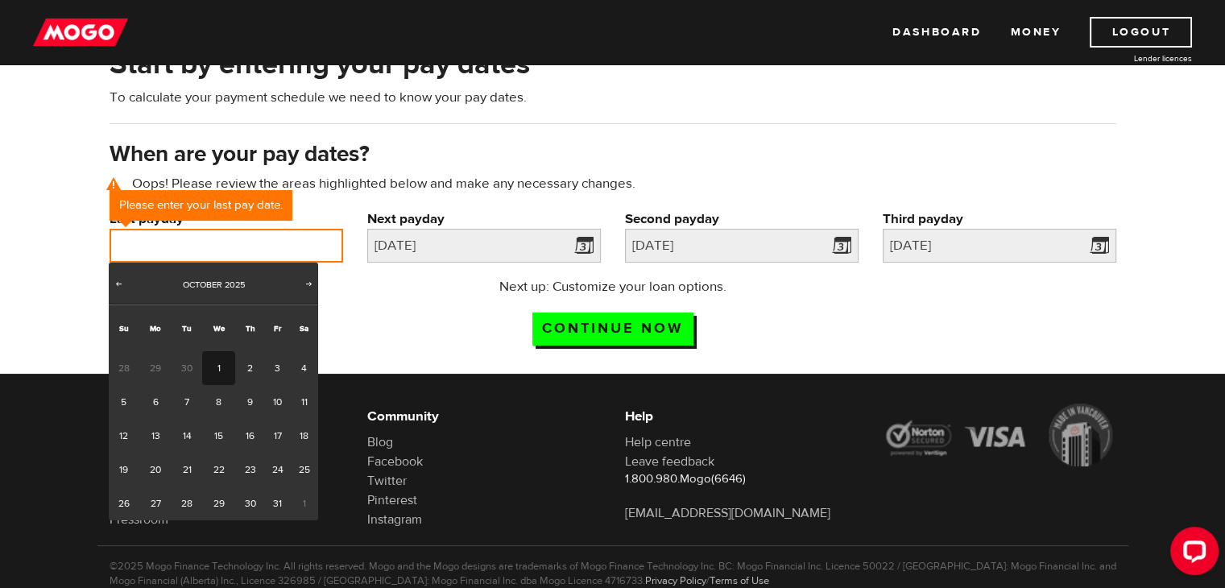
scroll to position [166, 0]
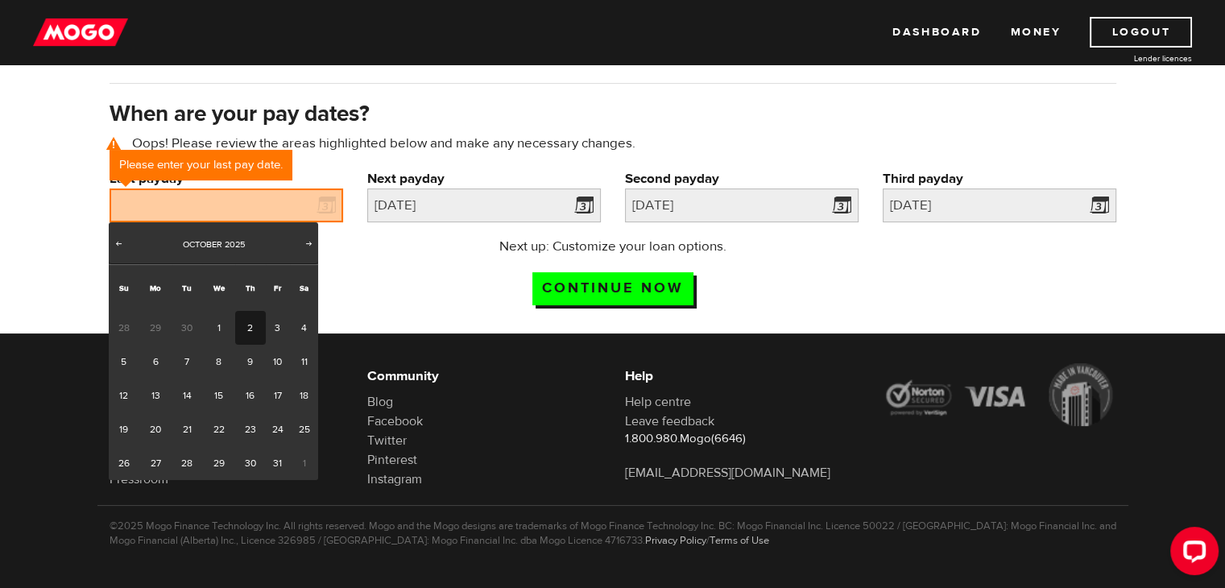
click at [258, 320] on link "2" at bounding box center [250, 328] width 30 height 34
type input "[DATE]"
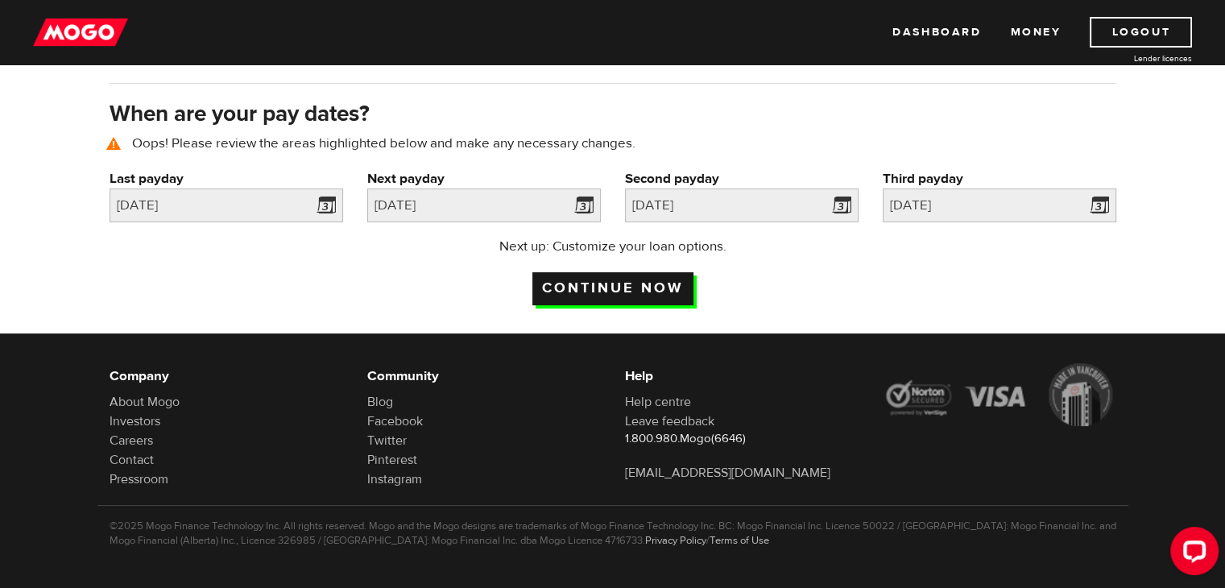
click at [624, 288] on input "Continue now" at bounding box center [612, 288] width 161 height 33
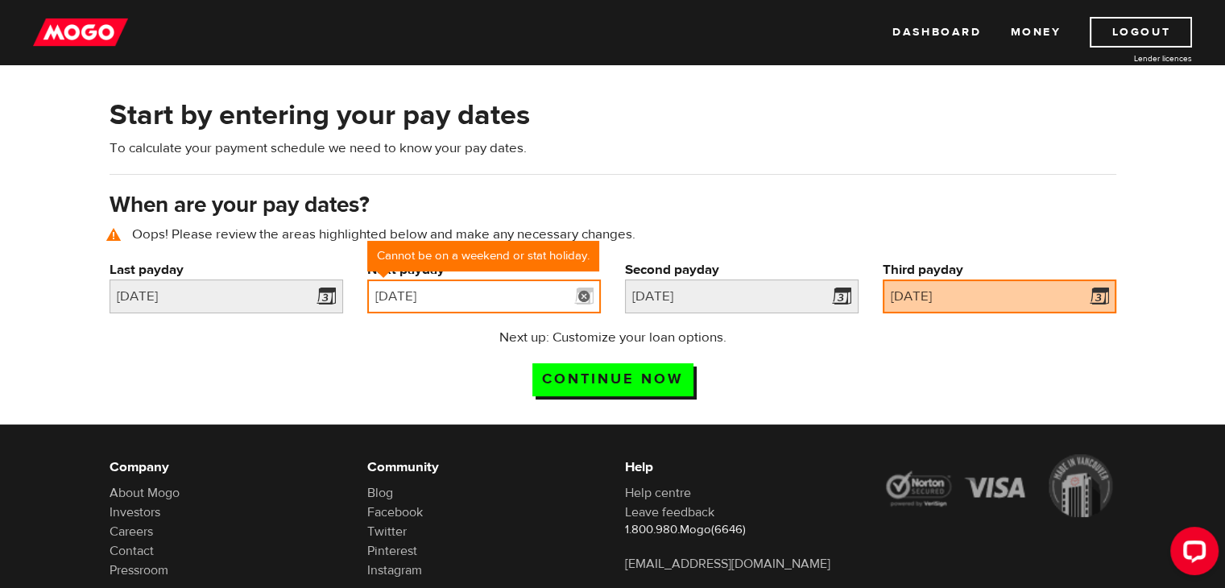
click at [520, 298] on input "2025/11/02" at bounding box center [484, 296] width 234 height 34
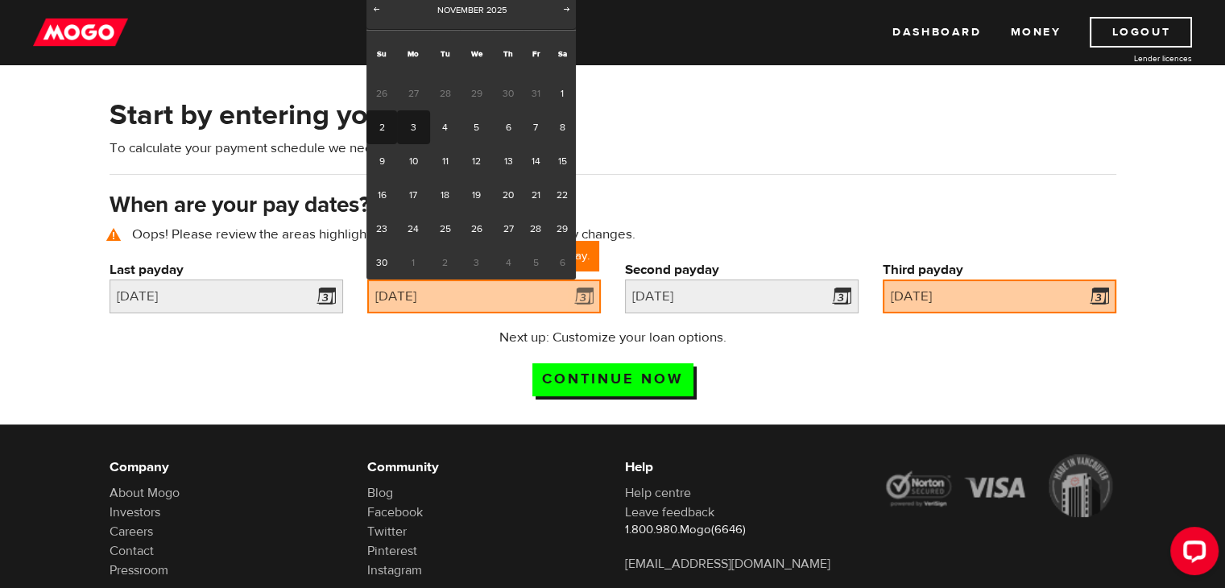
click at [421, 124] on link "3" at bounding box center [413, 127] width 33 height 34
type input "2025/11/03"
type input "2025/12/3"
type input "2026/1/2"
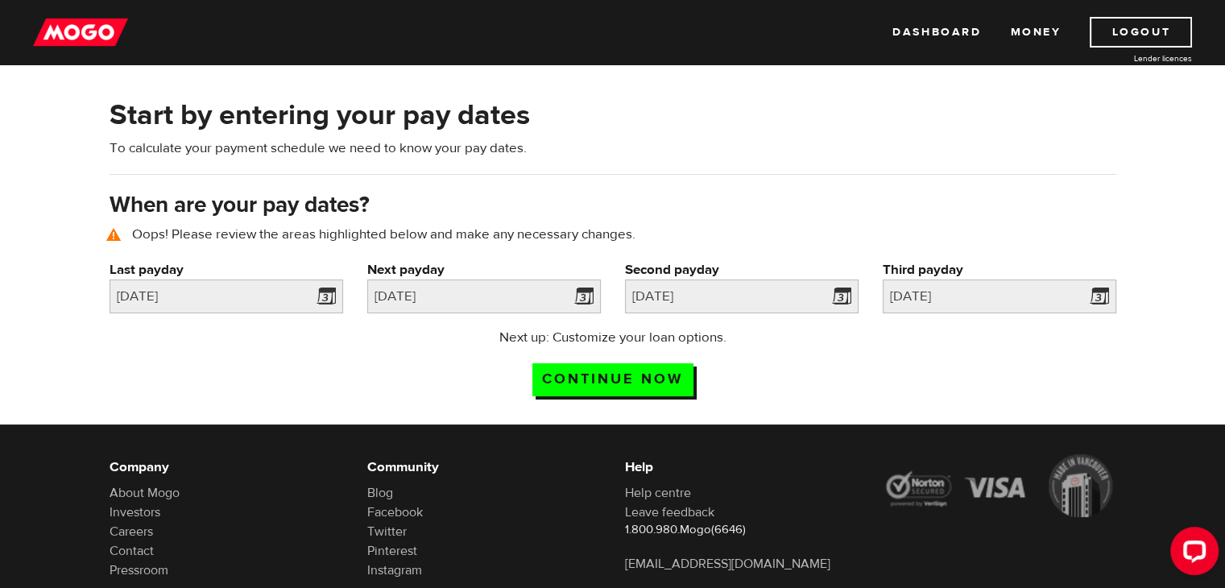
click at [271, 312] on div "Last payday Please enter your last pay date. 2025/10/02" at bounding box center [226, 294] width 258 height 68
click at [266, 294] on input "2025/10/02" at bounding box center [227, 296] width 234 height 34
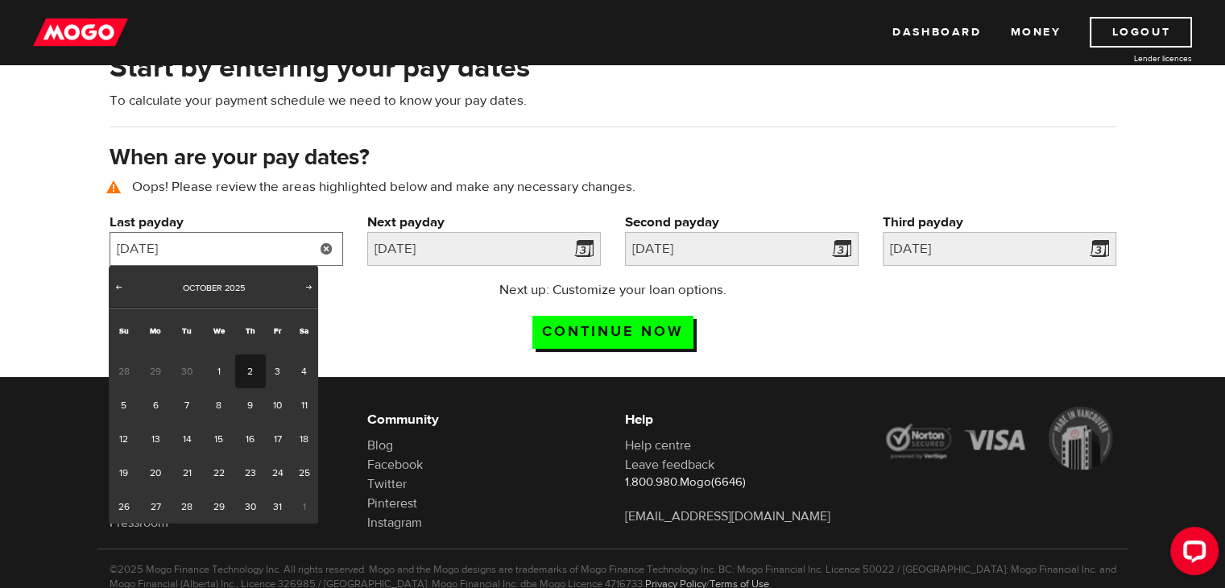
scroll to position [166, 0]
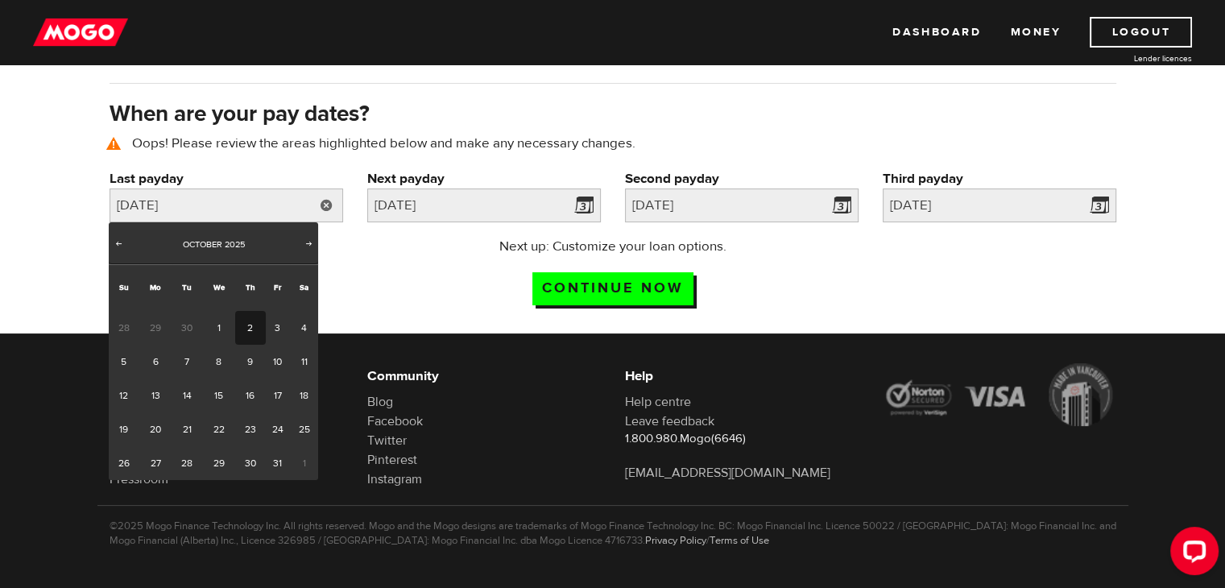
click at [413, 288] on div "Next up: Customize your loan options. Continue now" at bounding box center [612, 277] width 1031 height 81
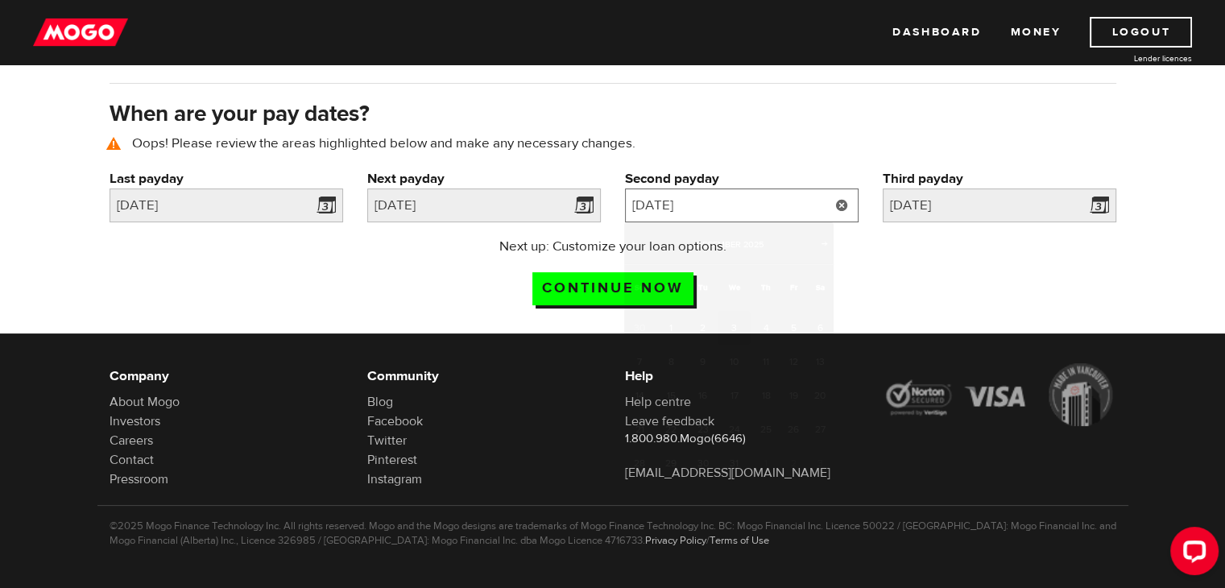
click at [678, 210] on input "2025/12/3" at bounding box center [742, 205] width 234 height 34
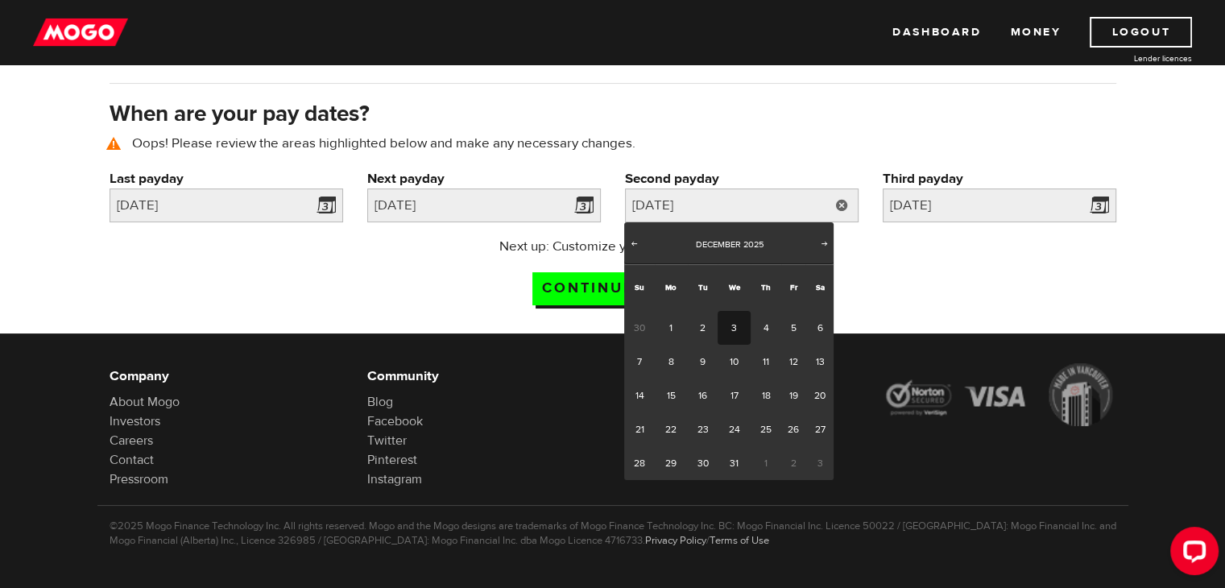
click at [910, 301] on div "Next up: Customize your loan options. Continue now" at bounding box center [612, 277] width 1031 height 81
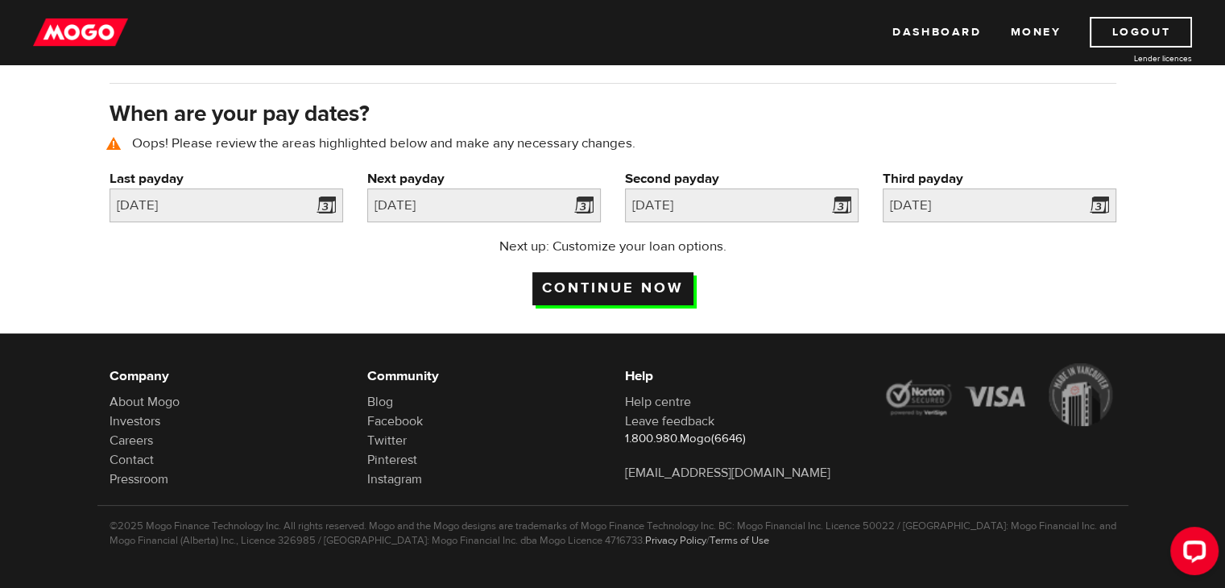
click at [617, 294] on input "Continue now" at bounding box center [612, 288] width 161 height 33
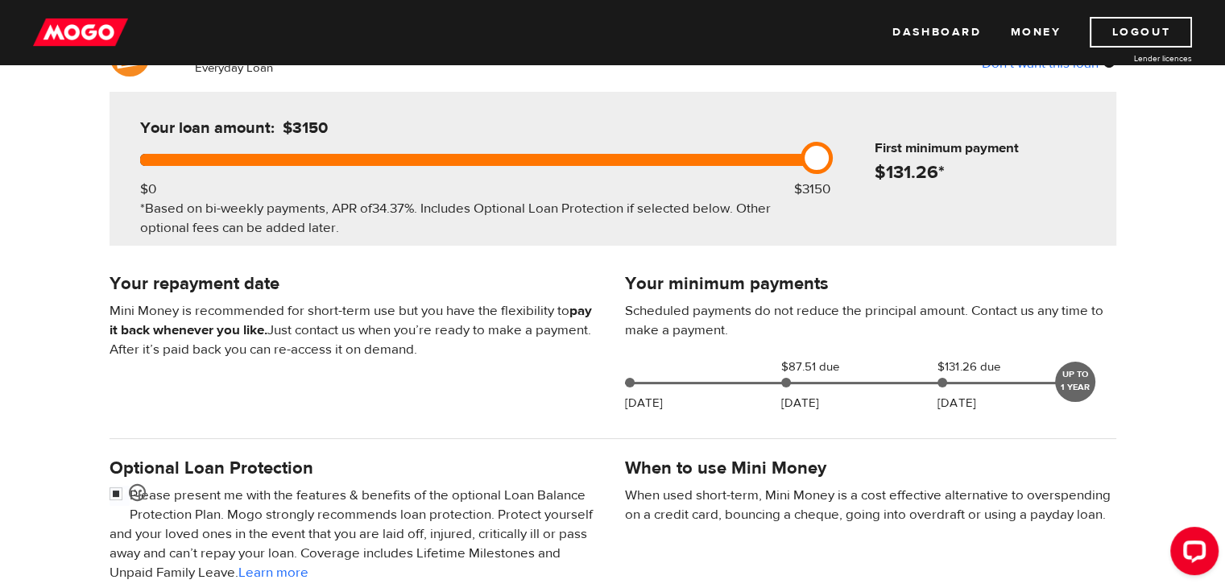
drag, startPoint x: 821, startPoint y: 160, endPoint x: 913, endPoint y: 154, distance: 92.8
click at [913, 154] on div "Your loan amount: $3150 $0 $3150 *Based on bi-weekly payments, APR of 34.37% . …" at bounding box center [613, 169] width 1007 height 154
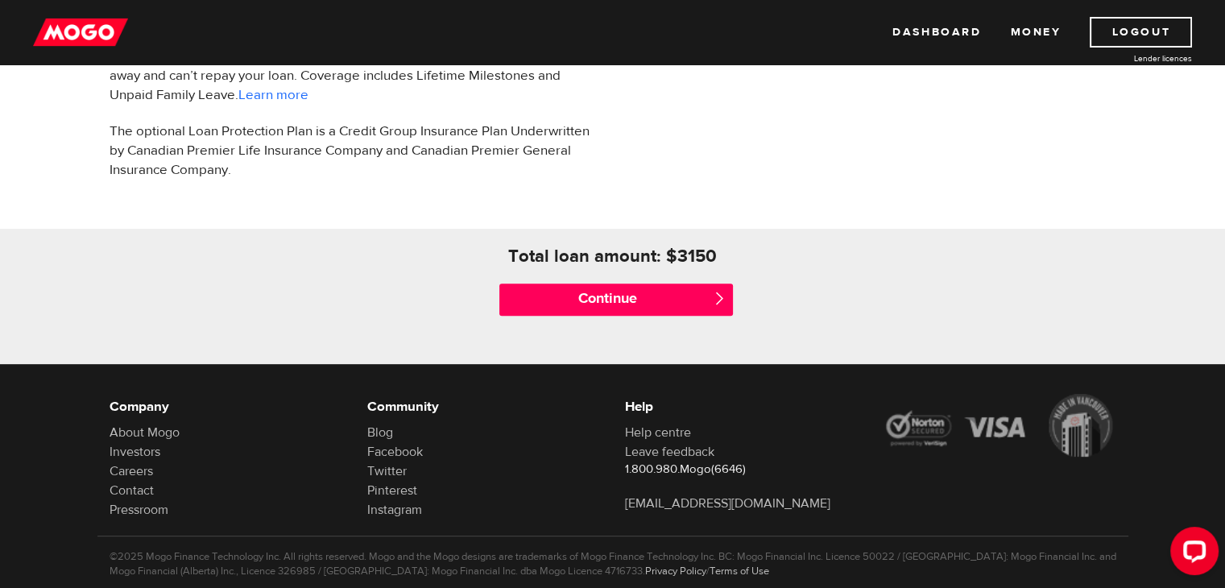
scroll to position [644, 0]
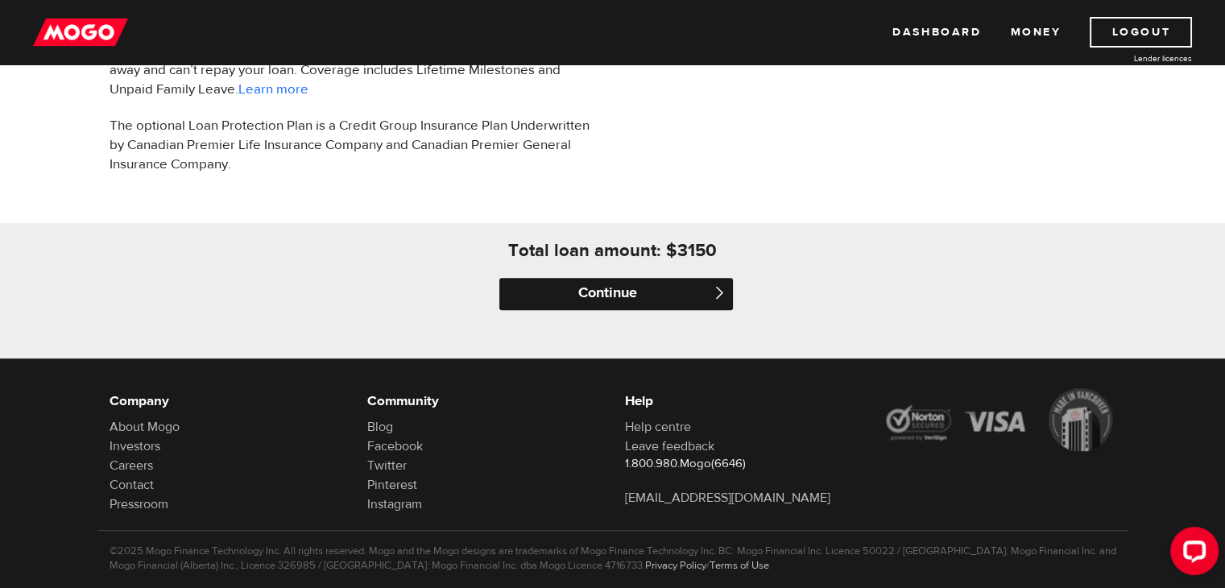
click at [693, 280] on input "Continue" at bounding box center [616, 294] width 234 height 32
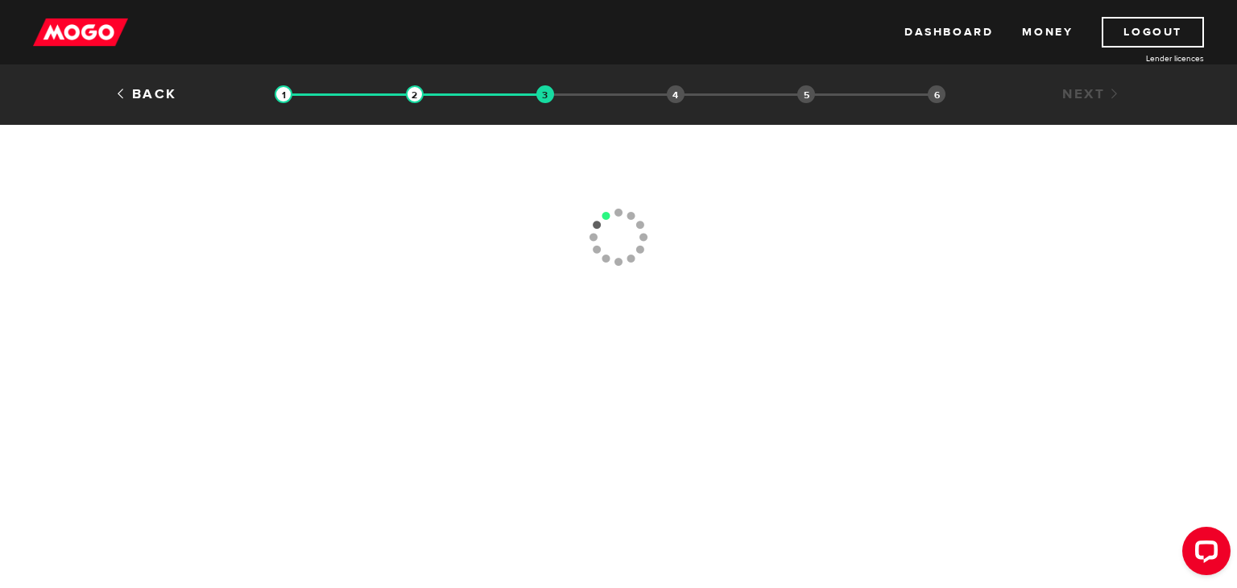
click at [664, 86] on ol "Loan approval Loan select Funding select Bank account information Employment in…" at bounding box center [610, 95] width 671 height 21
click at [1218, 527] on button "Open LiveChat chat widget" at bounding box center [1206, 551] width 48 height 48
click at [661, 92] on ol "Loan approval Loan select Funding select Bank account information Employment in…" at bounding box center [610, 95] width 671 height 21
click at [689, 97] on ol "Loan approval Loan select Funding select Bank account information Employment in…" at bounding box center [610, 95] width 671 height 21
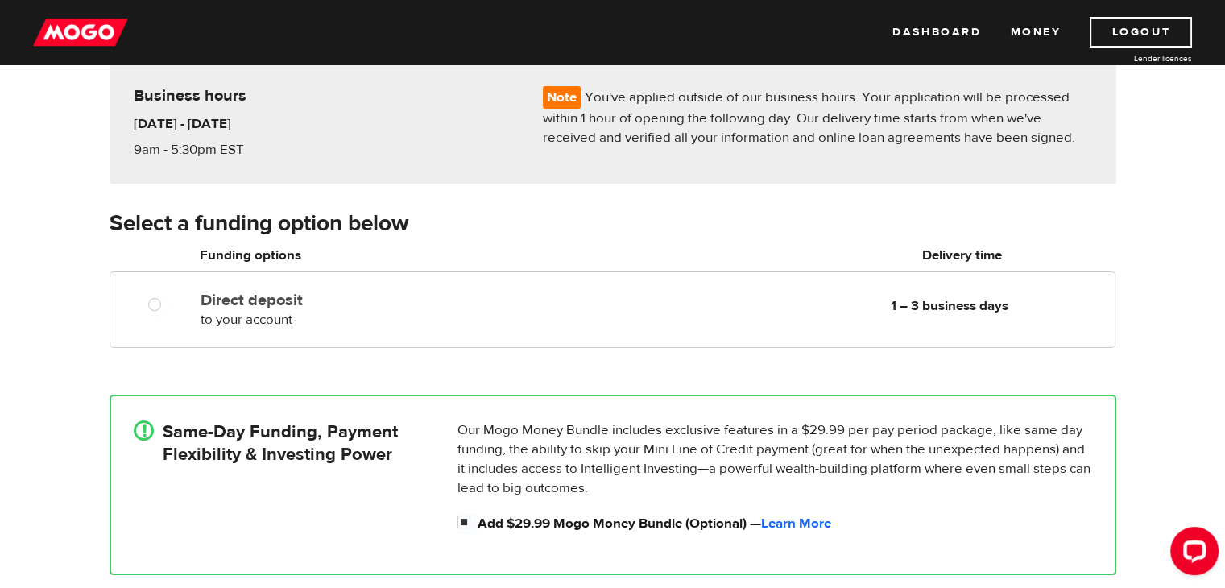
scroll to position [161, 0]
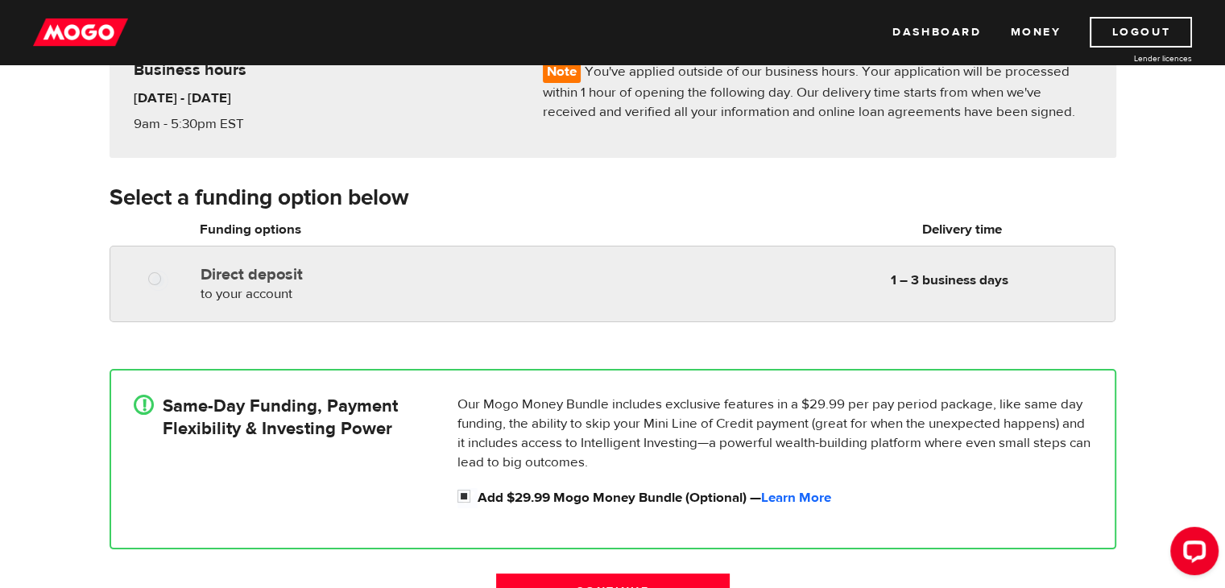
radio input "true"
click at [726, 278] on div "Direct deposit to your account Delivery in 1 – 3 business days 1 – 3 business d…" at bounding box center [654, 281] width 920 height 45
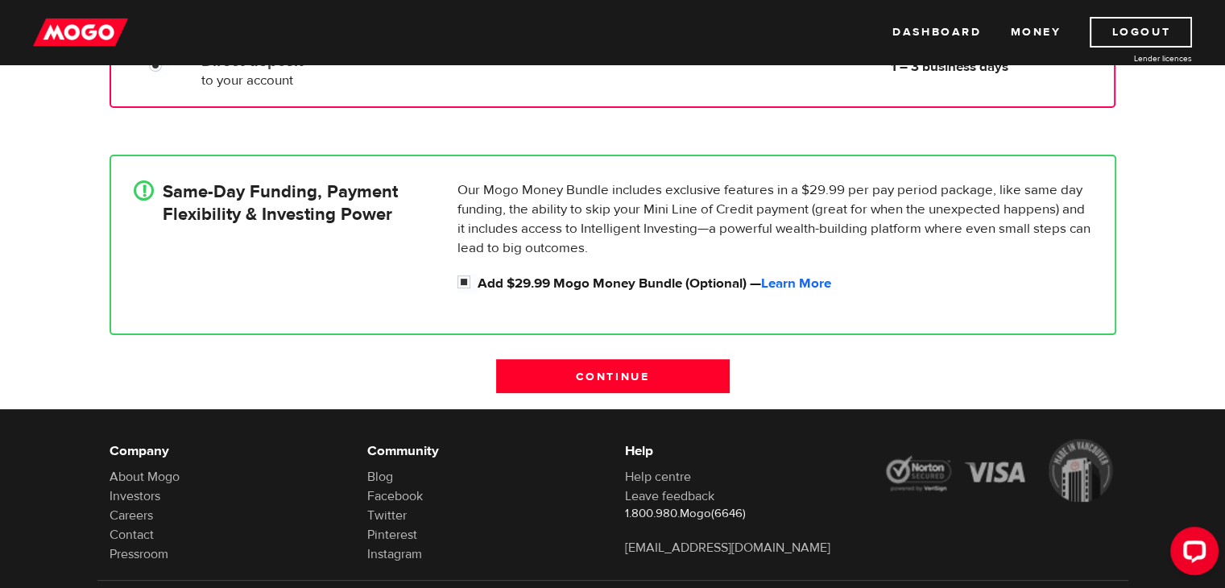
scroll to position [403, 0]
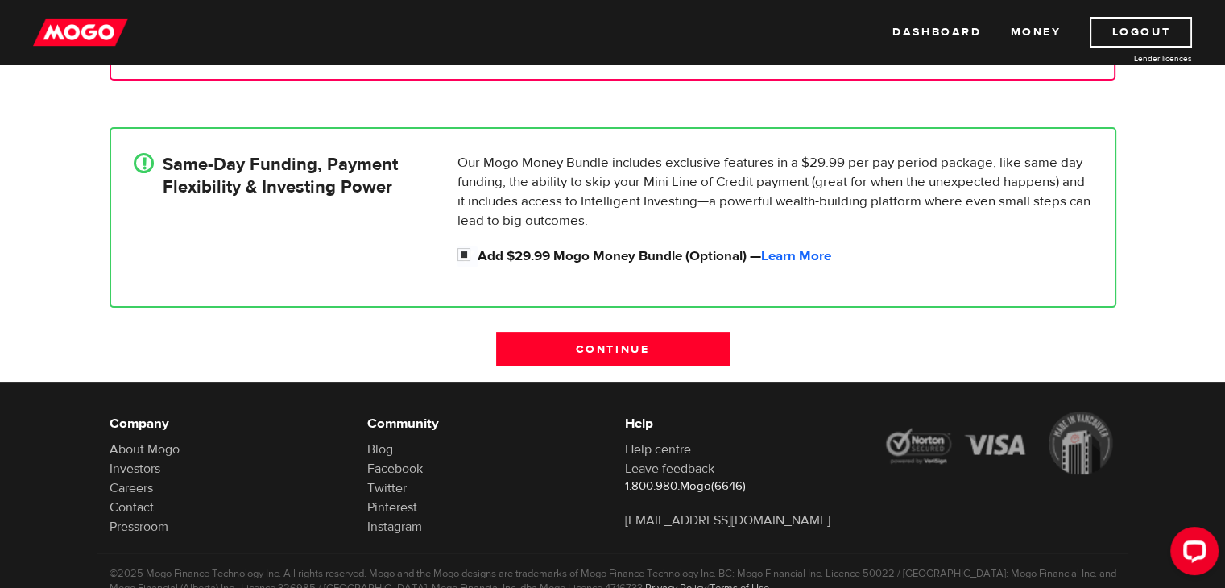
click at [515, 168] on p "Our Mogo Money Bundle includes exclusive features in a $29.99 per pay period pa…" at bounding box center [774, 191] width 635 height 77
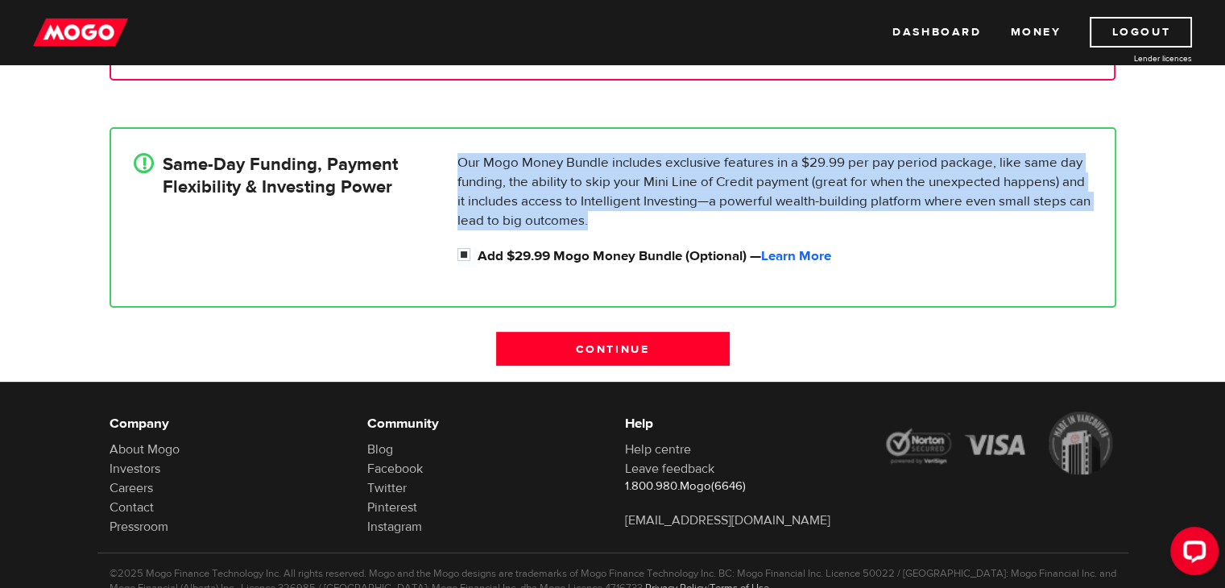
click at [515, 168] on p "Our Mogo Money Bundle includes exclusive features in a $29.99 per pay period pa…" at bounding box center [774, 191] width 635 height 77
click at [668, 333] on input "Continue" at bounding box center [613, 349] width 234 height 34
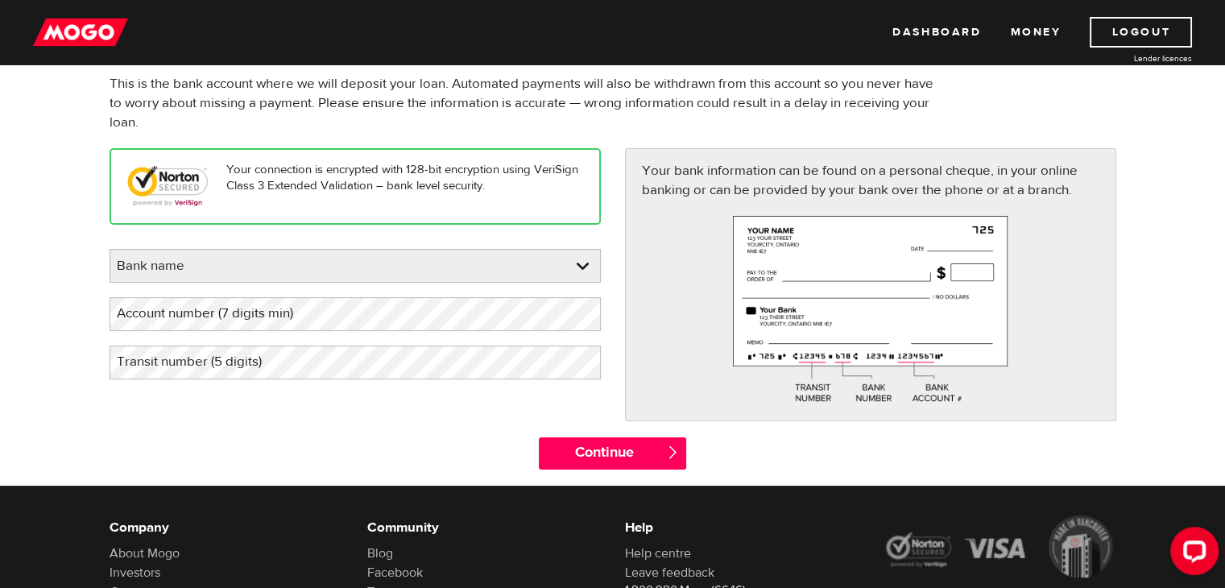
scroll to position [81, 0]
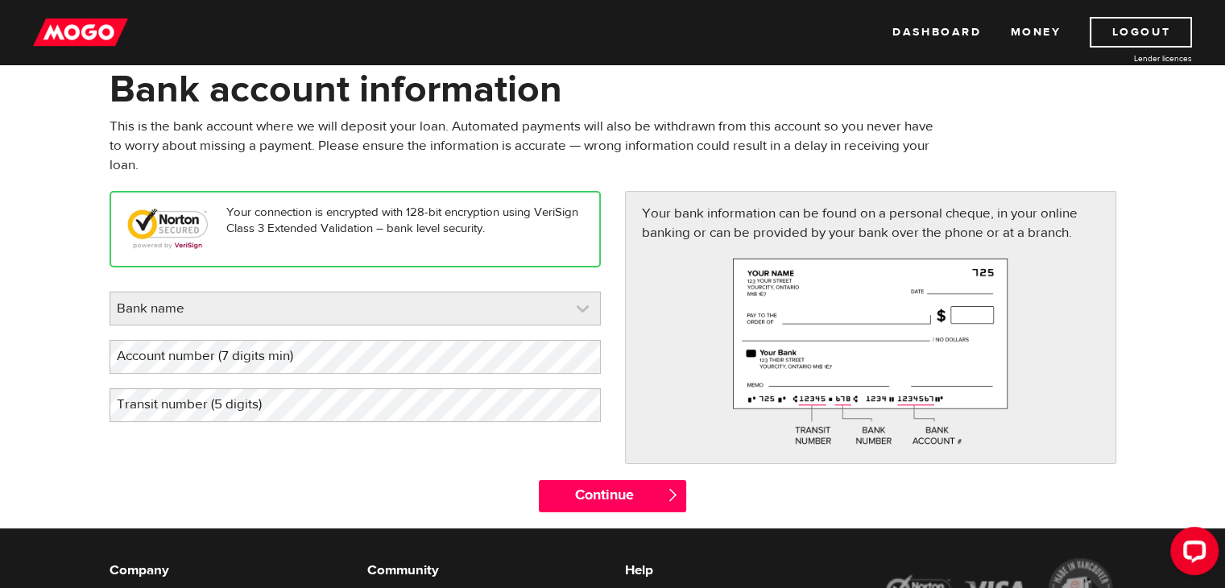
click at [528, 304] on link at bounding box center [355, 308] width 490 height 32
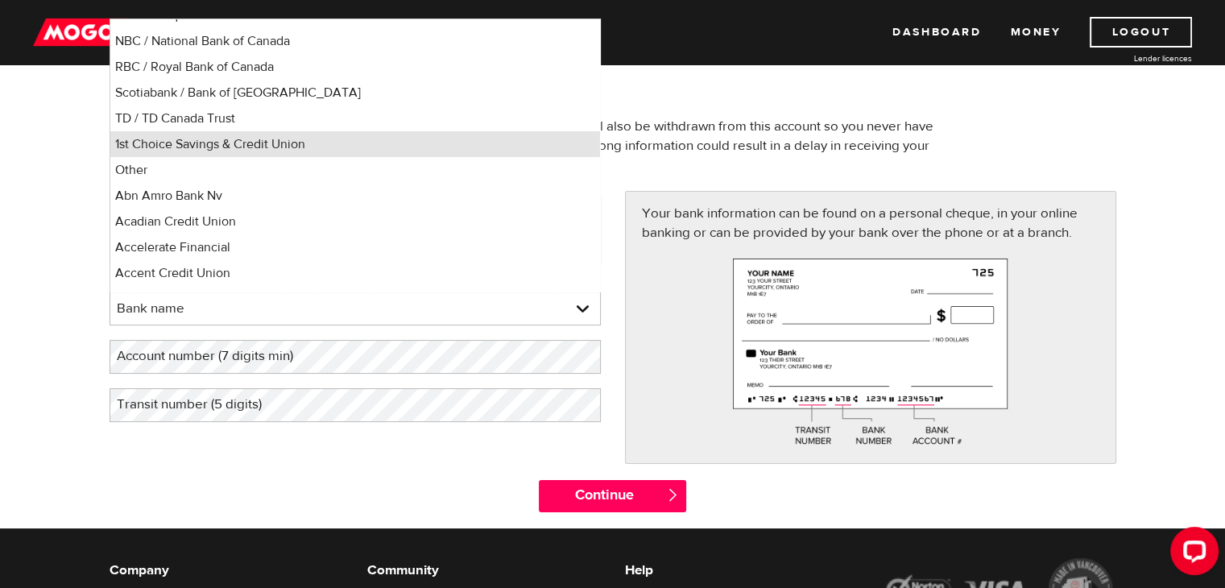
scroll to position [161, 0]
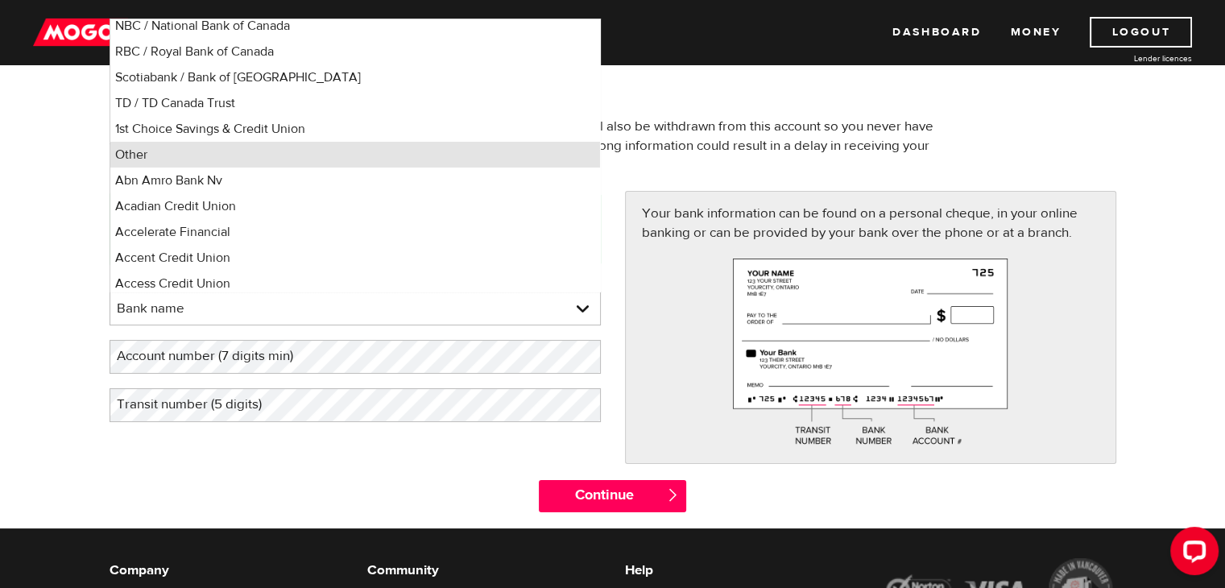
click at [321, 163] on li "Other" at bounding box center [355, 155] width 490 height 26
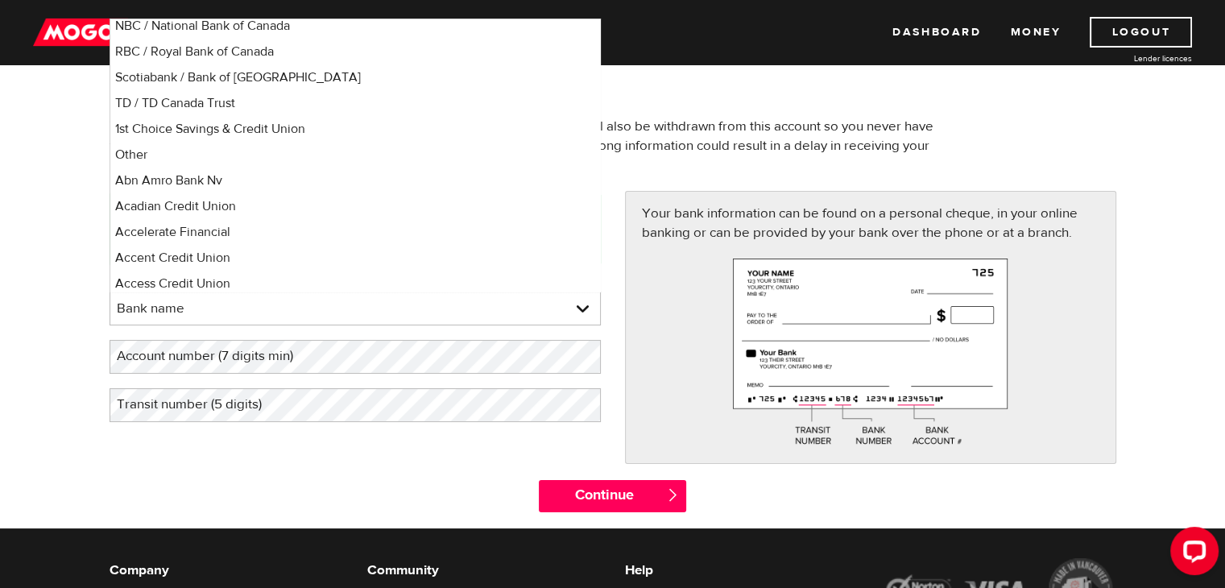
select select "0"
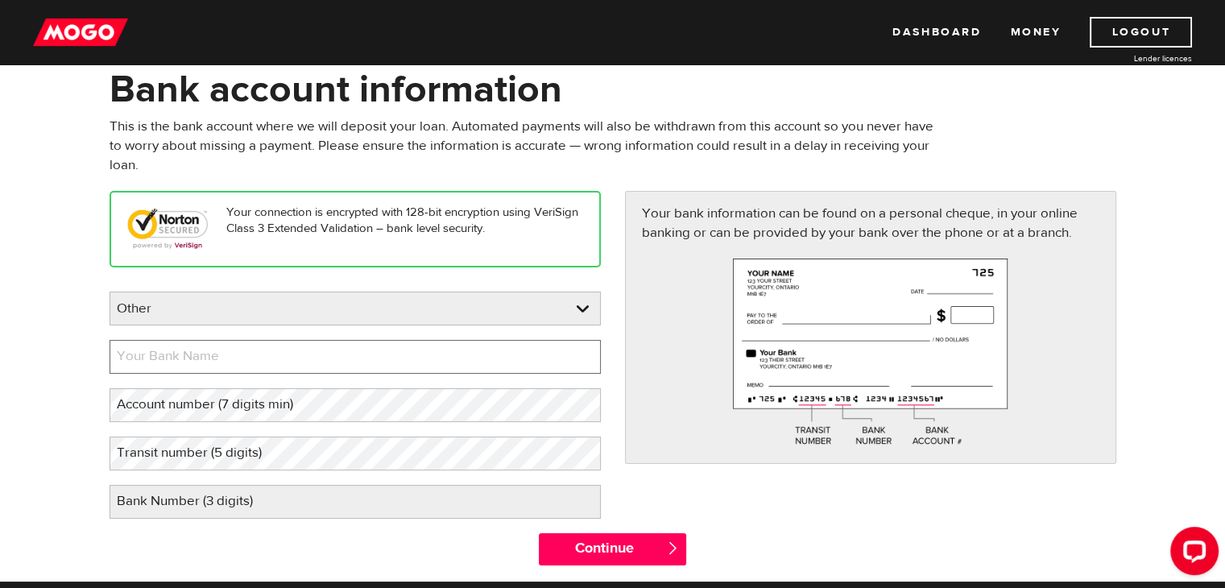
click at [396, 368] on input "Your Bank Name" at bounding box center [355, 357] width 491 height 34
type input "WEALTHSIMPLE INVESTEMENTS"
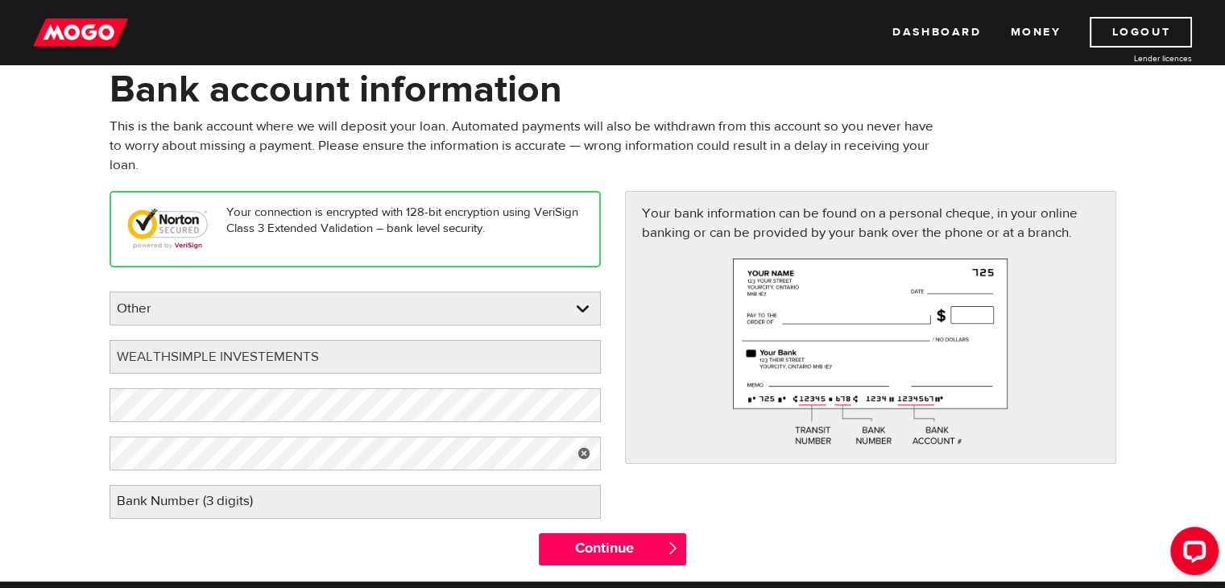
click at [132, 512] on label "Bank Number (3 digits)" at bounding box center [198, 501] width 176 height 33
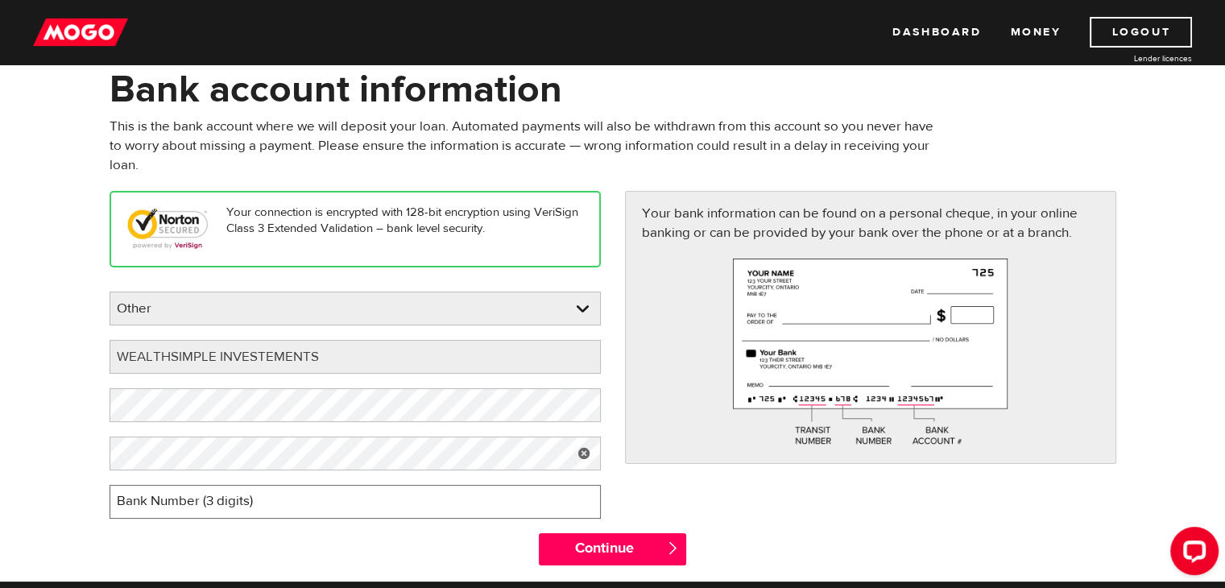
click at [132, 512] on input "Bank Number (3 digits)" at bounding box center [355, 502] width 491 height 34
type input "703"
click at [73, 495] on form "Bank account information Oops! Please review the areas highlighted below and ma…" at bounding box center [612, 323] width 1225 height 515
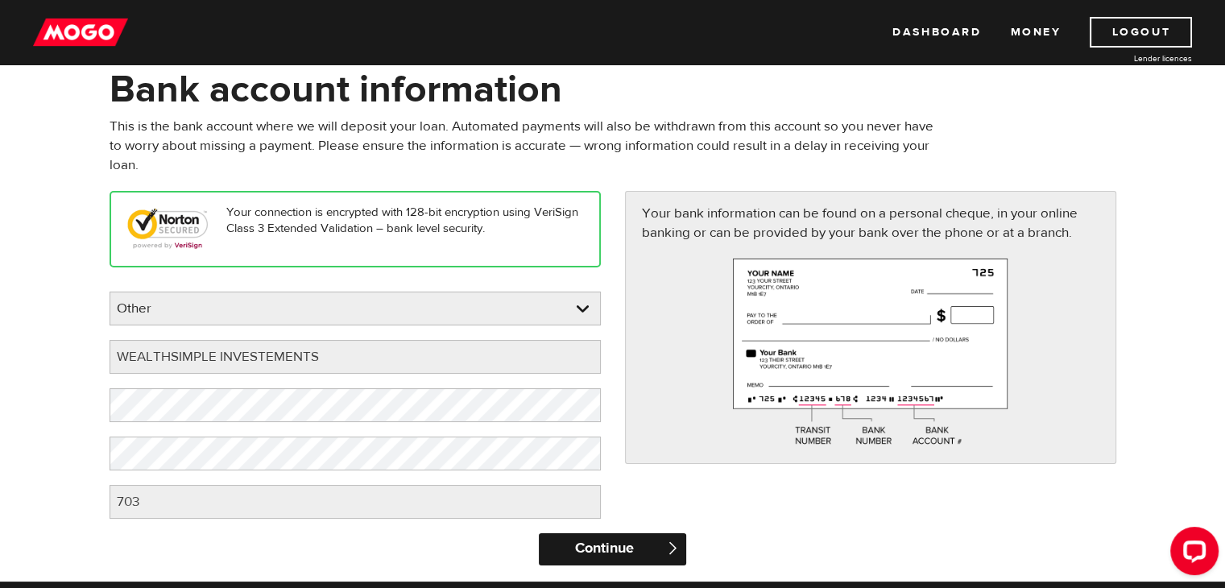
click at [575, 541] on input "Continue" at bounding box center [612, 549] width 147 height 32
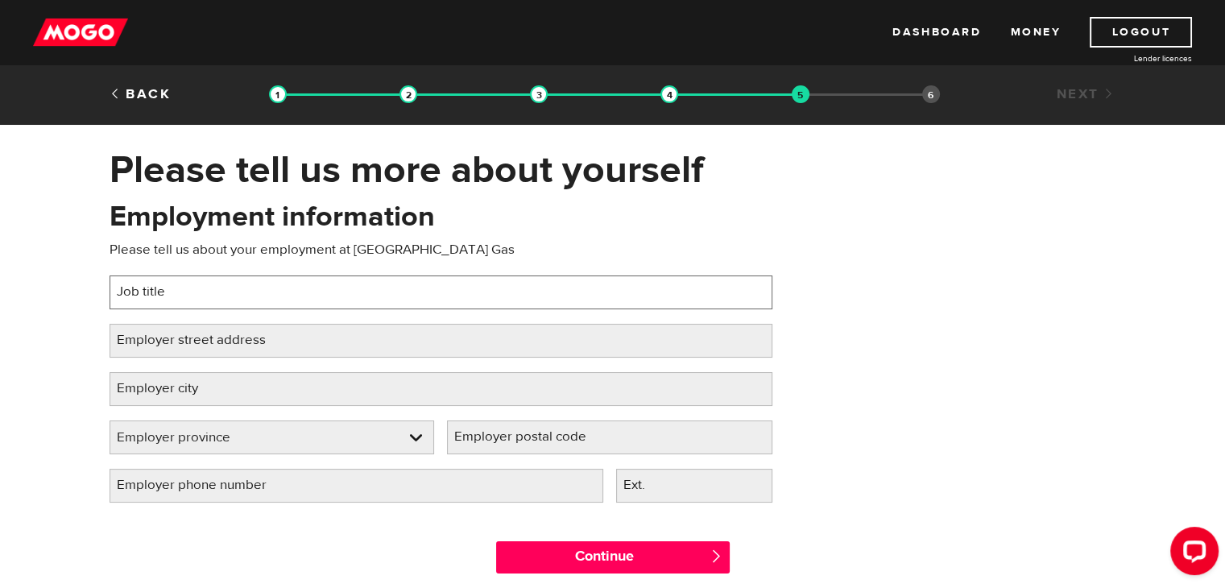
click at [368, 292] on input "Job title" at bounding box center [441, 292] width 663 height 34
type input "OIL ENGINEER"
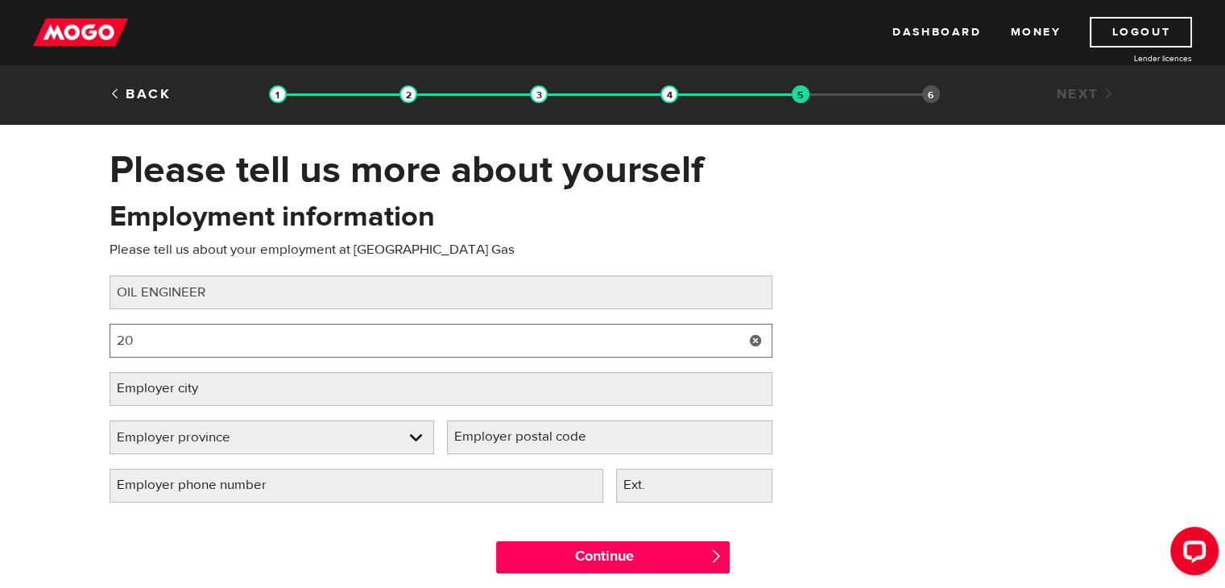
type input "2"
type input "1"
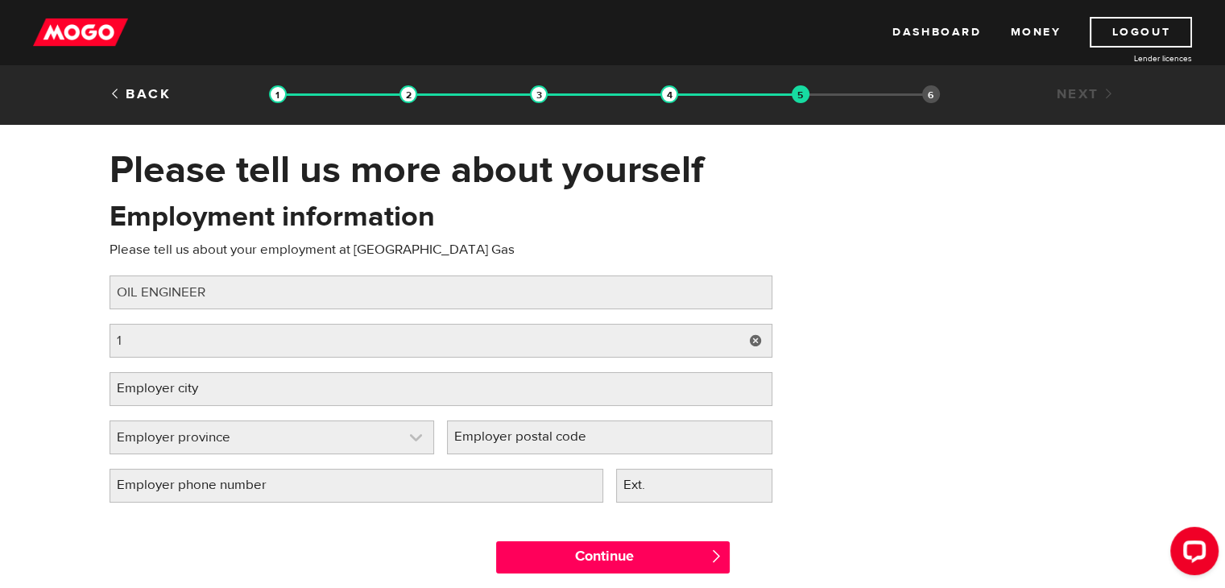
click at [409, 432] on link at bounding box center [272, 437] width 324 height 32
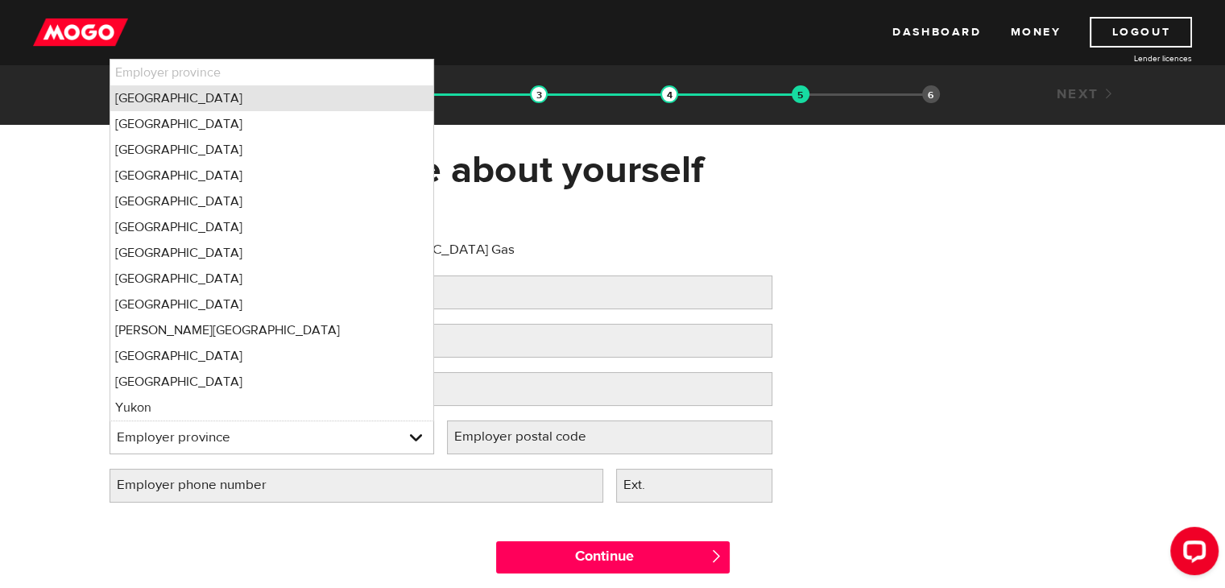
click at [235, 99] on li "Alberta" at bounding box center [272, 98] width 324 height 26
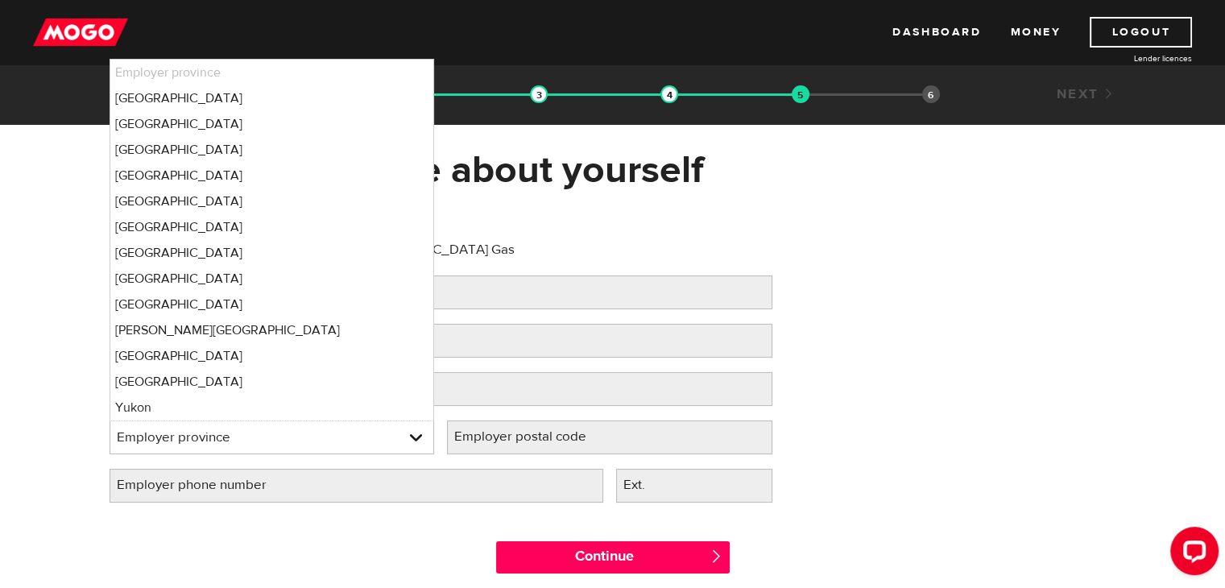
select select "AB"
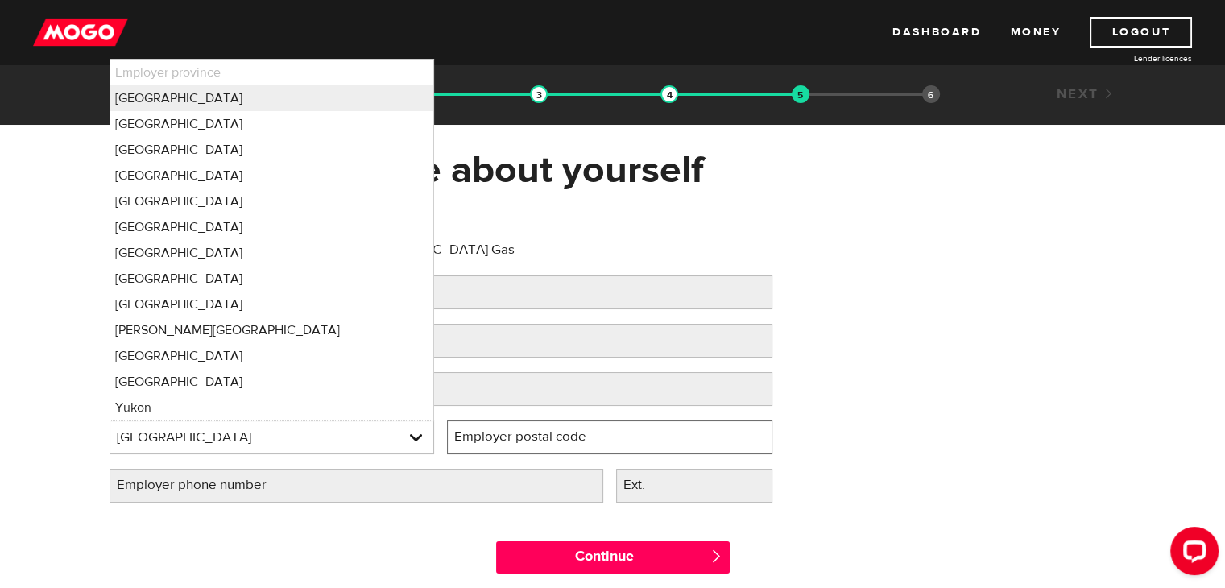
click at [640, 449] on input "Employer postal code" at bounding box center [609, 437] width 325 height 34
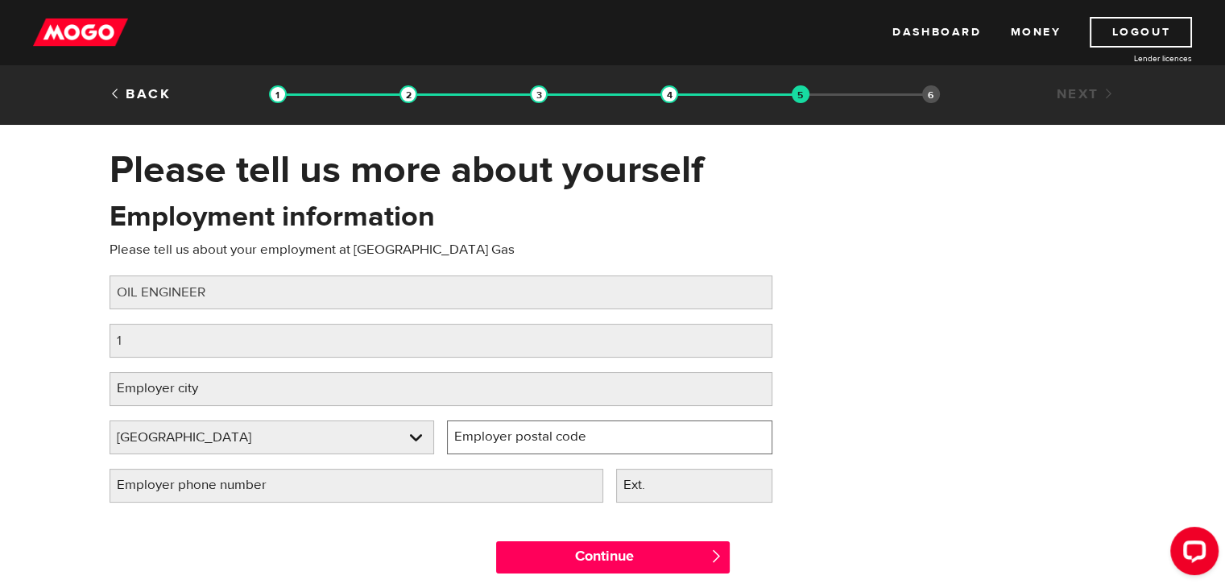
click at [635, 449] on input "Employer postal code" at bounding box center [609, 437] width 325 height 34
type input "T2P3L8"
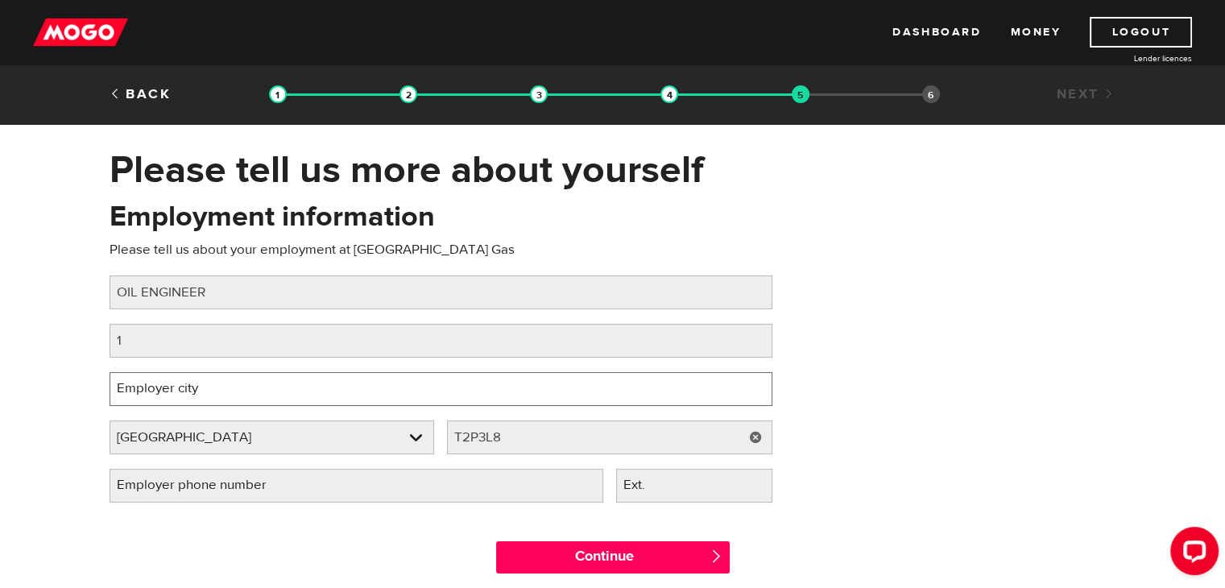
click at [260, 401] on input "Employer city" at bounding box center [441, 389] width 663 height 34
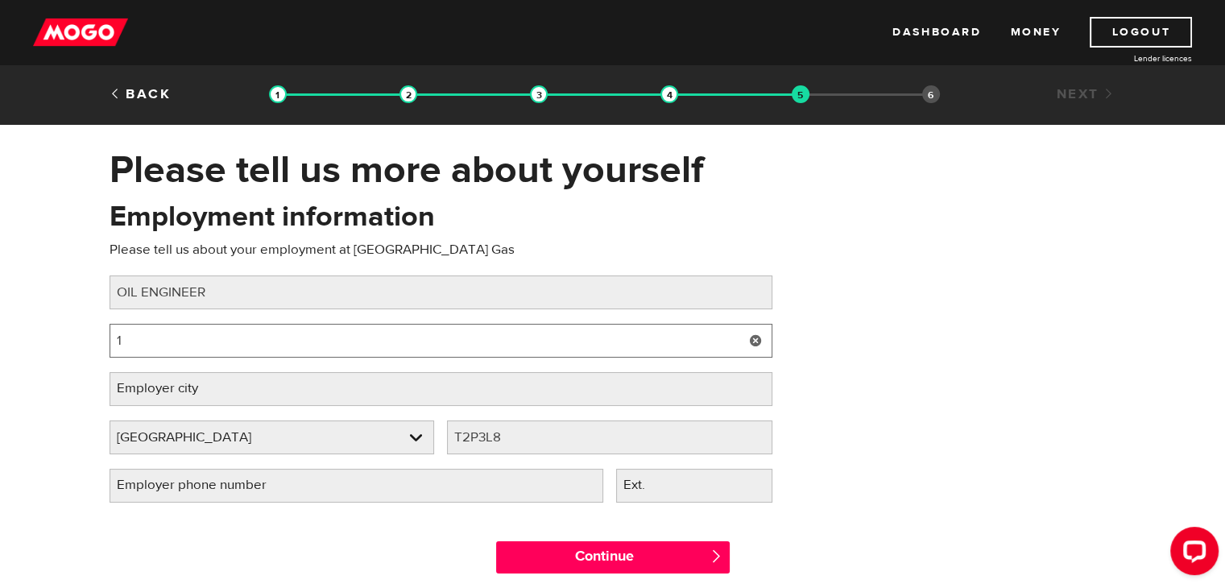
click at [456, 340] on input "1" at bounding box center [441, 341] width 663 height 34
type input "425 1ST ST"
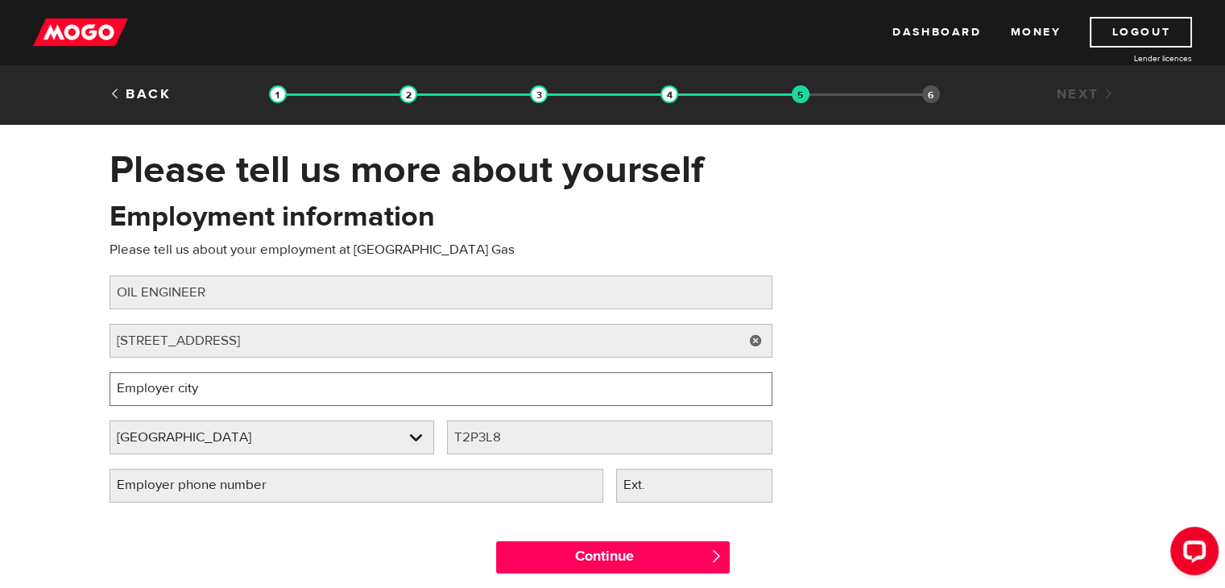
click at [417, 381] on input "Employer city" at bounding box center [441, 389] width 663 height 34
type input "CALGARY"
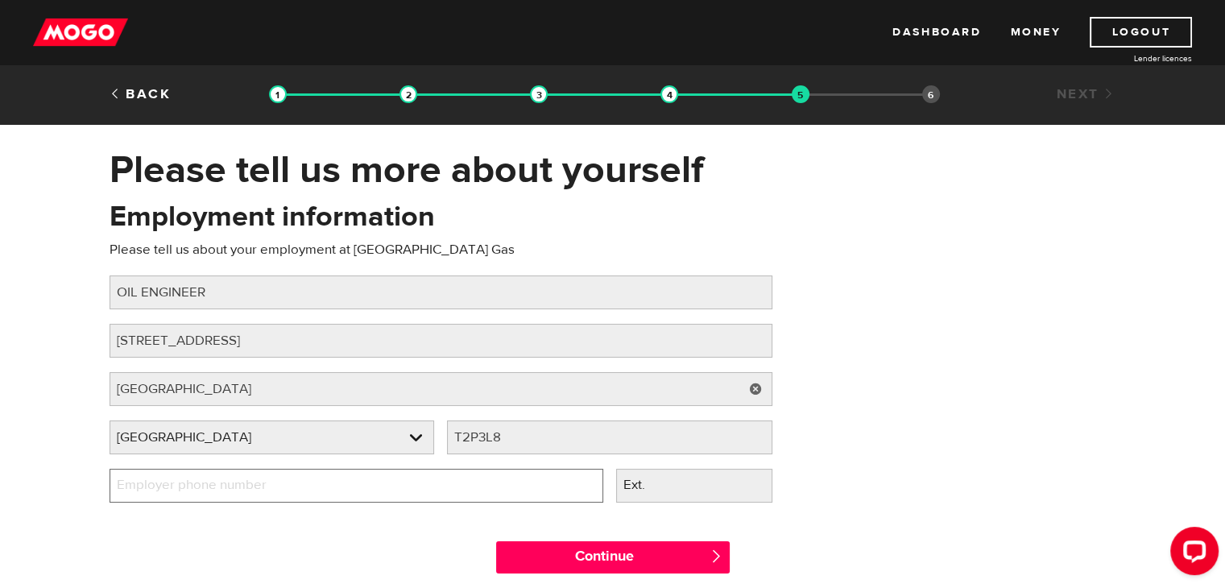
click at [461, 490] on input "Employer phone number" at bounding box center [357, 486] width 494 height 34
type input "(587) 883-4755"
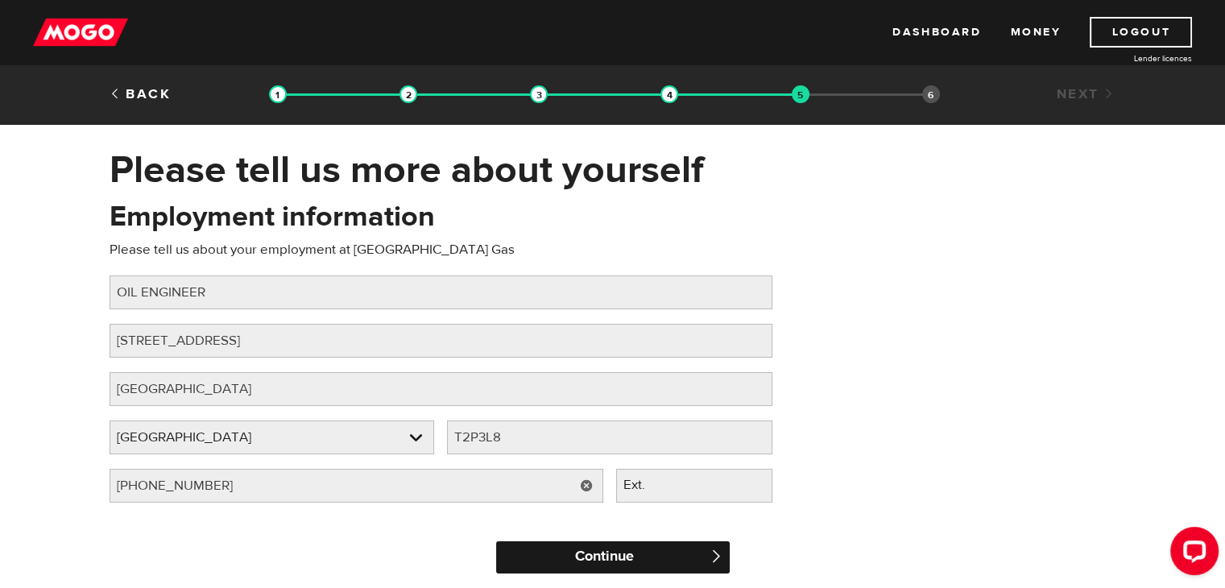
click at [523, 565] on input "Continue" at bounding box center [613, 557] width 234 height 32
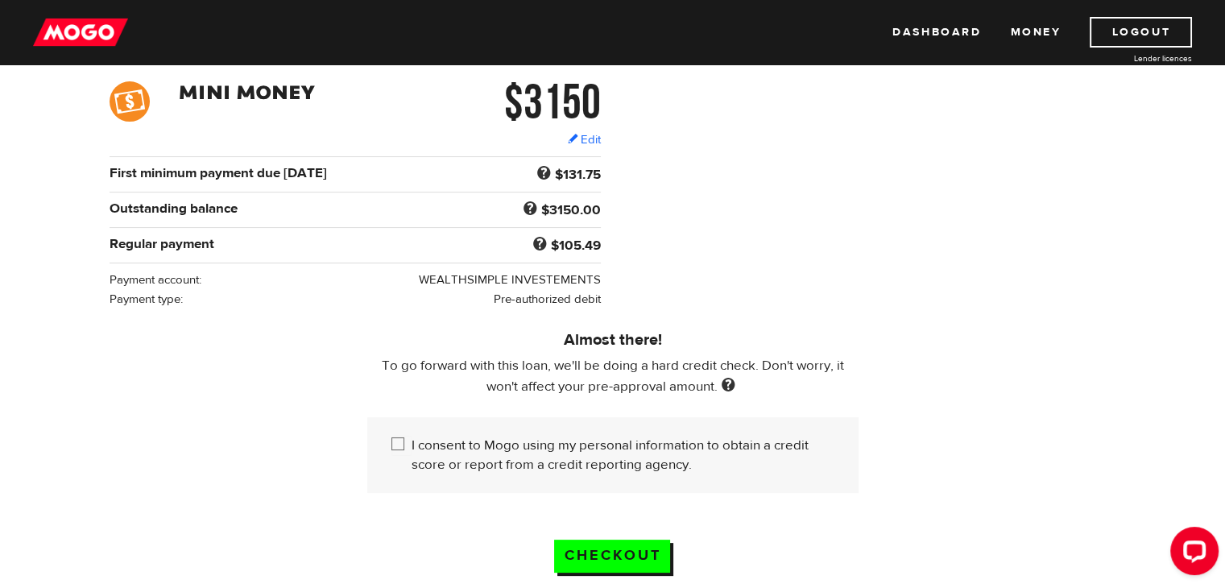
click at [399, 442] on input "I consent to Mogo using my personal information to obtain a credit score or rep…" at bounding box center [401, 446] width 20 height 20
checkbox input "true"
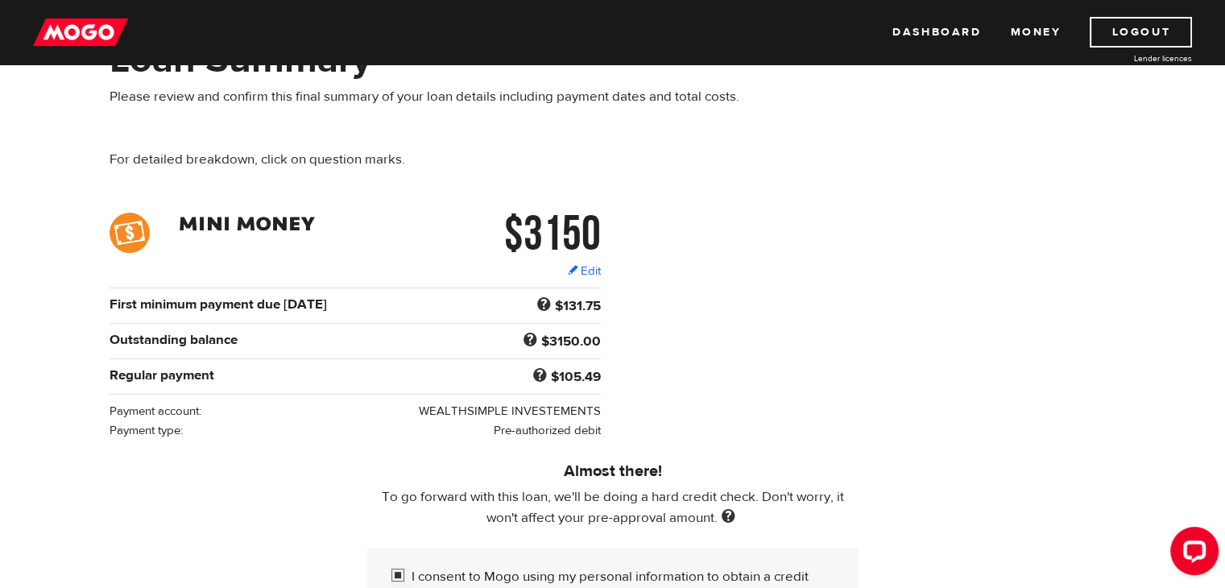
scroll to position [322, 0]
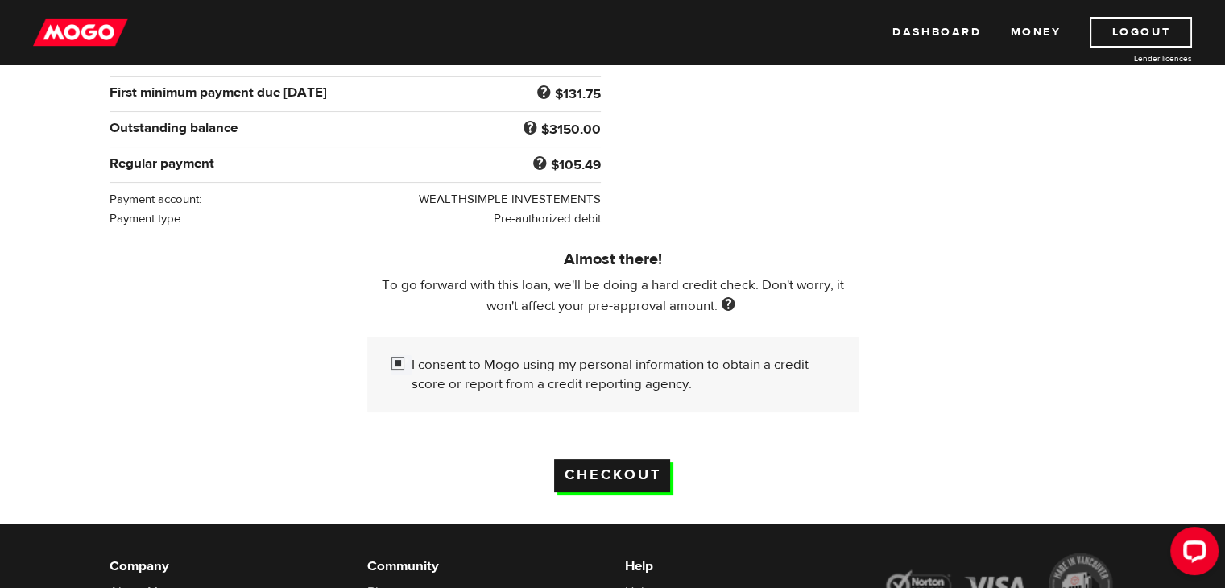
click at [625, 468] on input "Checkout" at bounding box center [612, 475] width 116 height 33
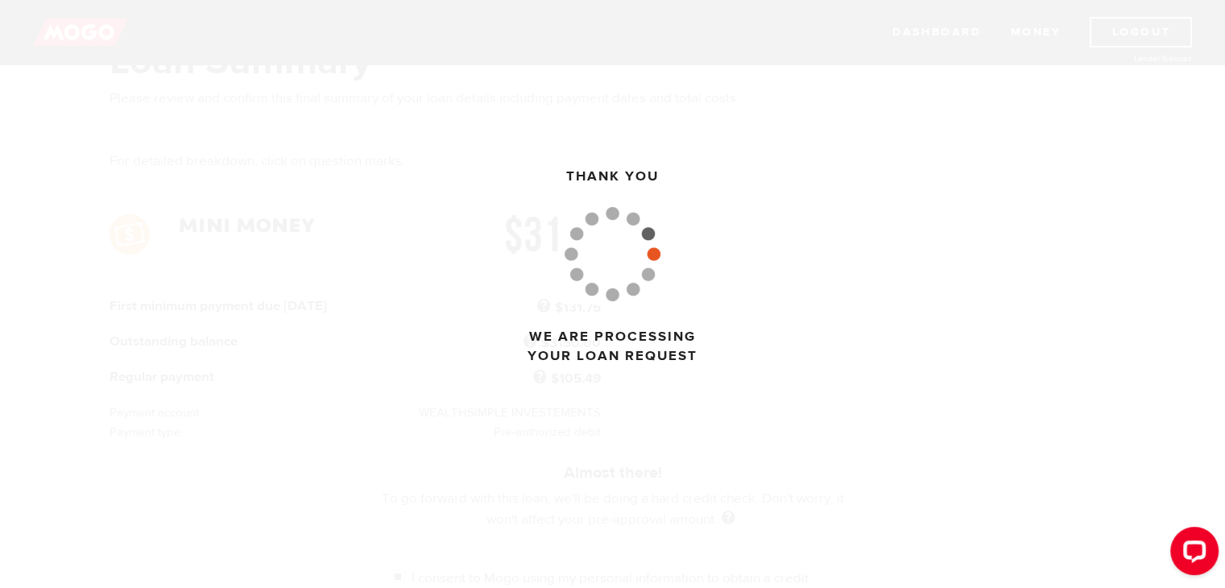
scroll to position [81, 0]
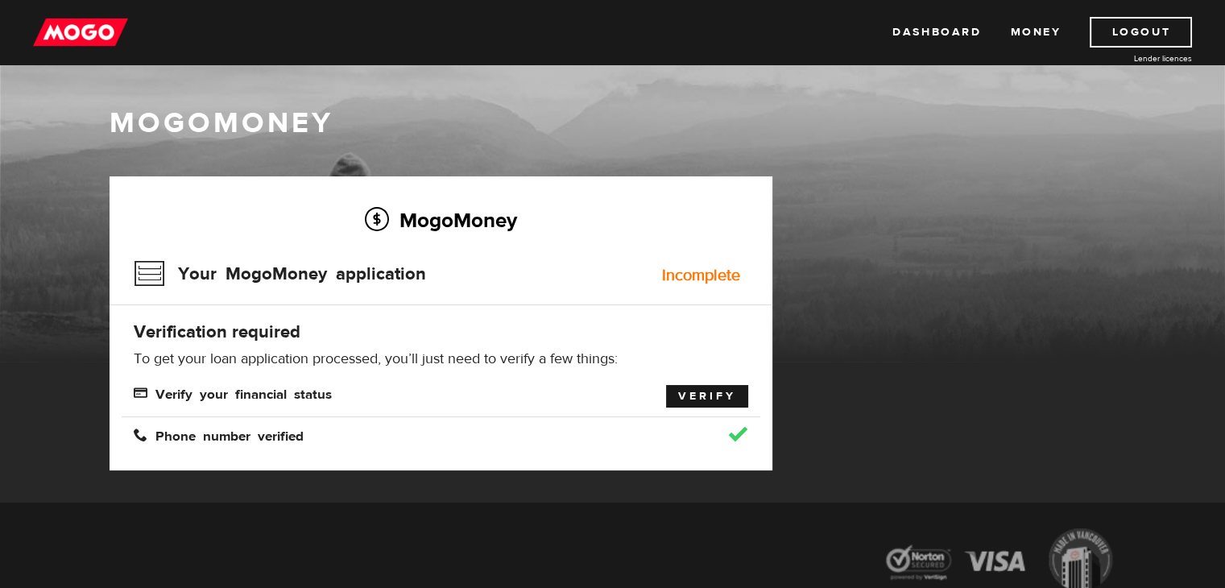
click at [697, 394] on link "Verify" at bounding box center [707, 396] width 82 height 23
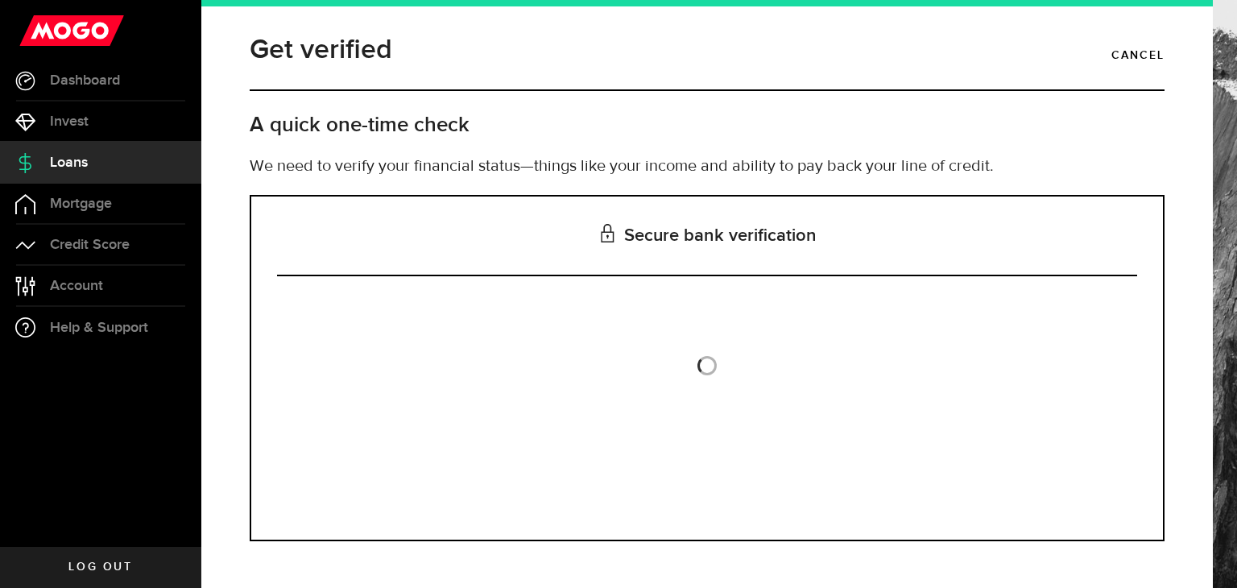
click at [637, 280] on div "Secure bank verification Is this the bank account you want us to get your bank …" at bounding box center [707, 368] width 915 height 346
click at [523, 308] on div "Is this the bank account you want us to get your bank statements from? We requi…" at bounding box center [707, 407] width 860 height 215
drag, startPoint x: 744, startPoint y: 400, endPoint x: 733, endPoint y: 394, distance: 13.0
click at [744, 400] on div "Is this the bank account you want us to get your bank statements from? We requi…" at bounding box center [707, 407] width 860 height 215
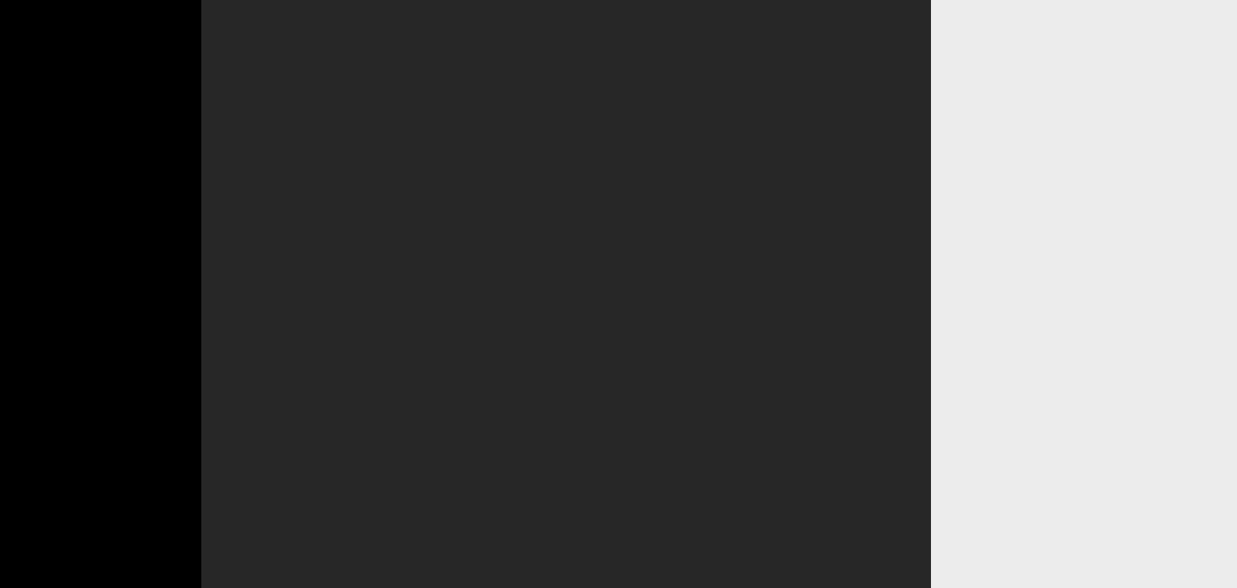
drag, startPoint x: 0, startPoint y: 0, endPoint x: 345, endPoint y: 329, distance: 476.8
click at [345, 329] on div at bounding box center [566, 294] width 730 height 588
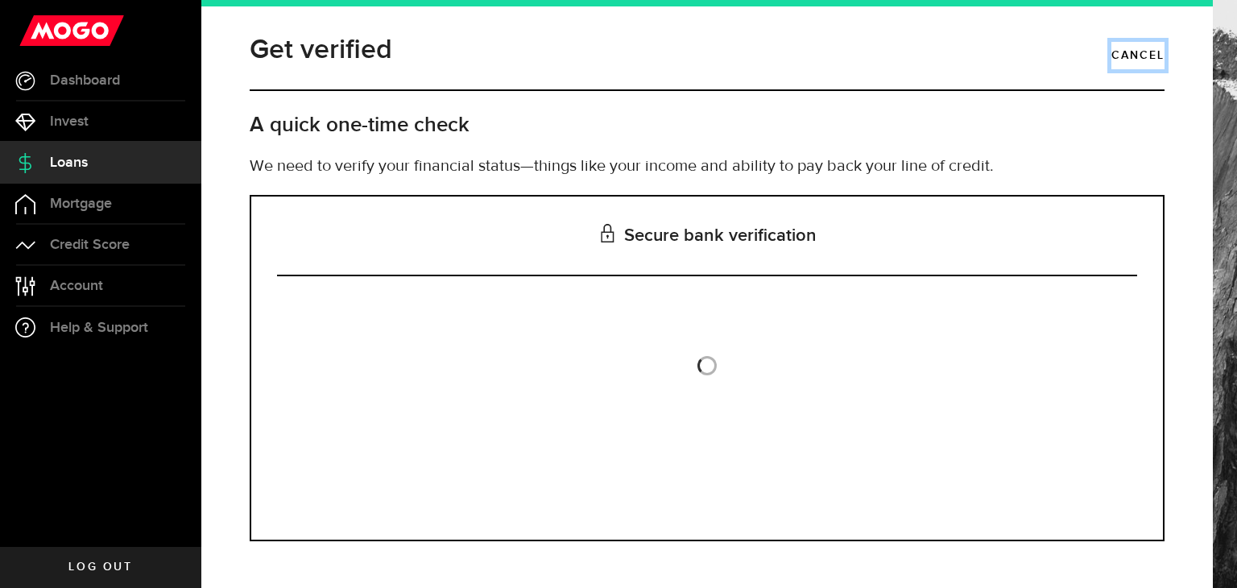
click at [1130, 43] on link "Cancel" at bounding box center [1137, 55] width 53 height 27
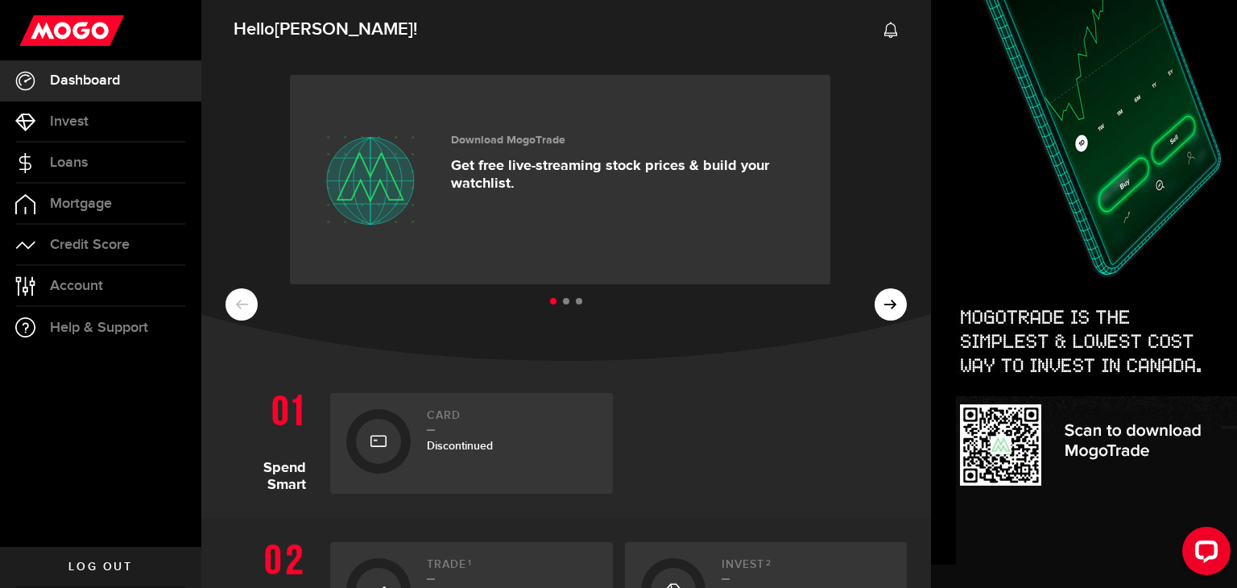
click at [558, 130] on div "Download MogoTrade Get free live-streaming stock prices & build your watchlist." at bounding box center [628, 179] width 355 height 113
